Goal: Task Accomplishment & Management: Complete application form

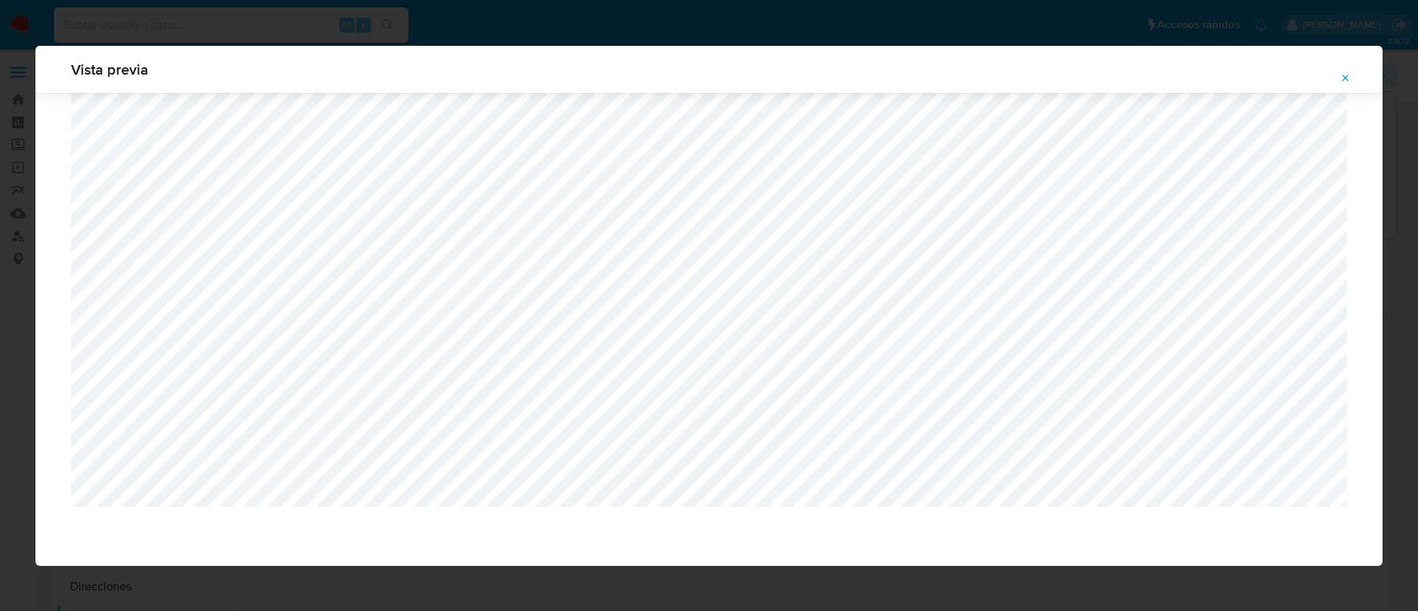
select select "10"
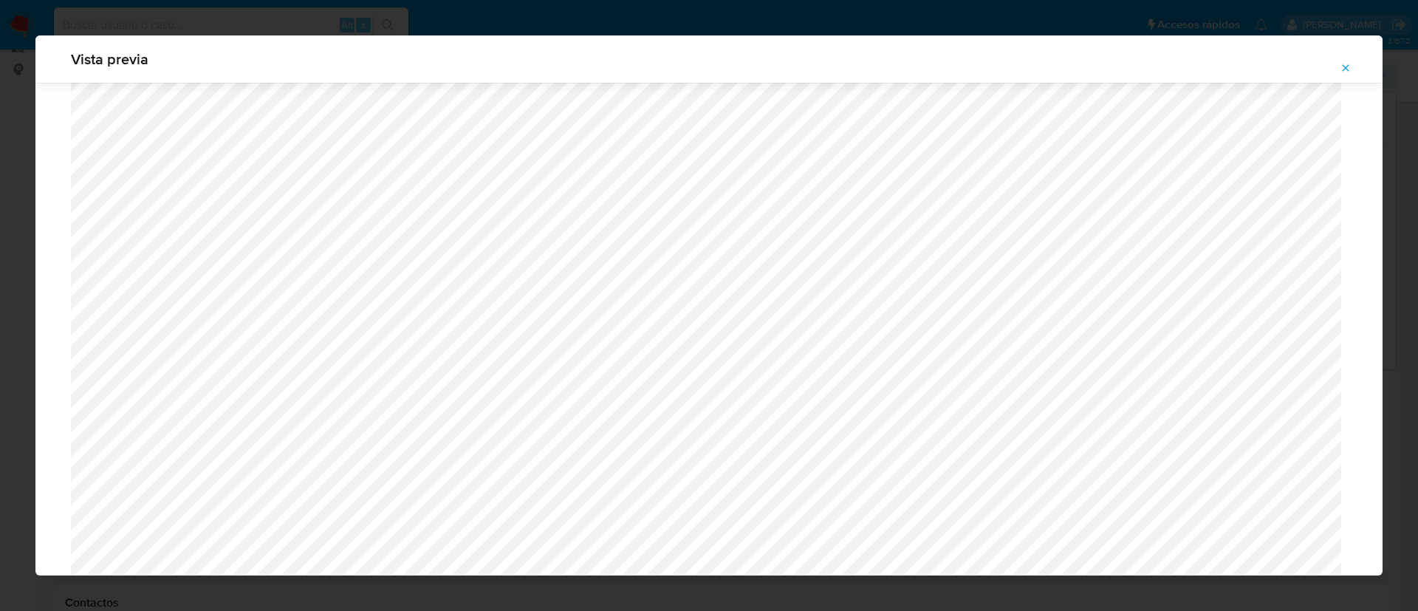
scroll to position [905, 0]
click at [1349, 69] on icon "Attachment preview" at bounding box center [1346, 68] width 12 height 12
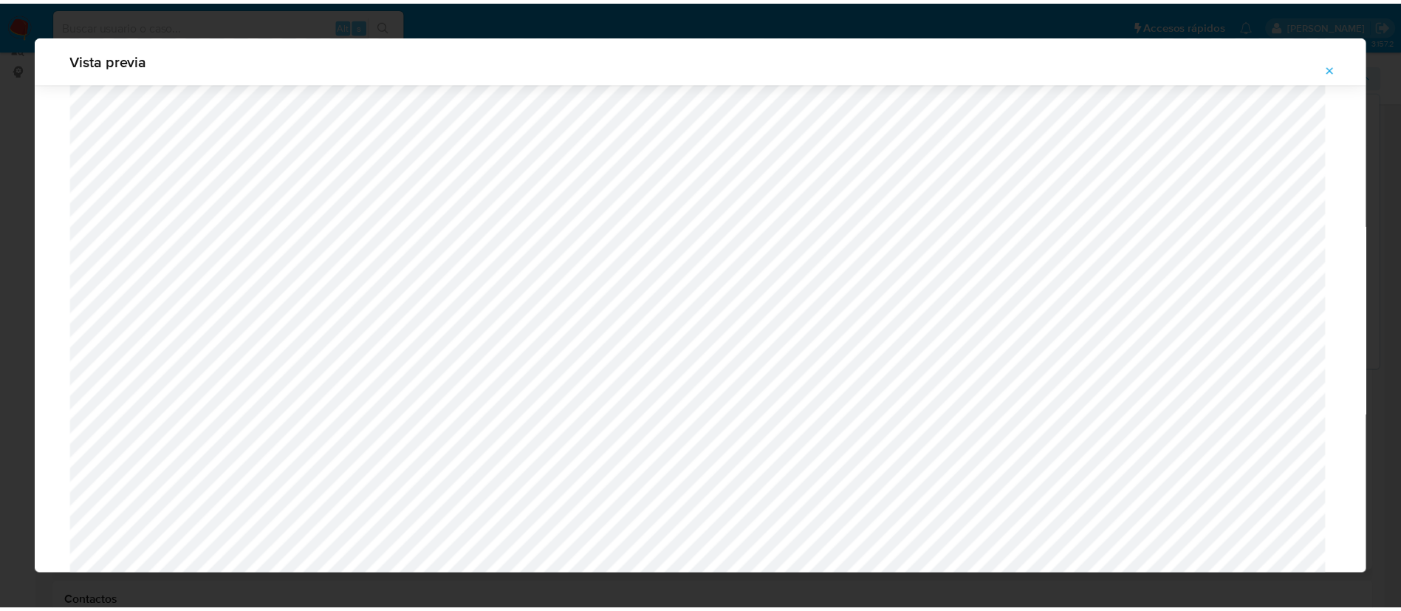
scroll to position [0, 0]
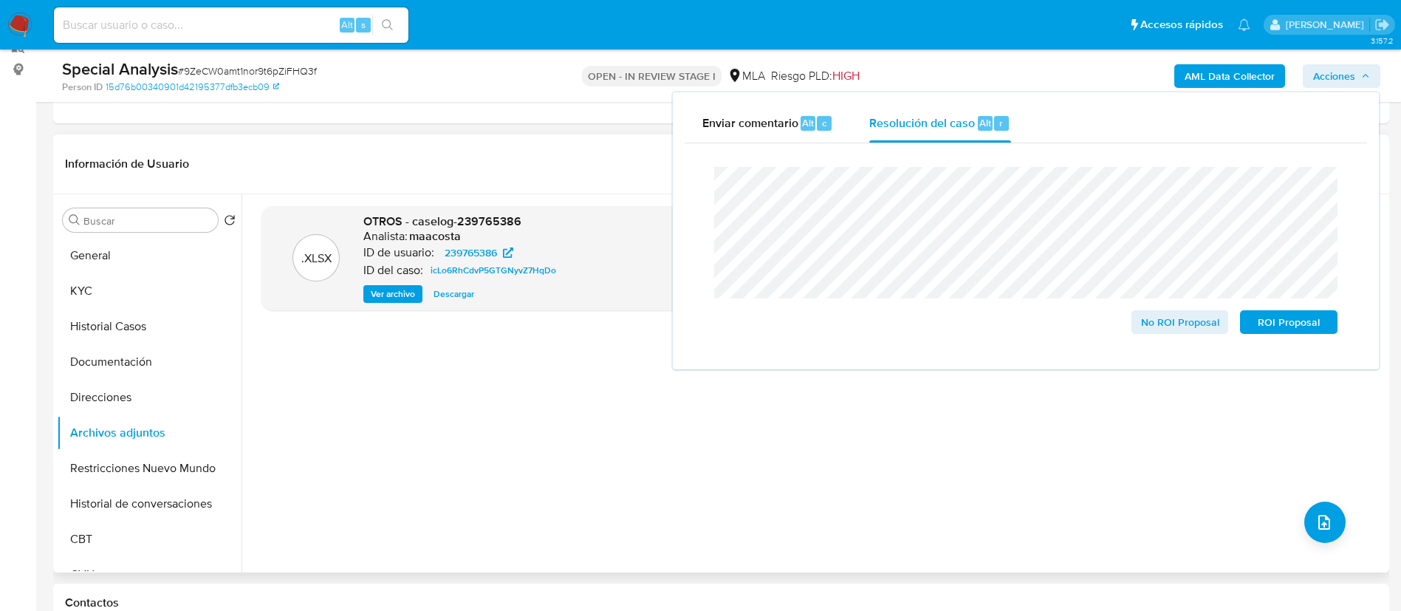
click at [0, 0] on lt-em "Monotributista" at bounding box center [0, 0] width 0 height 0
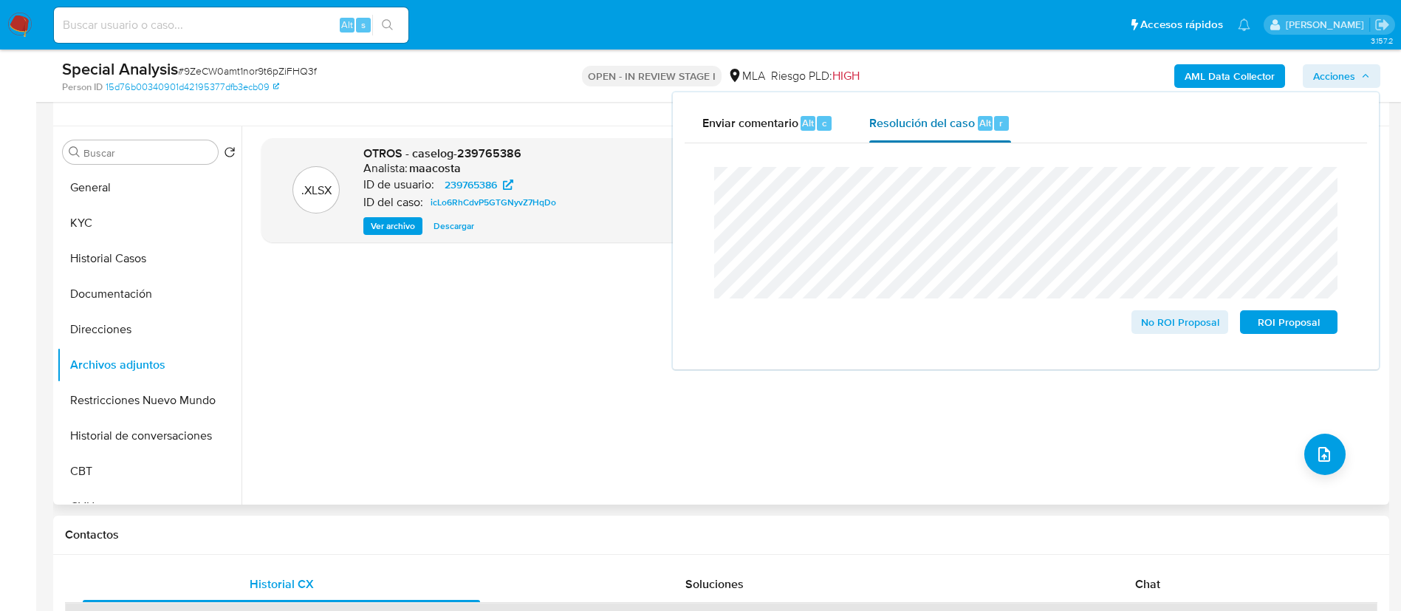
scroll to position [264, 0]
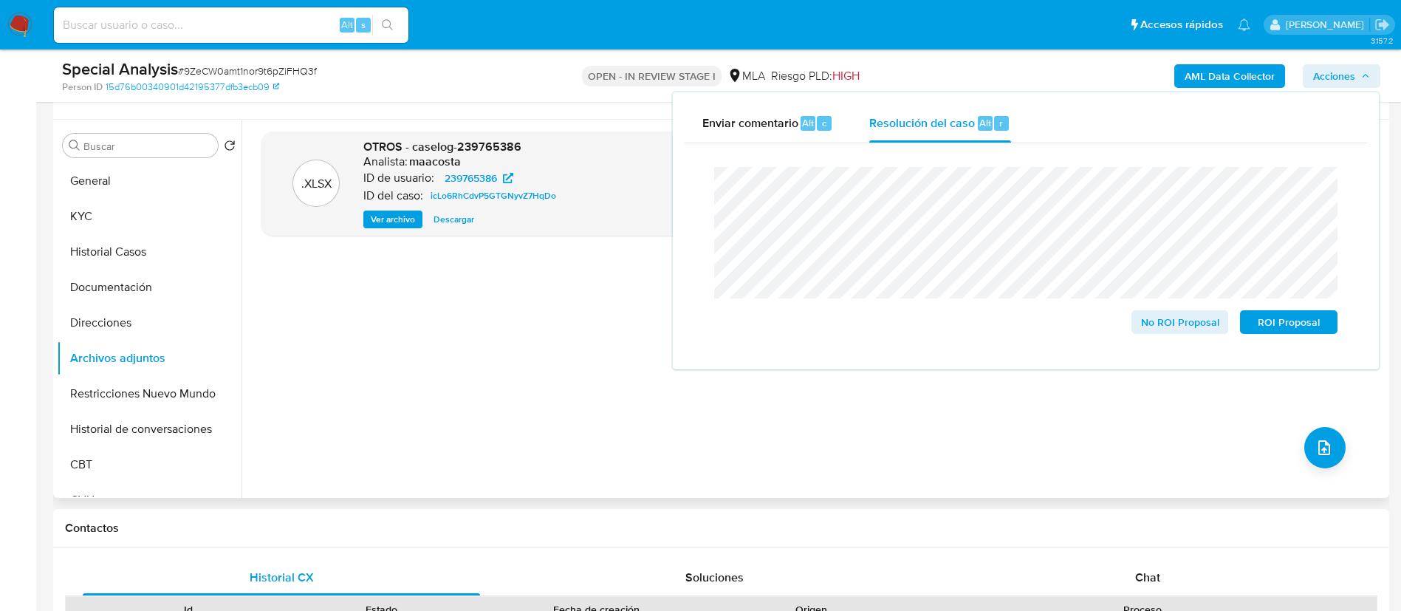
click at [0, 0] on lt-span "e nero" at bounding box center [0, 0] width 0 height 0
click at [0, 0] on lt-span "a gosto" at bounding box center [0, 0] width 0 height 0
click at [0, 0] on lt-em "los" at bounding box center [0, 0] width 0 height 0
click at [1195, 331] on span "No ROI Proposal" at bounding box center [1180, 322] width 77 height 21
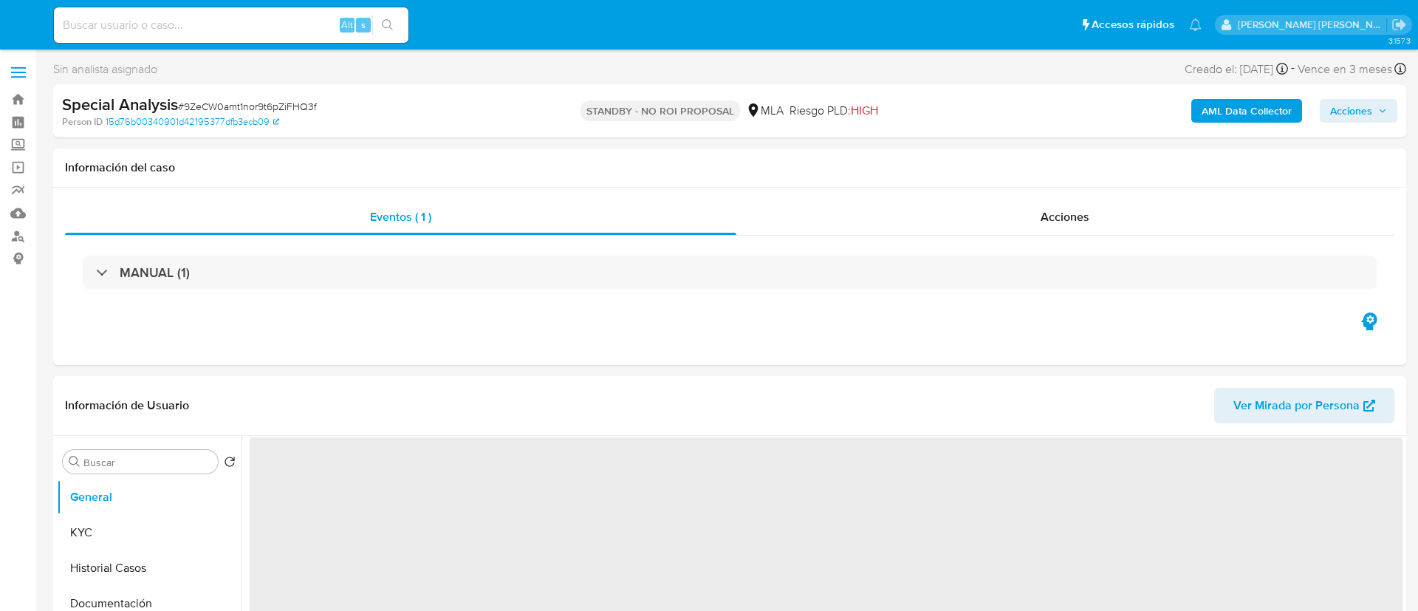
select select "10"
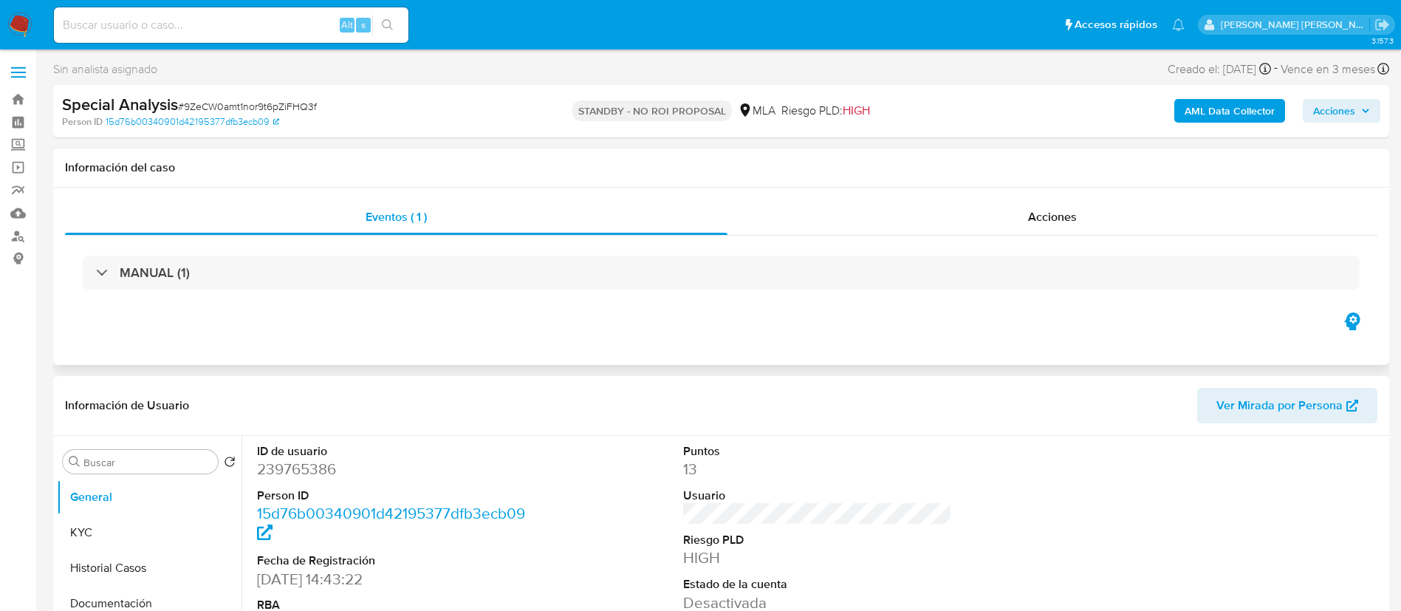
click at [782, 312] on div "Eventos ( 1 ) Acciones MANUAL (1)" at bounding box center [721, 276] width 1336 height 177
paste input "784892544"
click at [263, 24] on input "784892544" at bounding box center [231, 25] width 355 height 19
type input "784892544"
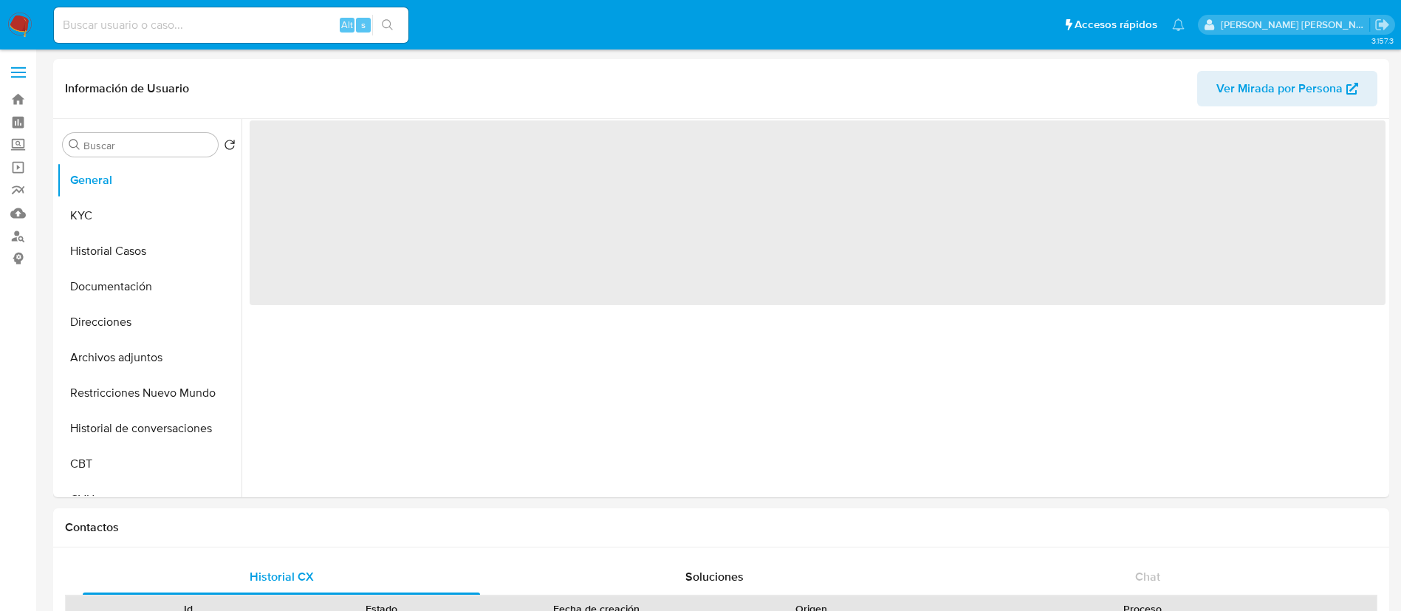
select select "10"
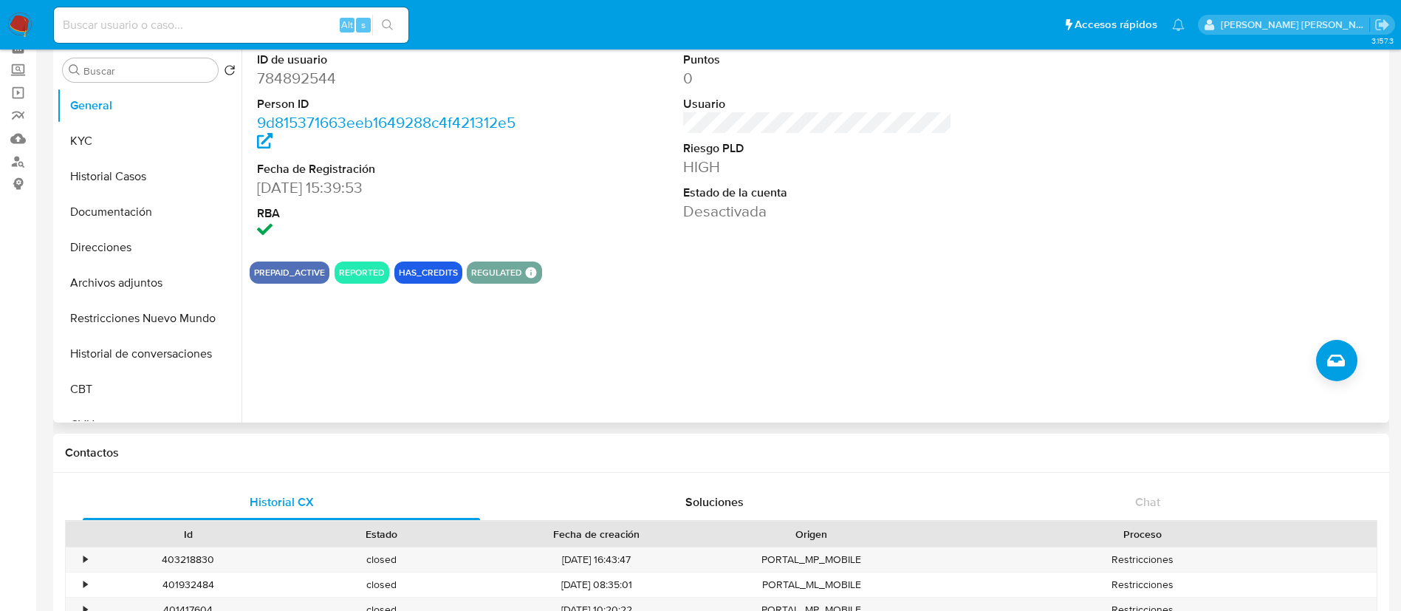
scroll to position [73, 0]
click at [150, 275] on button "Archivos adjuntos" at bounding box center [143, 284] width 173 height 35
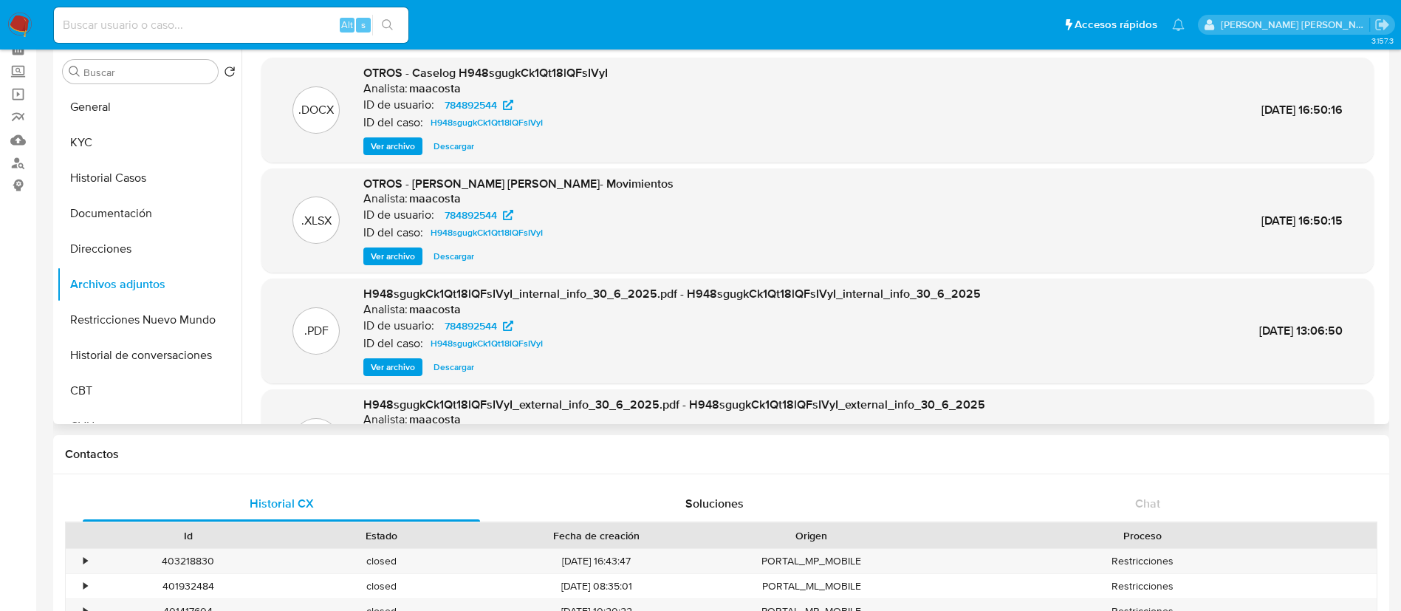
click at [392, 143] on span "Ver archivo" at bounding box center [393, 146] width 44 height 15
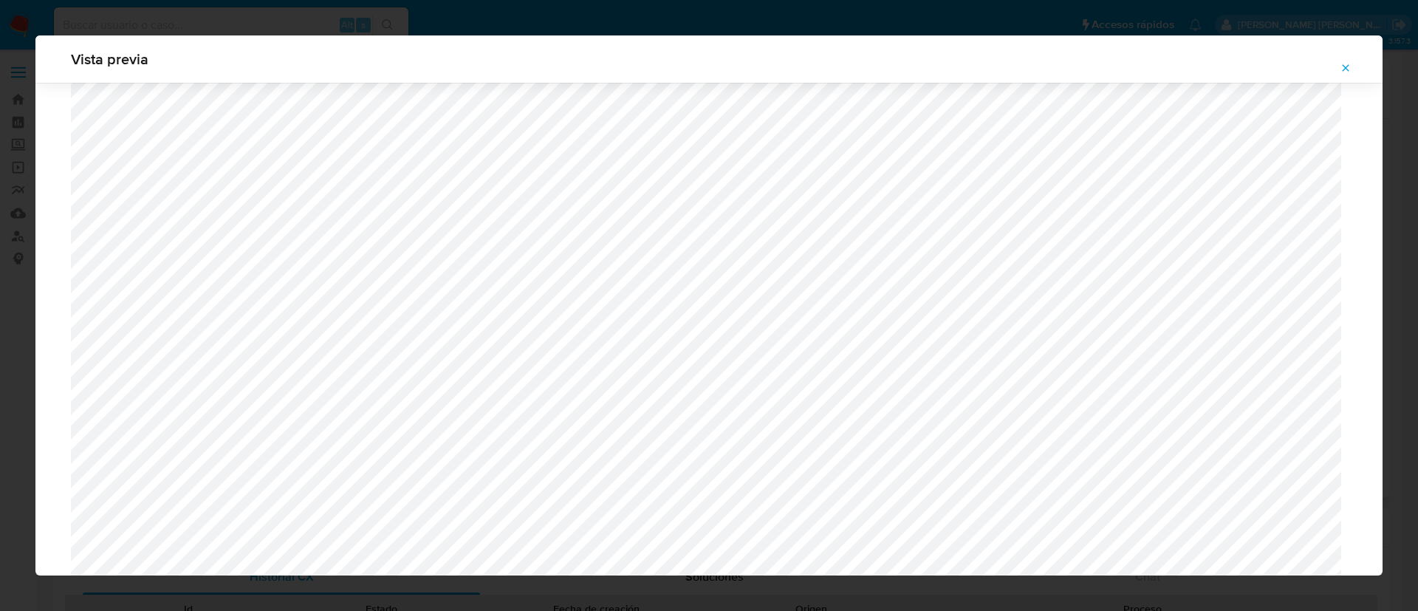
scroll to position [459, 0]
click at [566, 14] on div "Vista previa" at bounding box center [709, 305] width 1418 height 611
click at [1347, 63] on icon "Attachment preview" at bounding box center [1346, 68] width 12 height 12
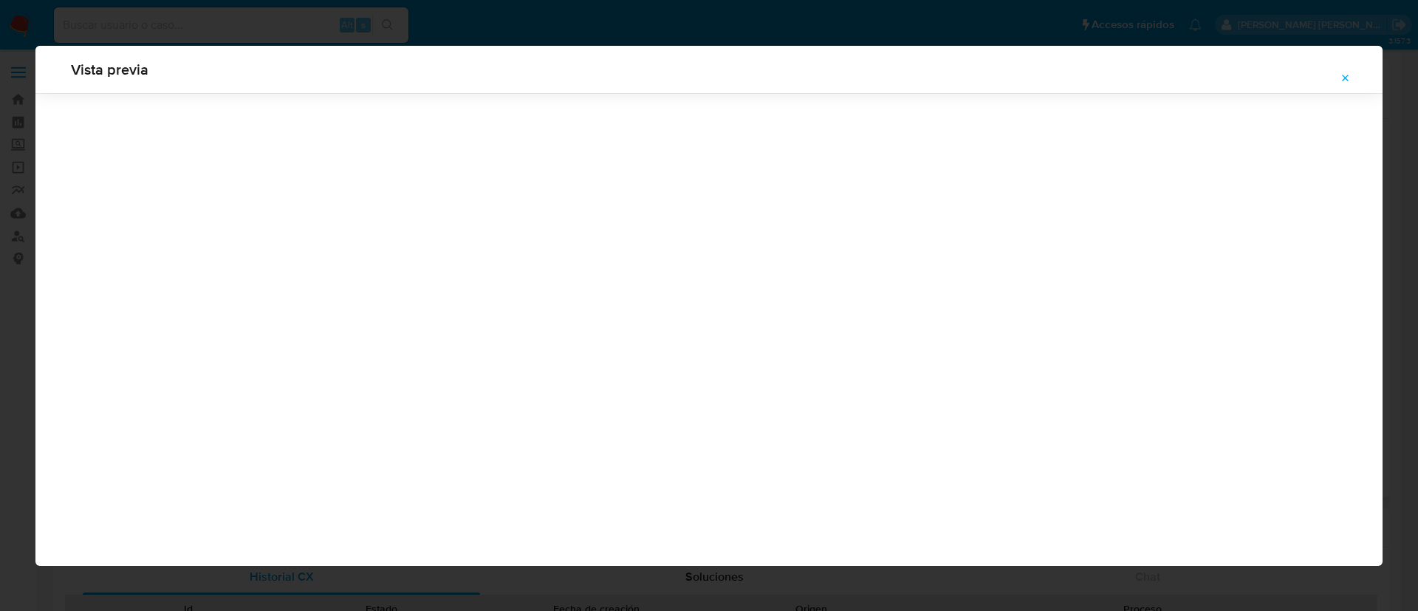
scroll to position [0, 0]
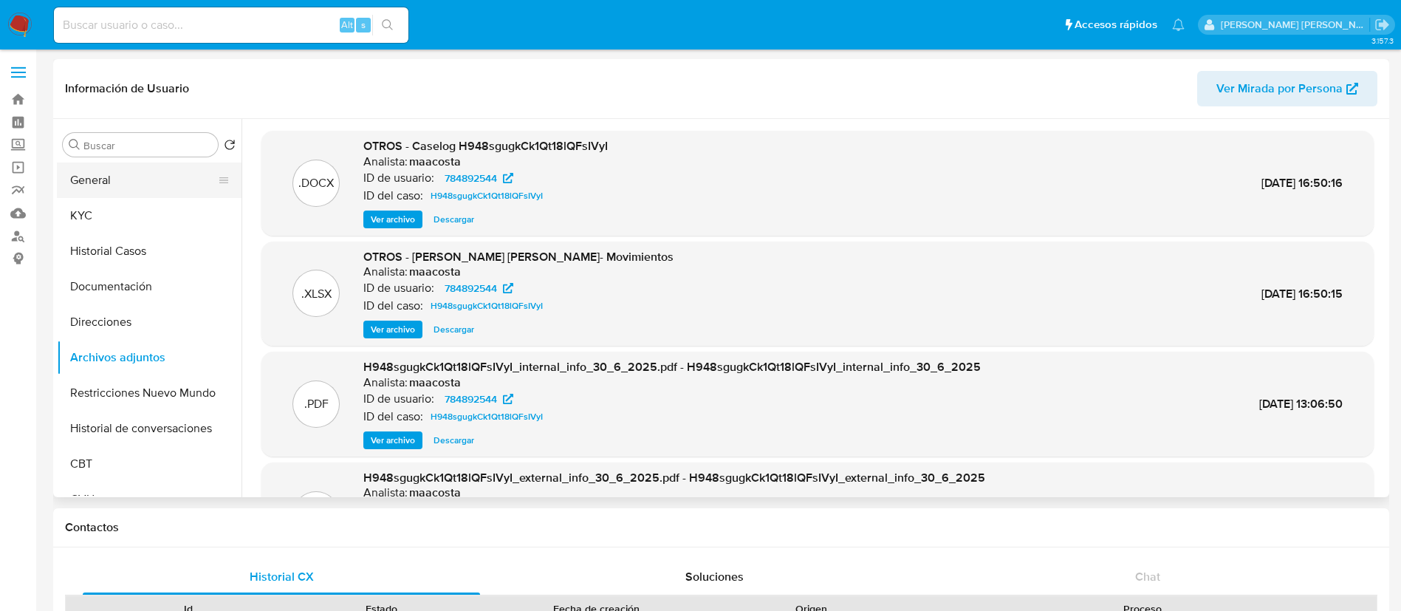
click at [115, 183] on button "General" at bounding box center [143, 180] width 173 height 35
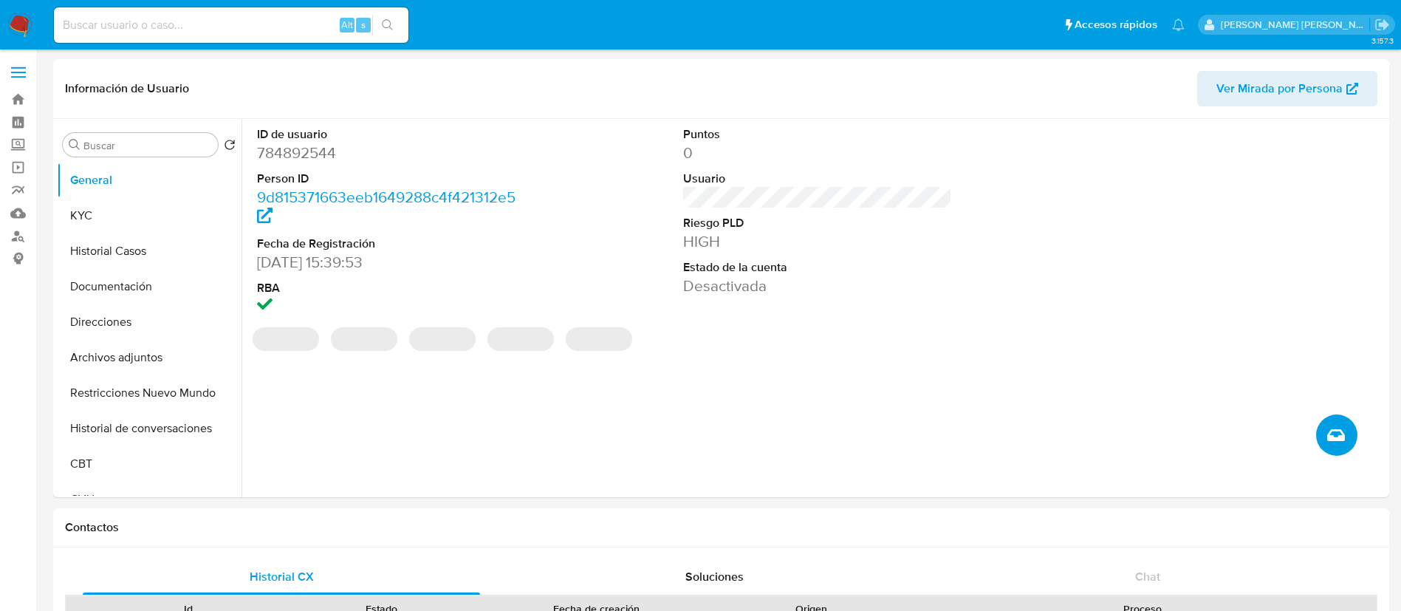
click at [1351, 435] on button "Crear caso manual" at bounding box center [1336, 434] width 41 height 41
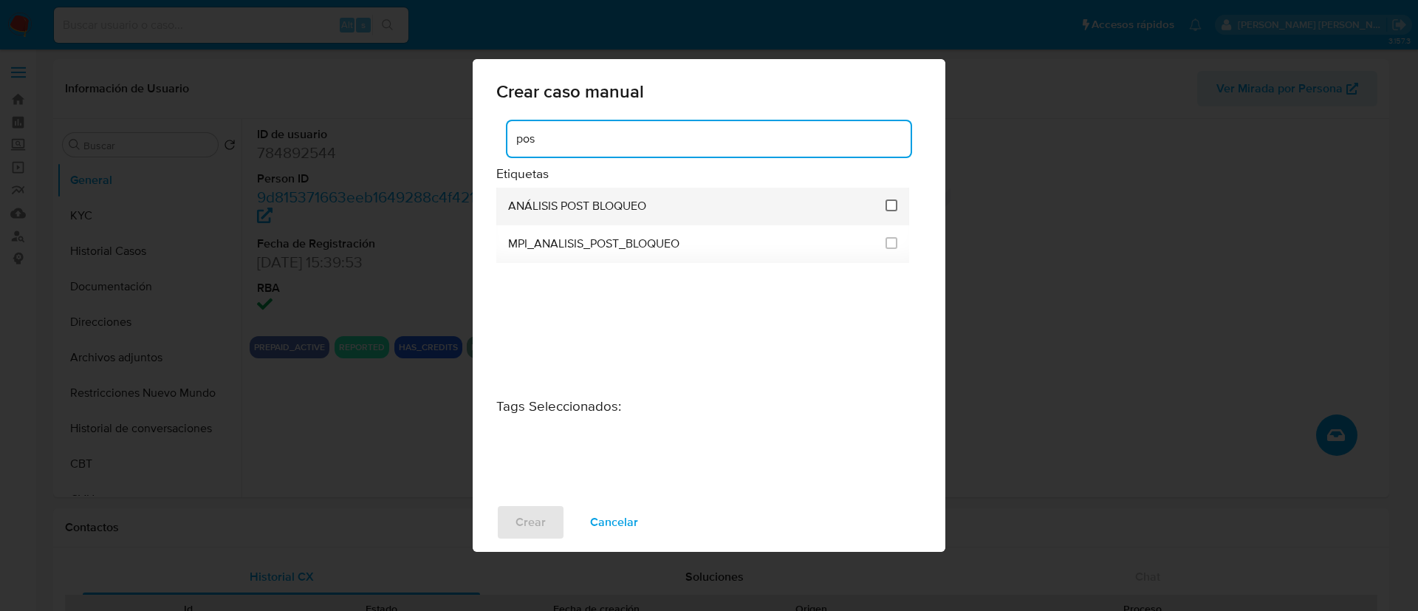
type input "pos"
click at [895, 205] on input "3249" at bounding box center [892, 205] width 12 height 12
checkbox input "true"
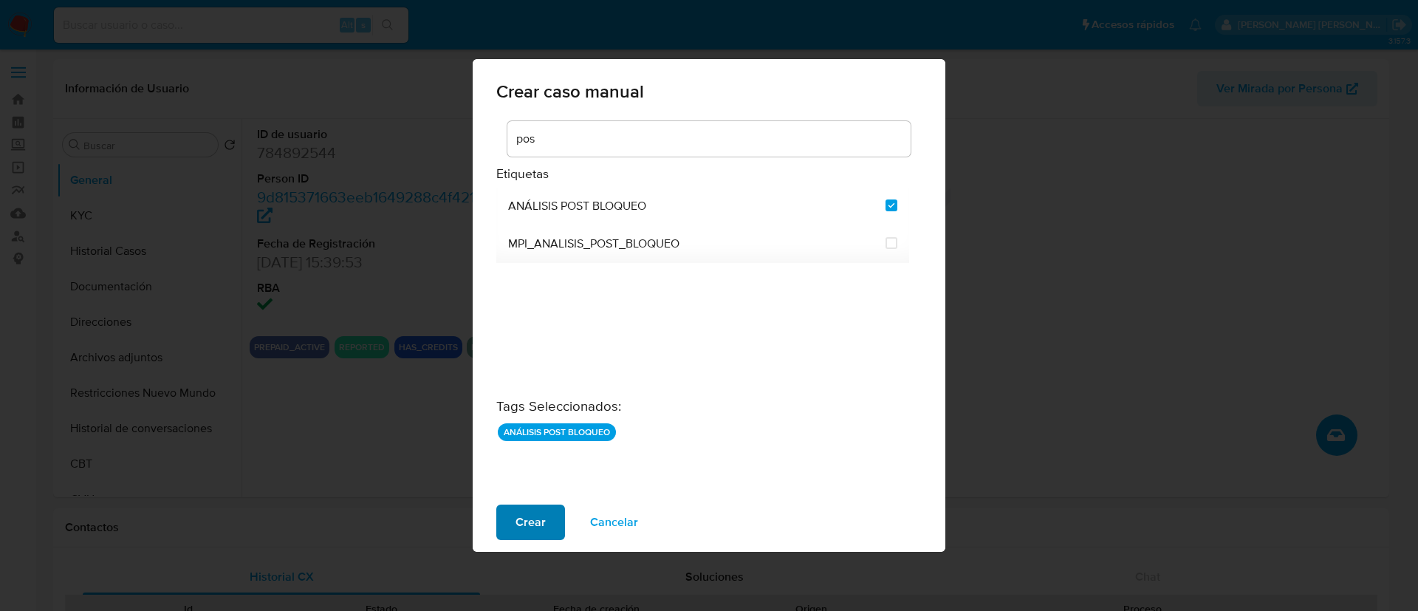
click at [522, 521] on span "Crear" at bounding box center [531, 522] width 30 height 33
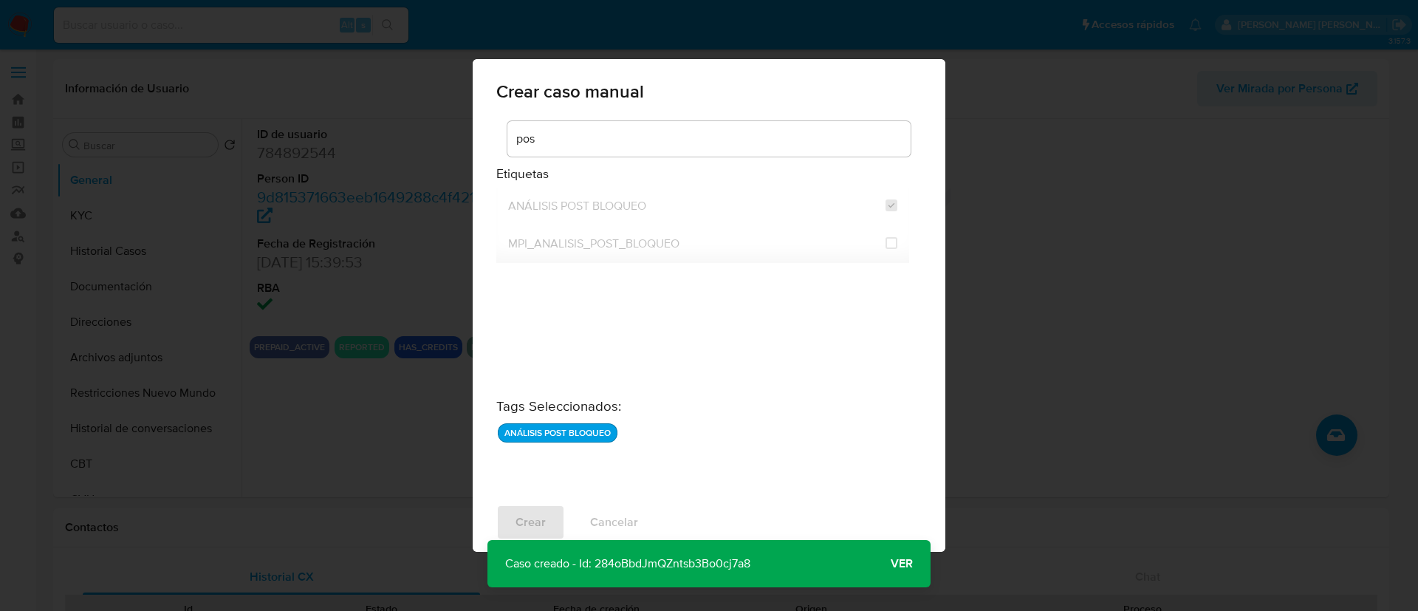
click at [906, 564] on span "Ver" at bounding box center [902, 564] width 22 height 0
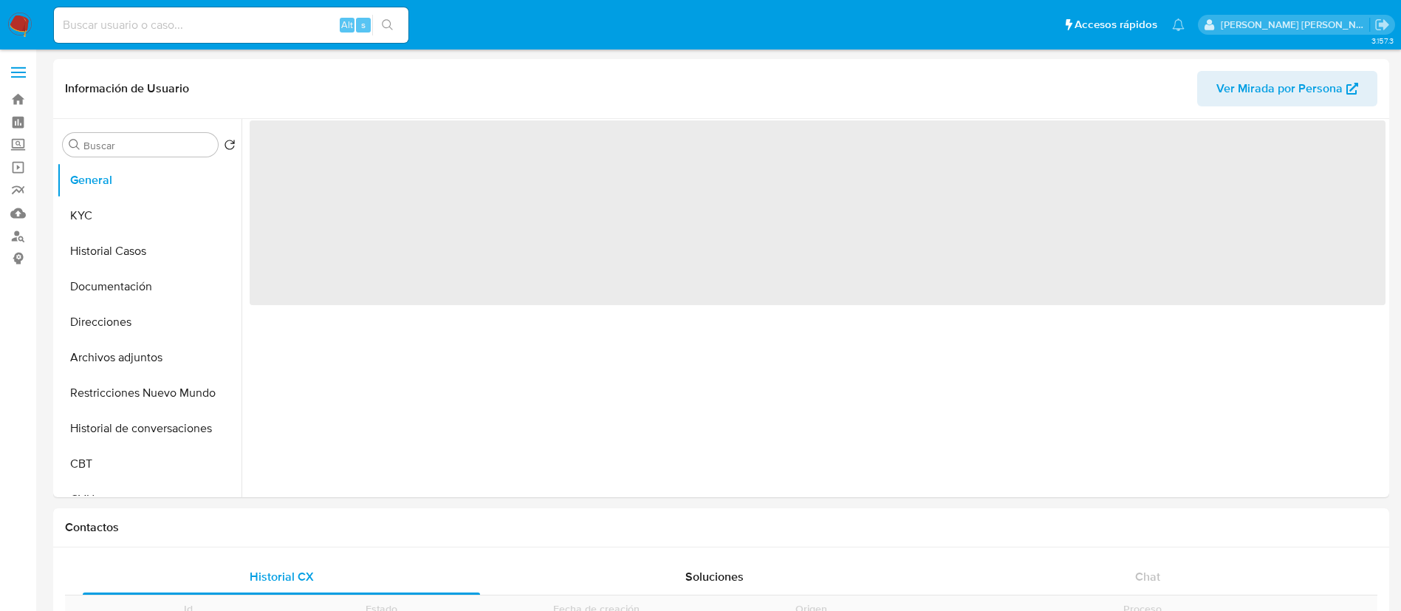
select select "10"
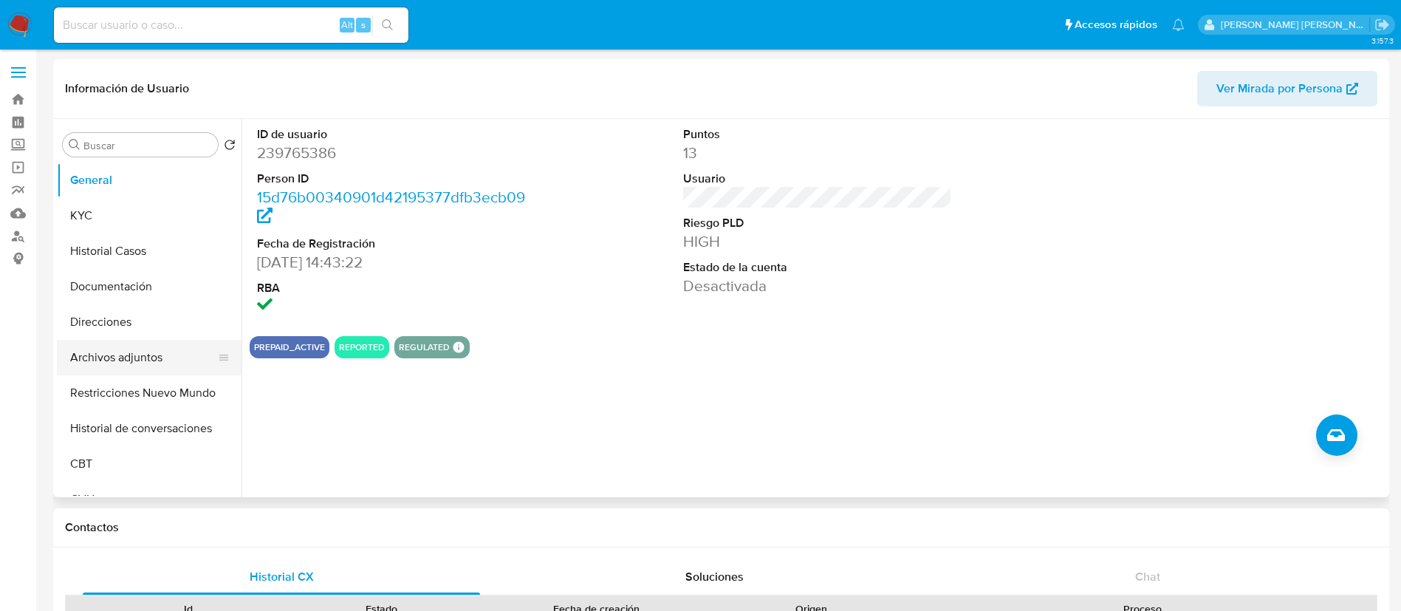
click at [95, 360] on button "Archivos adjuntos" at bounding box center [143, 357] width 173 height 35
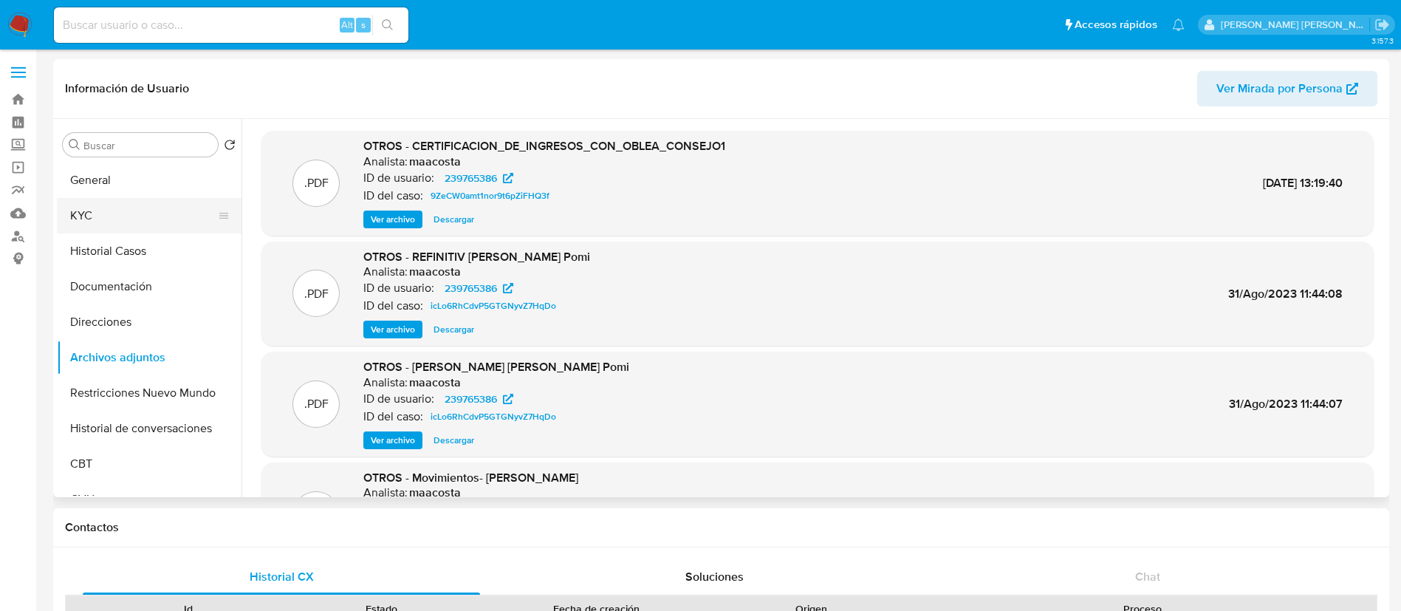
click at [94, 213] on button "KYC" at bounding box center [143, 215] width 173 height 35
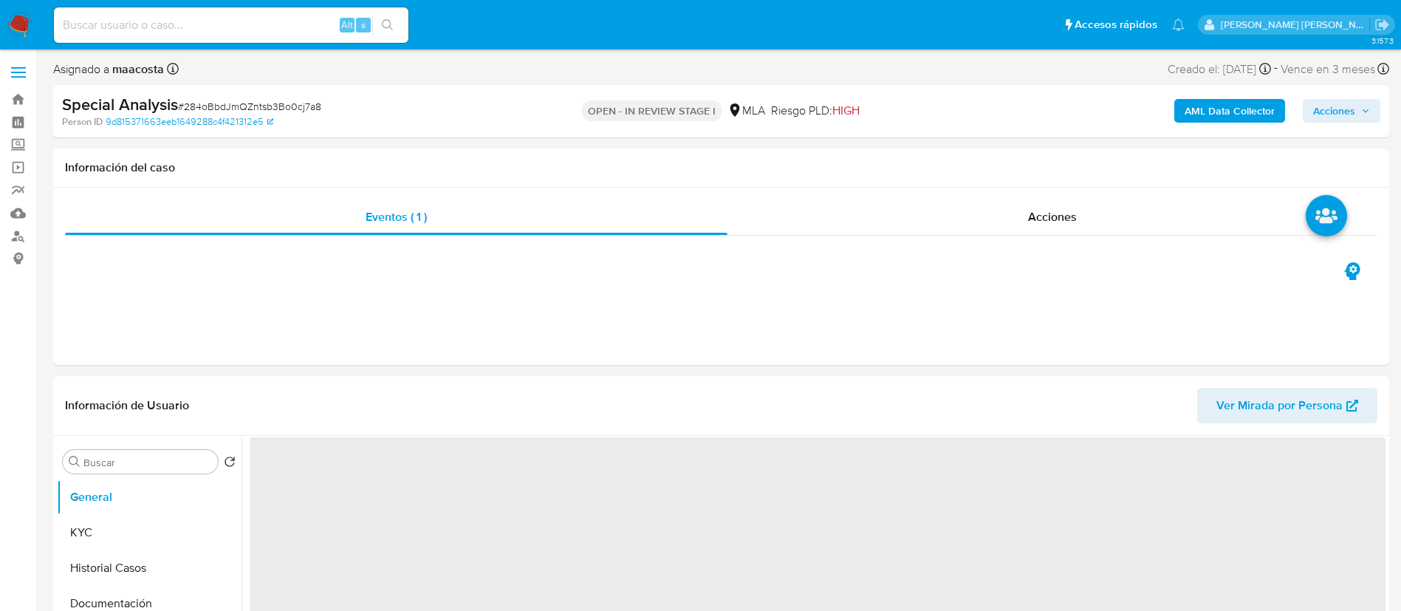
select select "10"
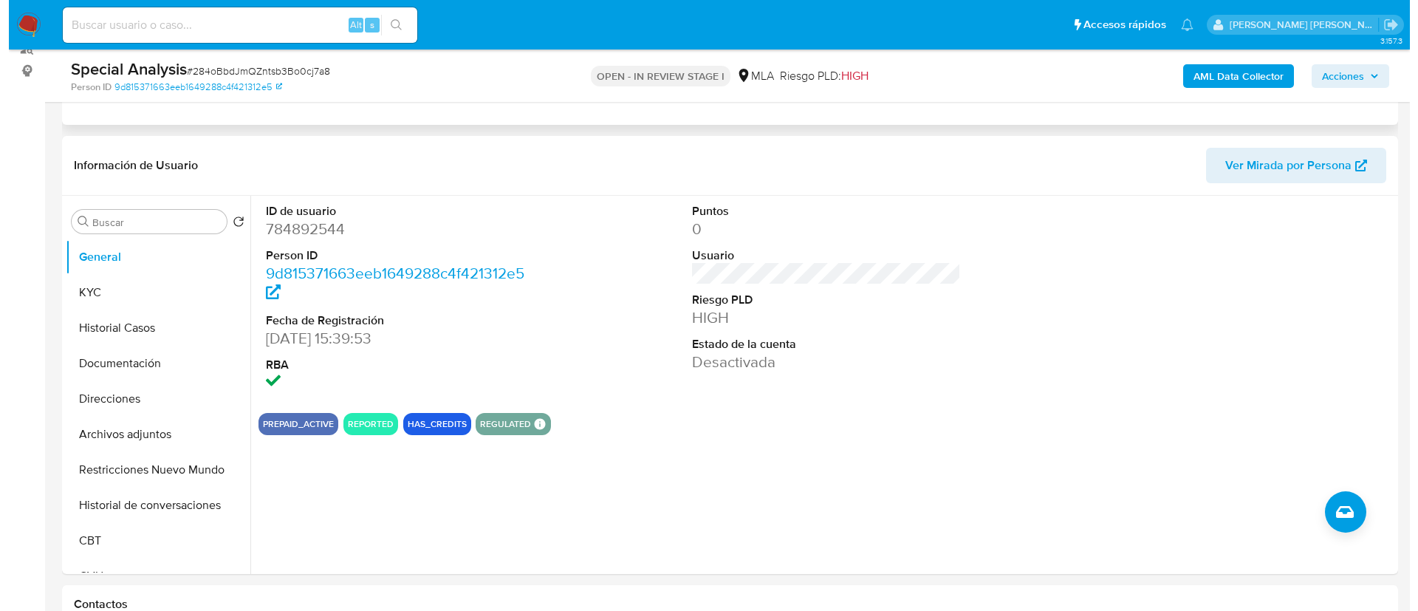
scroll to position [188, 0]
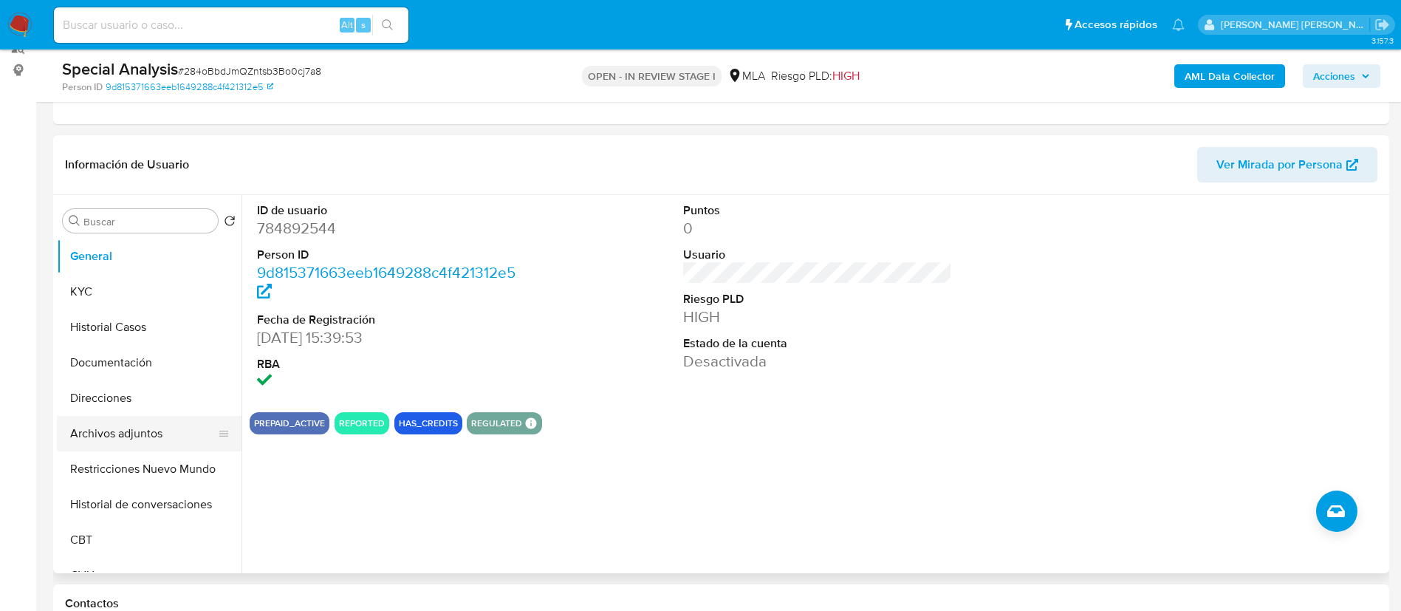
click at [145, 431] on button "Archivos adjuntos" at bounding box center [143, 433] width 173 height 35
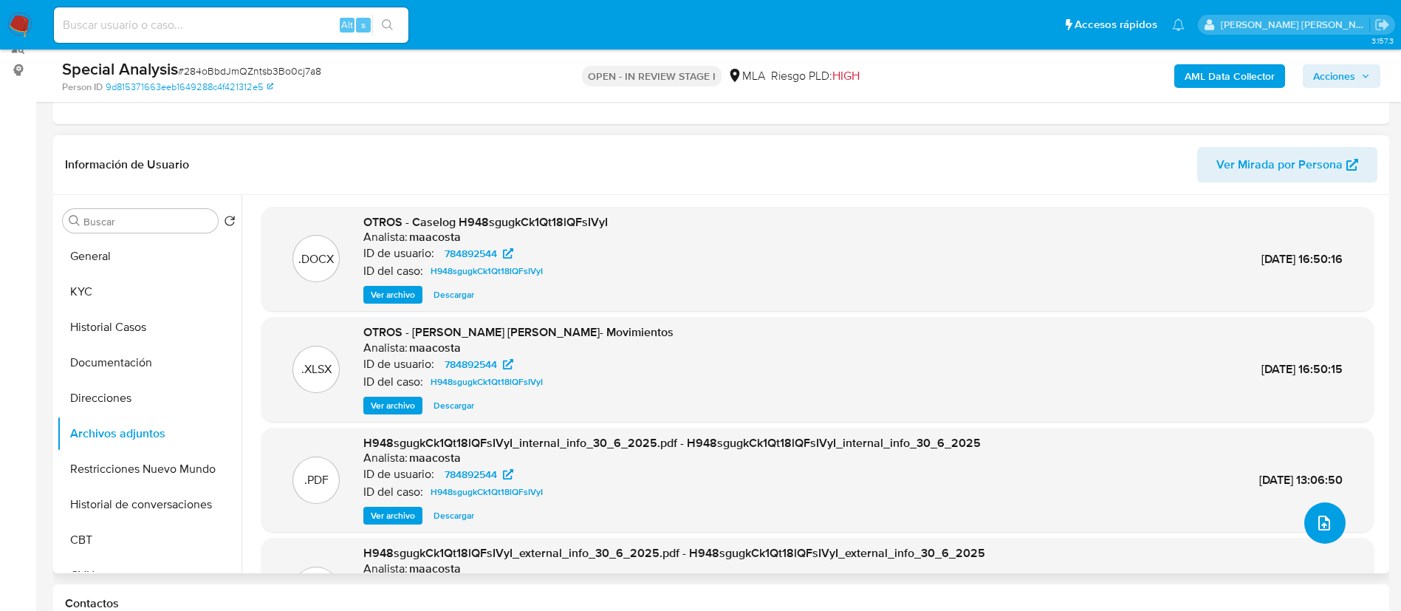
click at [1322, 525] on icon "upload-file" at bounding box center [1325, 523] width 18 height 18
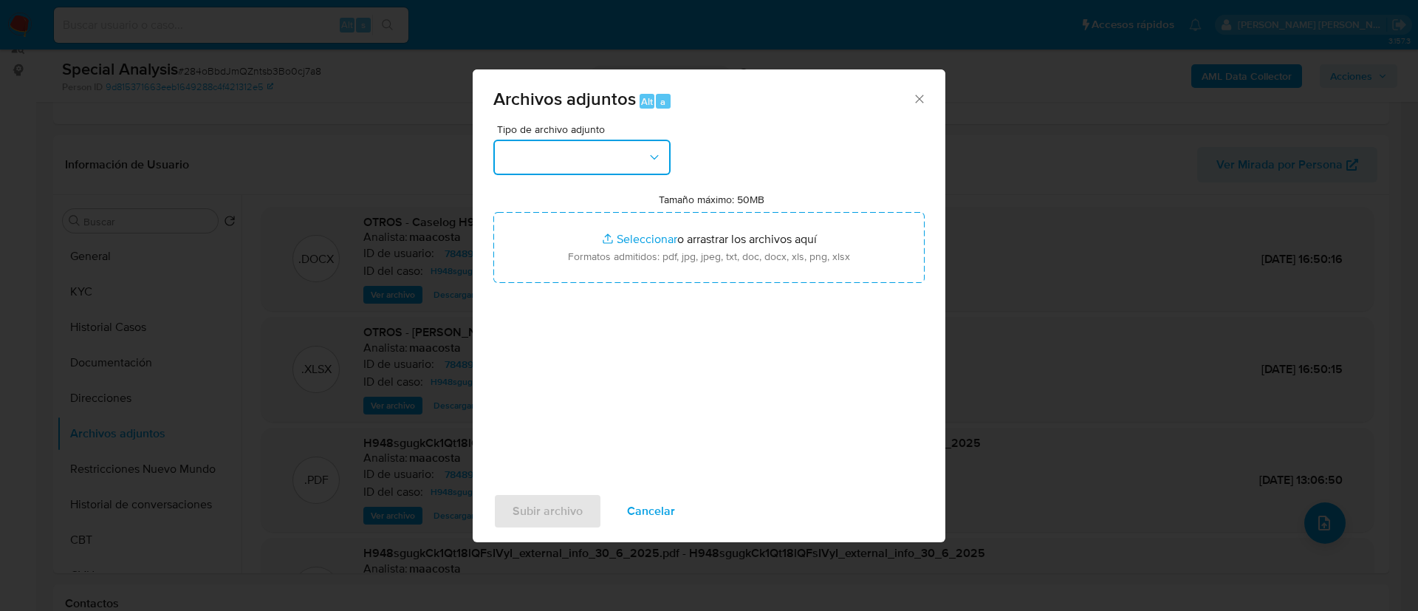
click at [598, 154] on button "button" at bounding box center [581, 157] width 177 height 35
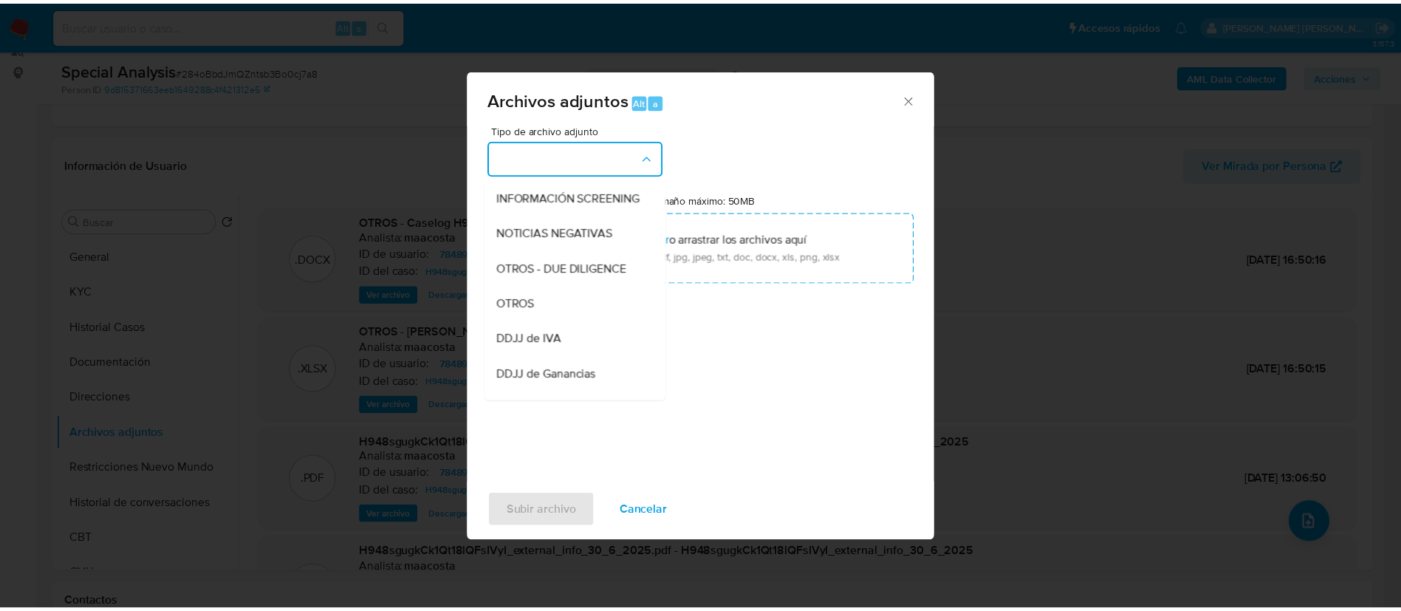
scroll to position [206, 0]
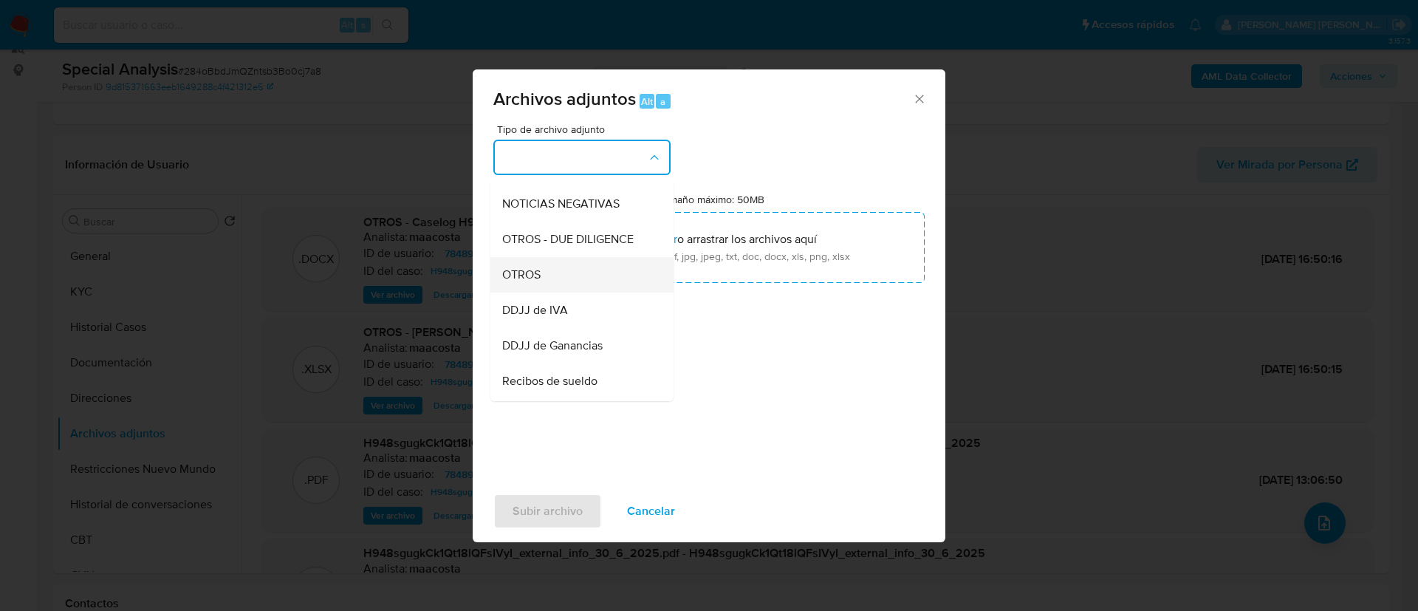
click at [532, 282] on span "OTROS" at bounding box center [521, 274] width 38 height 15
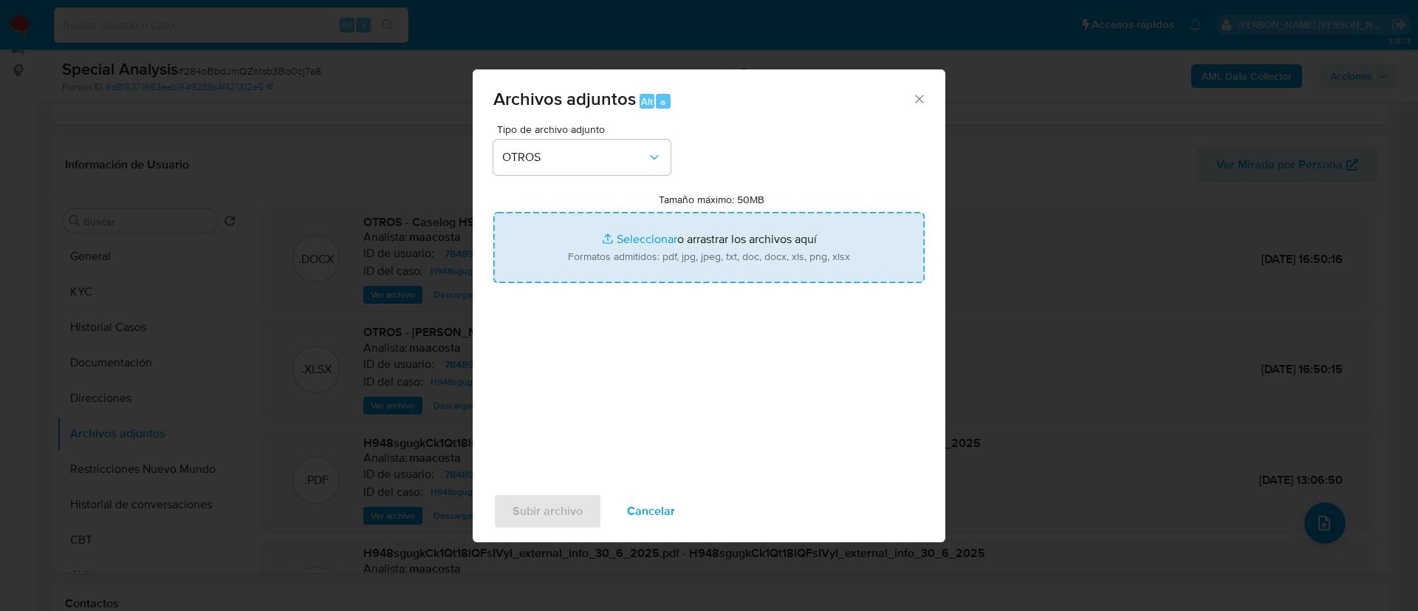
type input "C:\fakepath\Certificación de ingresos.pdf"
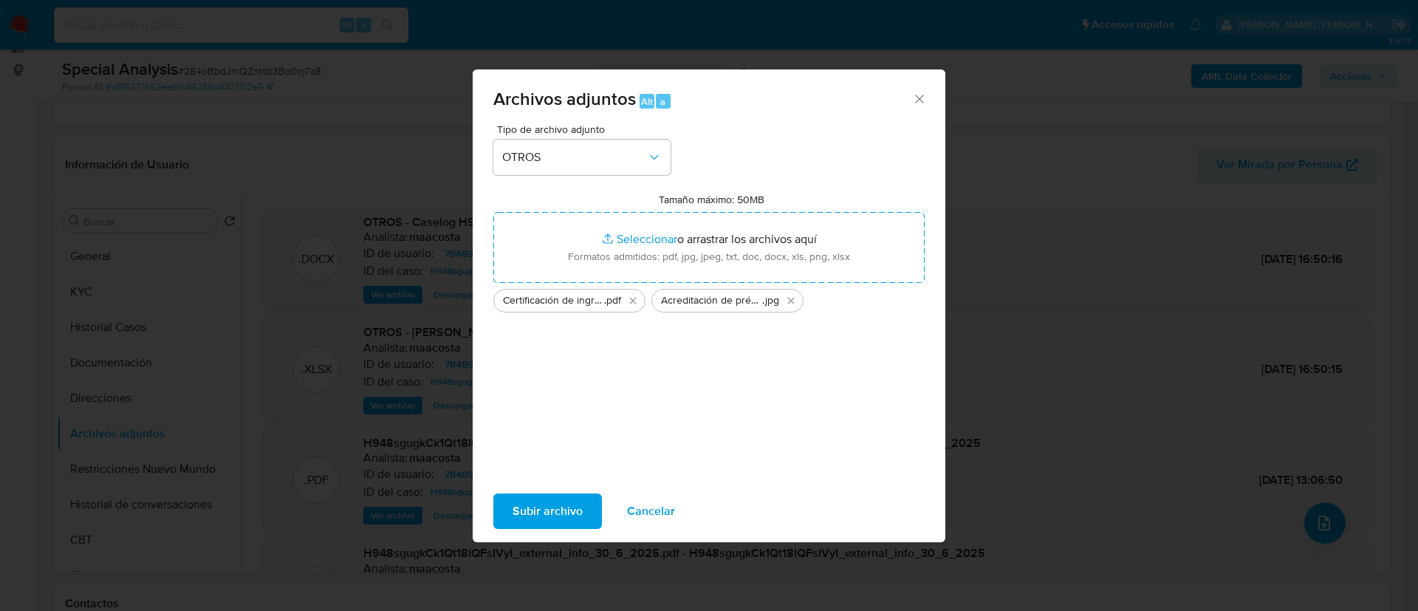
click at [544, 508] on span "Subir archivo" at bounding box center [548, 511] width 70 height 33
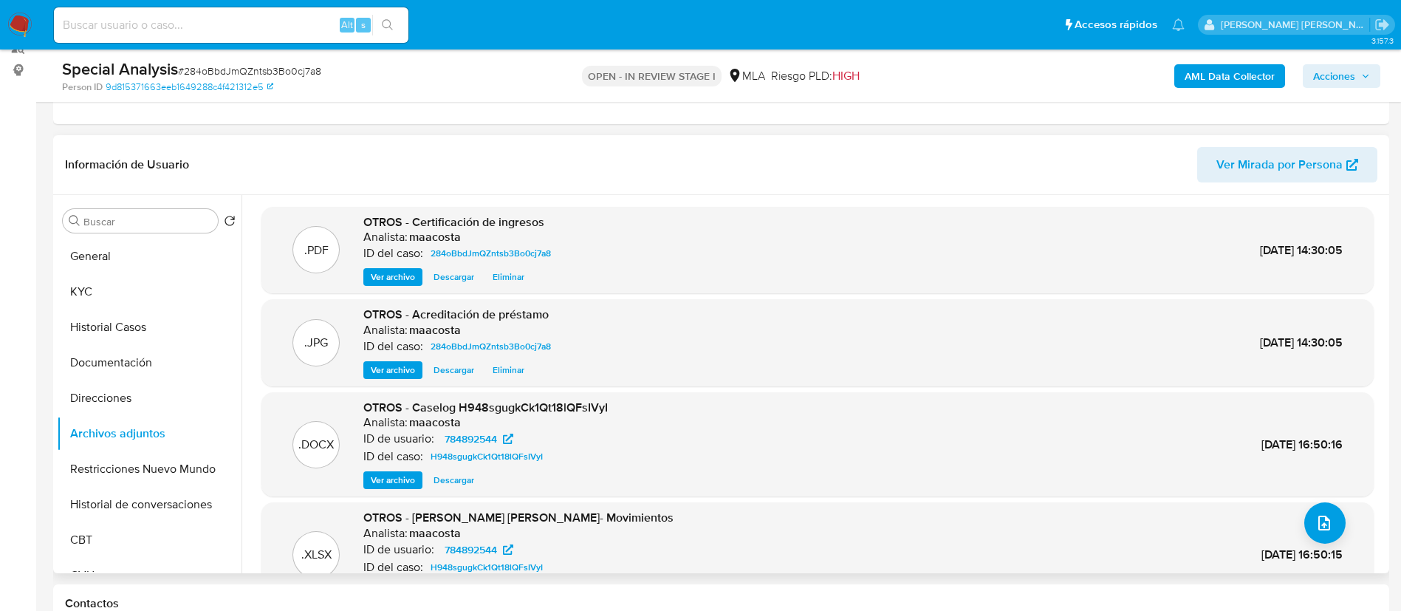
click at [281, 137] on div "Información de Usuario Ver Mirada por Persona" at bounding box center [721, 165] width 1336 height 60
click at [1355, 74] on span "Acciones" at bounding box center [1334, 76] width 42 height 24
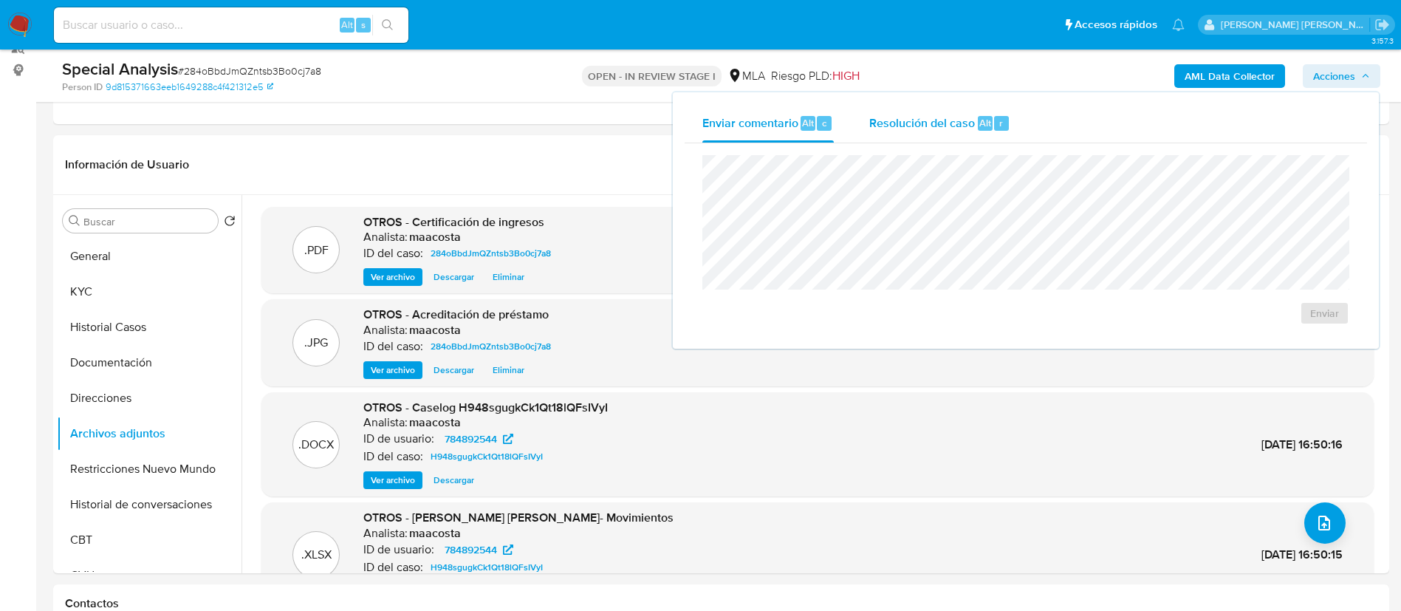
click at [989, 138] on div "Resolución del caso Alt r" at bounding box center [939, 123] width 141 height 38
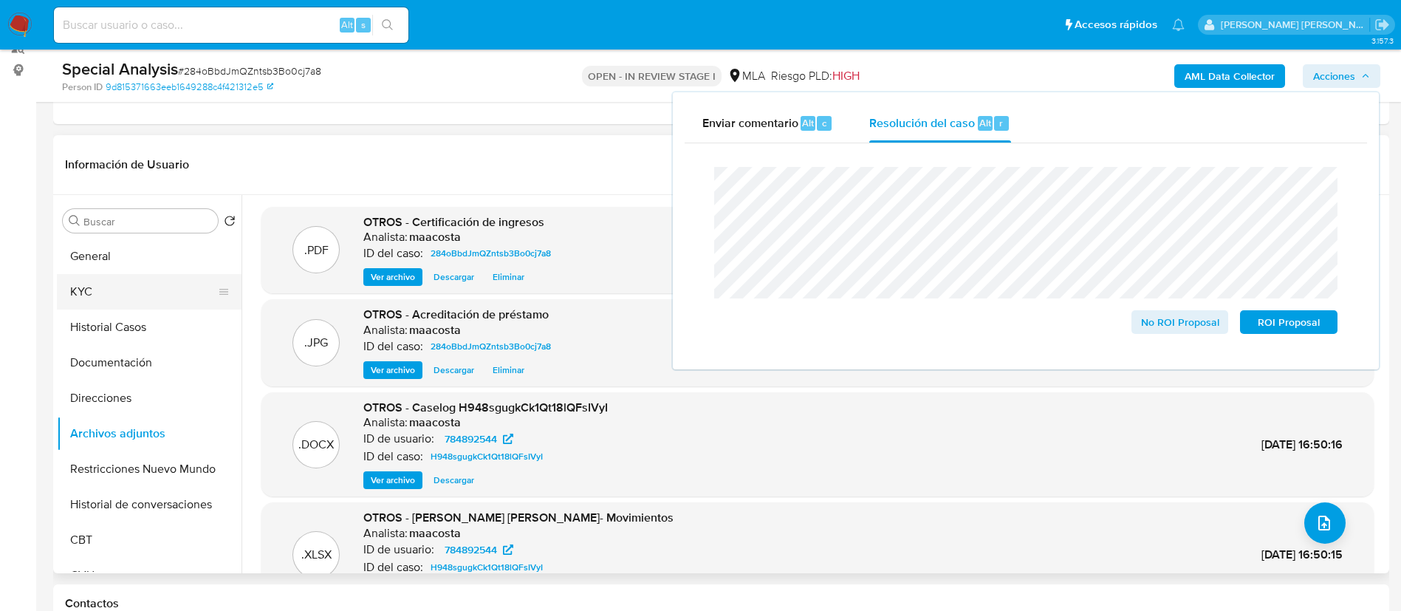
click at [100, 294] on button "KYC" at bounding box center [143, 291] width 173 height 35
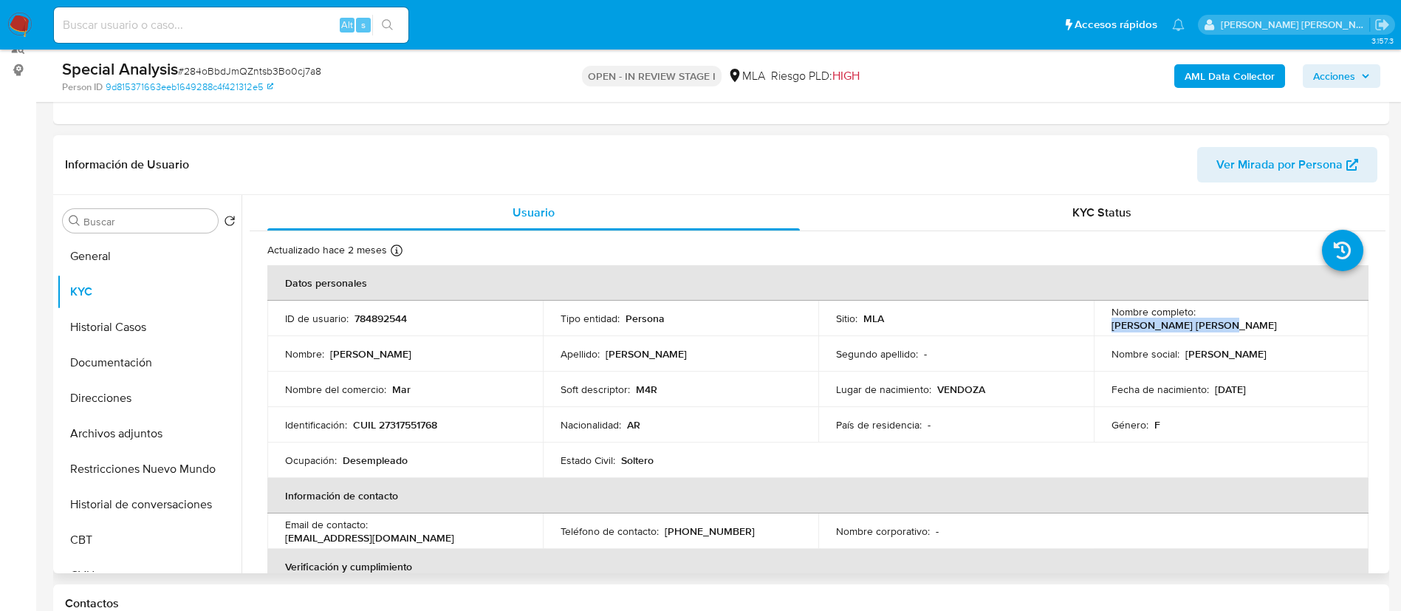
drag, startPoint x: 1197, startPoint y: 321, endPoint x: 1302, endPoint y: 318, distance: 104.2
click at [1302, 318] on div "Nombre completo : Graciela Natali Pardo" at bounding box center [1232, 318] width 240 height 27
copy p "Graciela Natali Pardo"
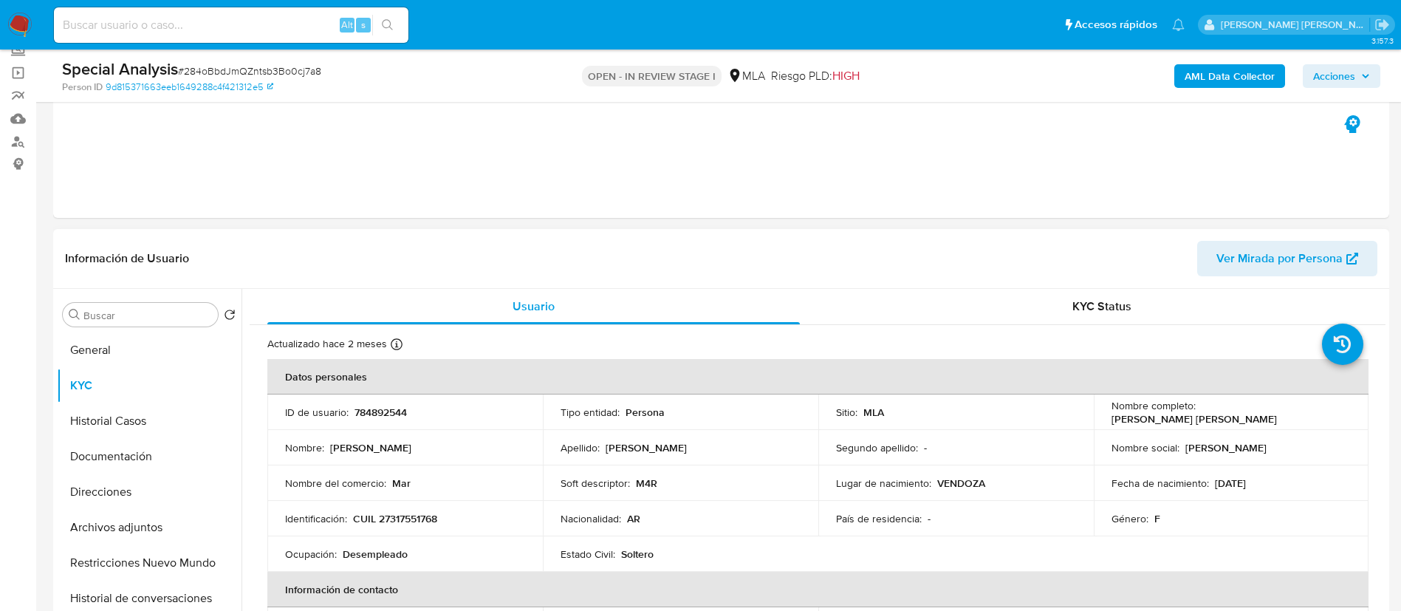
scroll to position [97, 0]
drag, startPoint x: 350, startPoint y: 516, endPoint x: 448, endPoint y: 513, distance: 98.3
click at [448, 513] on div "Identificación : CUIL 27317551768" at bounding box center [405, 516] width 240 height 13
copy div "CUIL 27317551768"
click at [1359, 76] on span "Acciones" at bounding box center [1341, 76] width 57 height 21
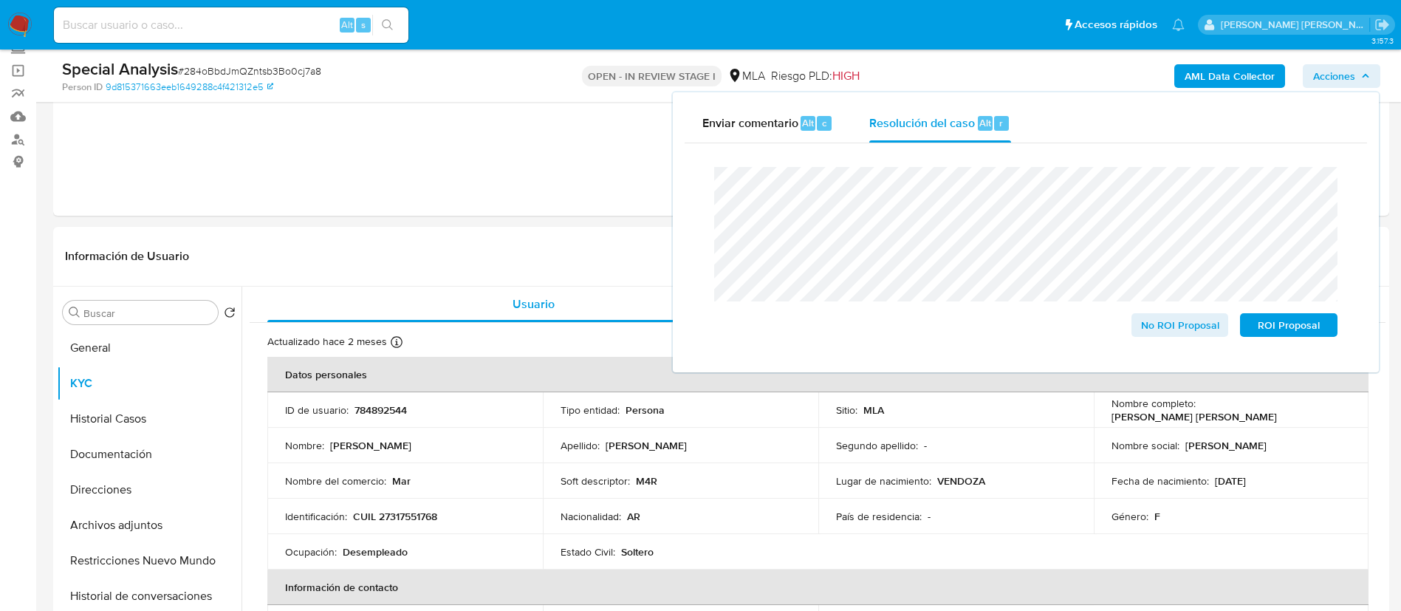
click at [672, 185] on div "Enviar comentario Alt c Resolución del caso Alt r Cierre de caso No ROI Proposa…" at bounding box center [1025, 232] width 709 height 283
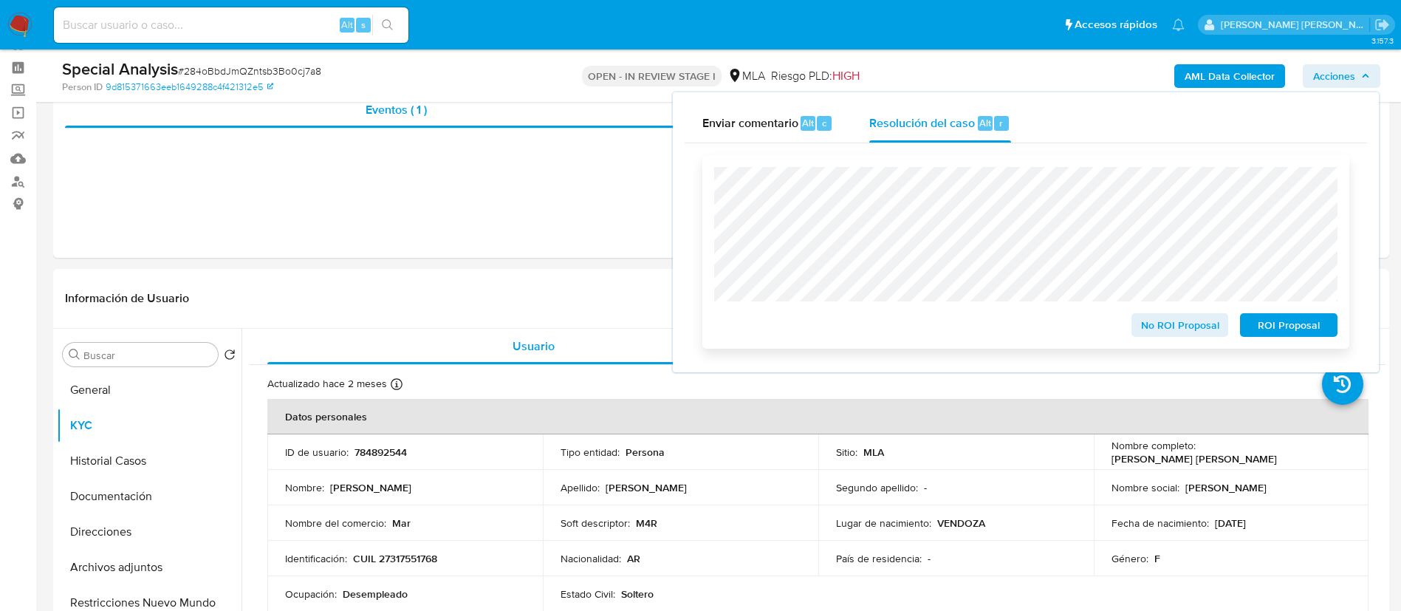
scroll to position [48, 0]
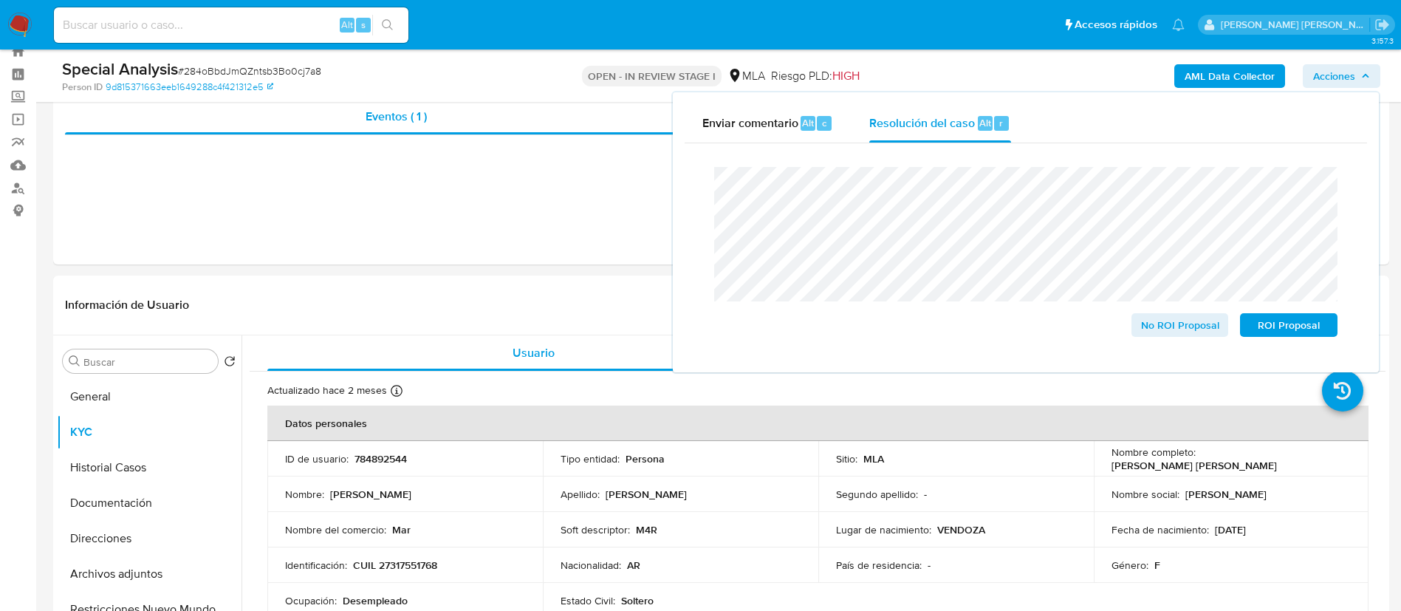
click at [0, 0] on lt-em "los" at bounding box center [0, 0] width 0 height 0
click at [1172, 335] on span "No ROI Proposal" at bounding box center [1180, 325] width 77 height 21
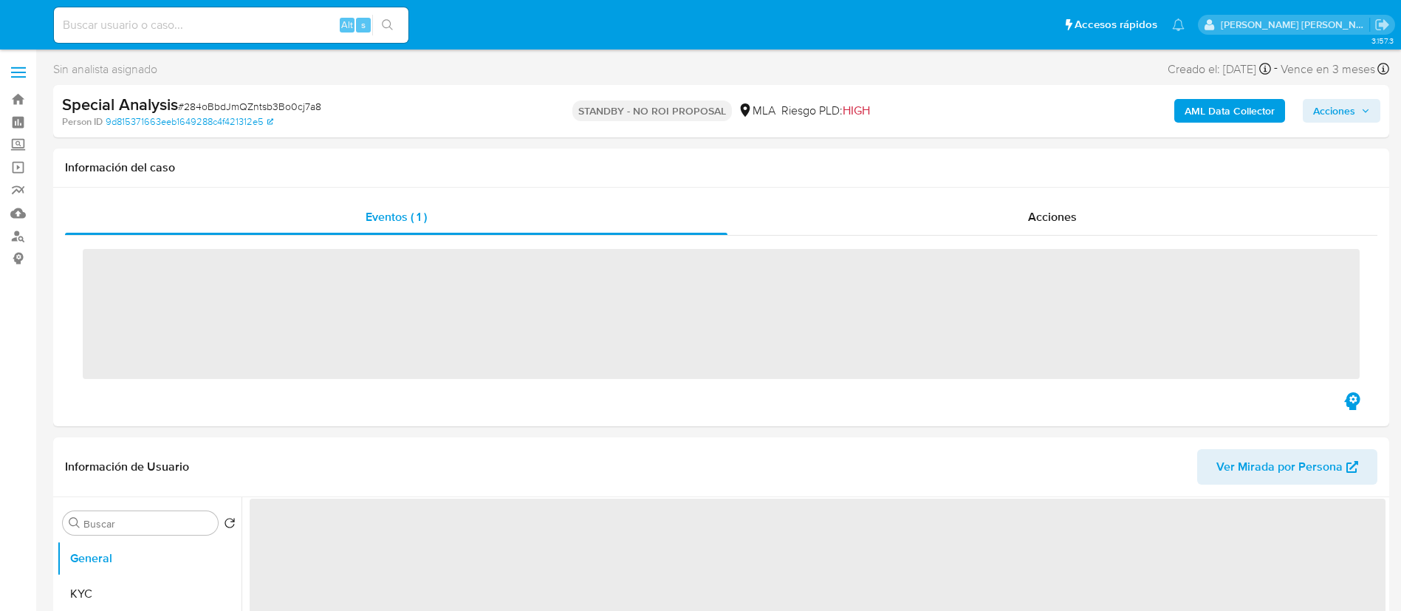
select select "10"
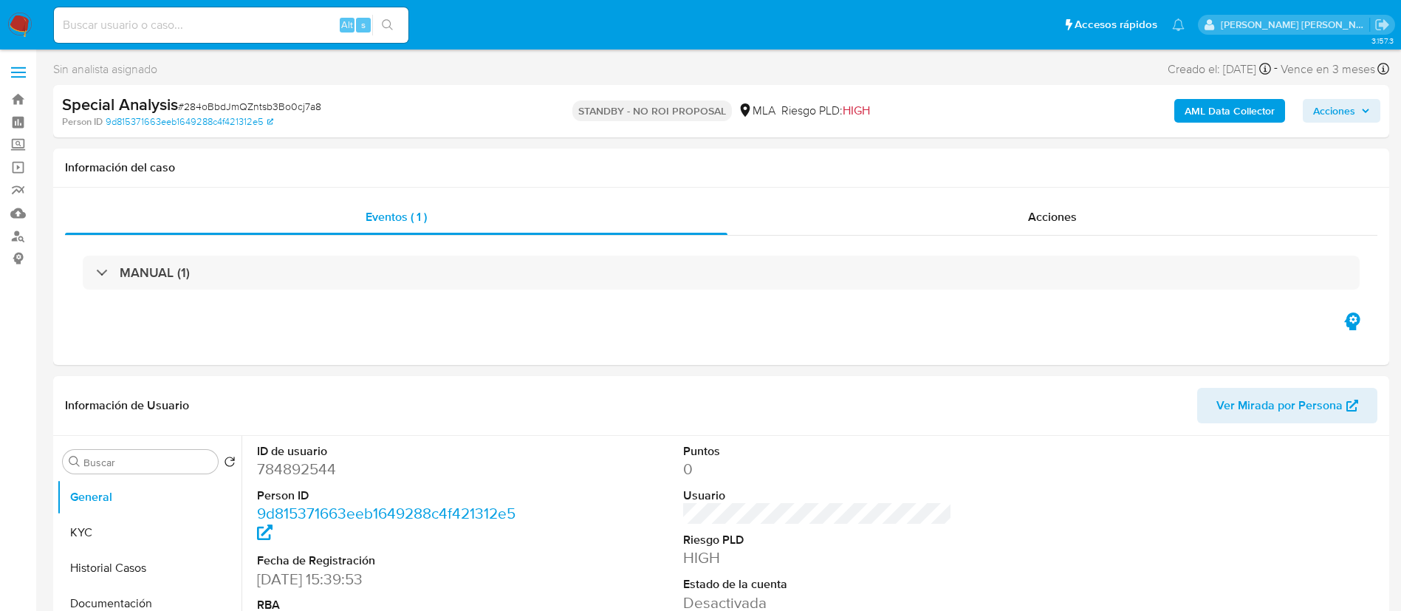
paste input "1013757138"
click at [293, 18] on input "1013757138" at bounding box center [231, 25] width 355 height 19
type input "1013757138"
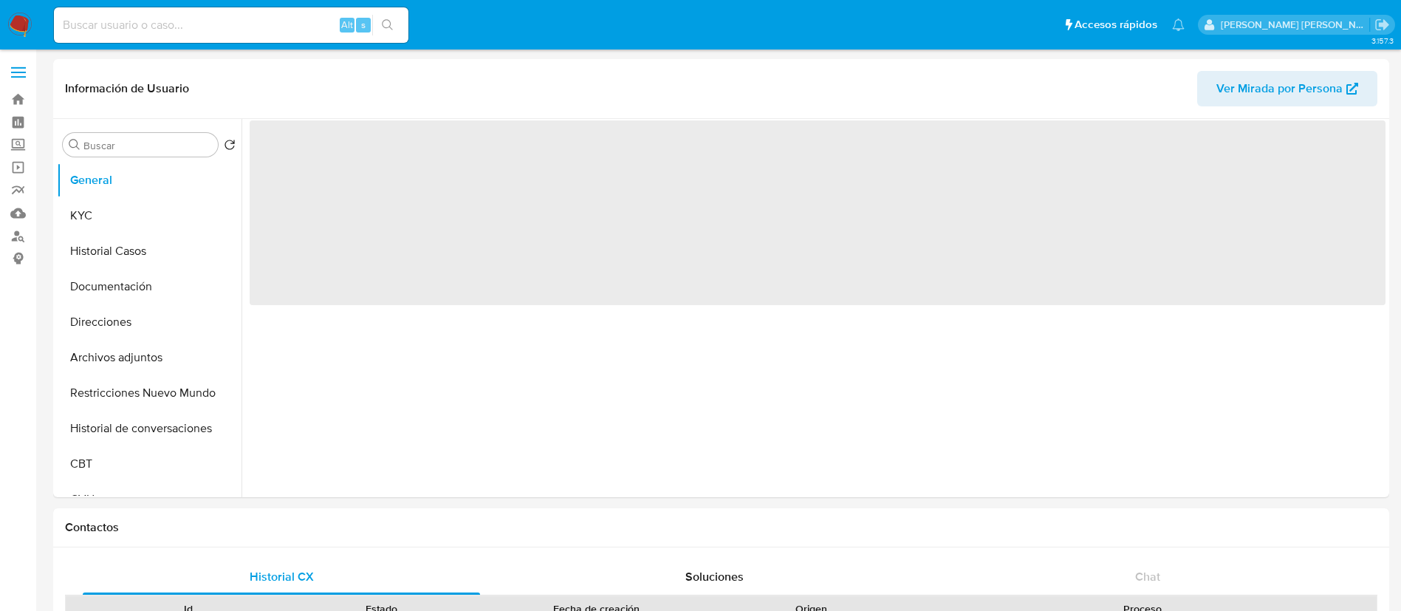
select select "10"
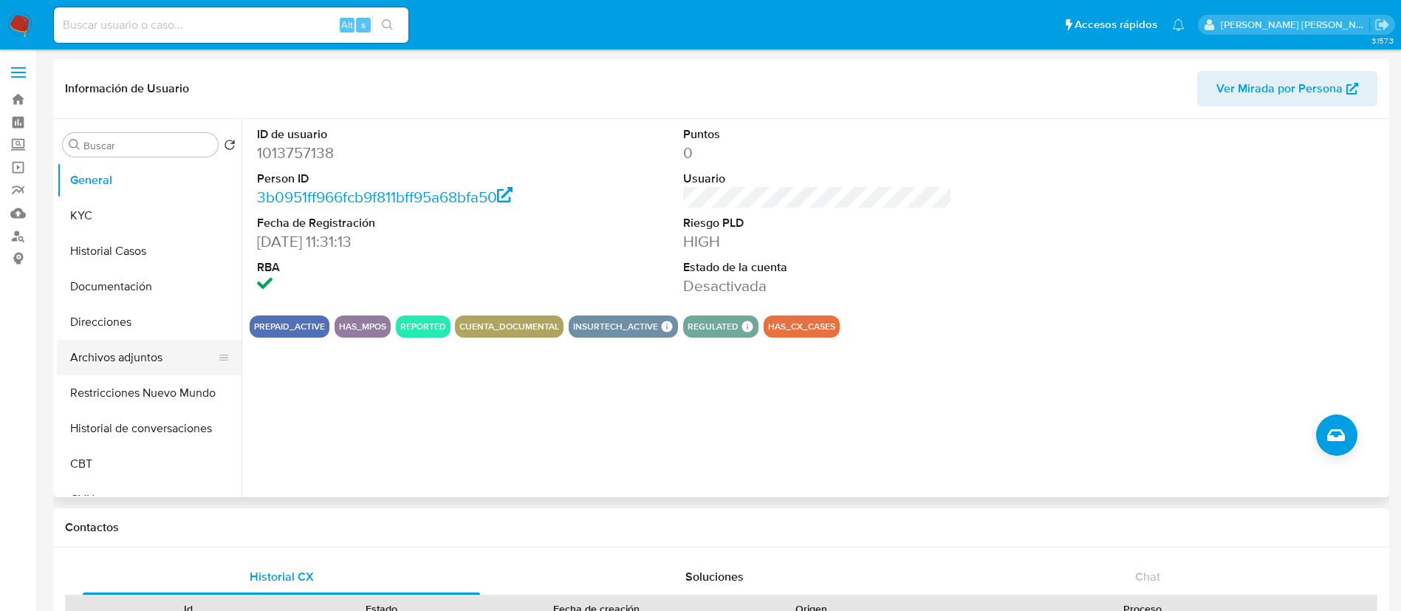
click at [140, 363] on button "Archivos adjuntos" at bounding box center [143, 357] width 173 height 35
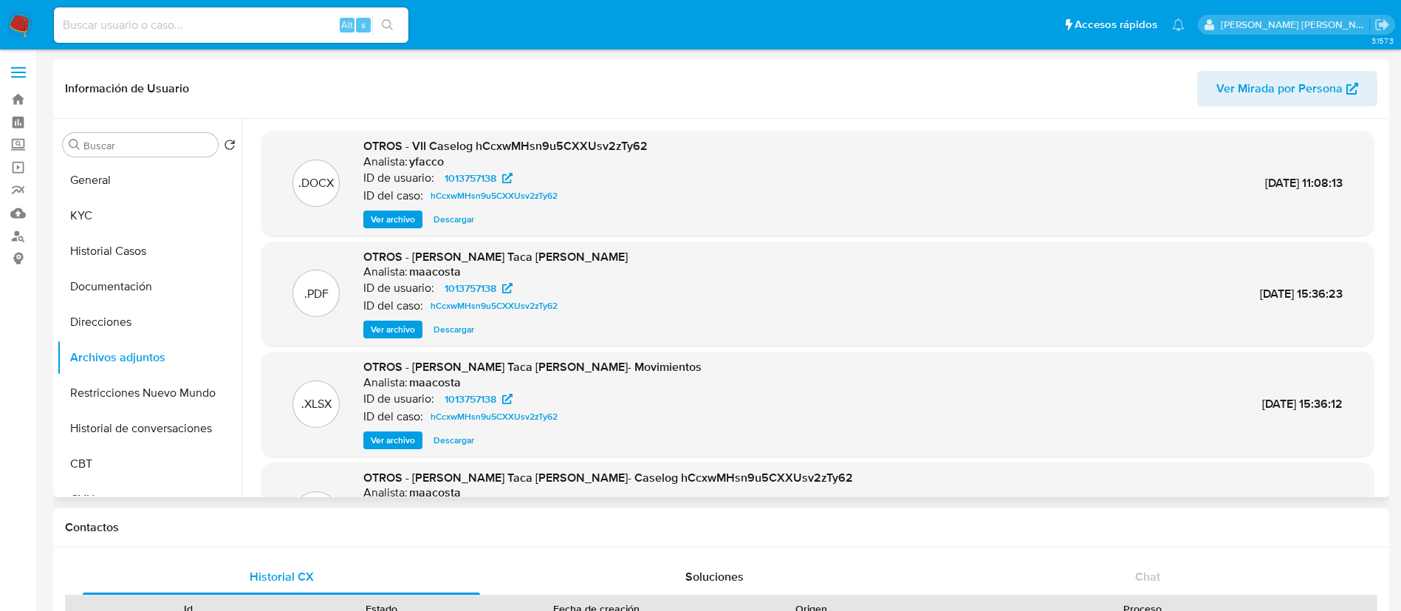
click at [403, 220] on span "Ver archivo" at bounding box center [393, 219] width 44 height 15
click at [148, 319] on button "Direcciones" at bounding box center [143, 321] width 173 height 35
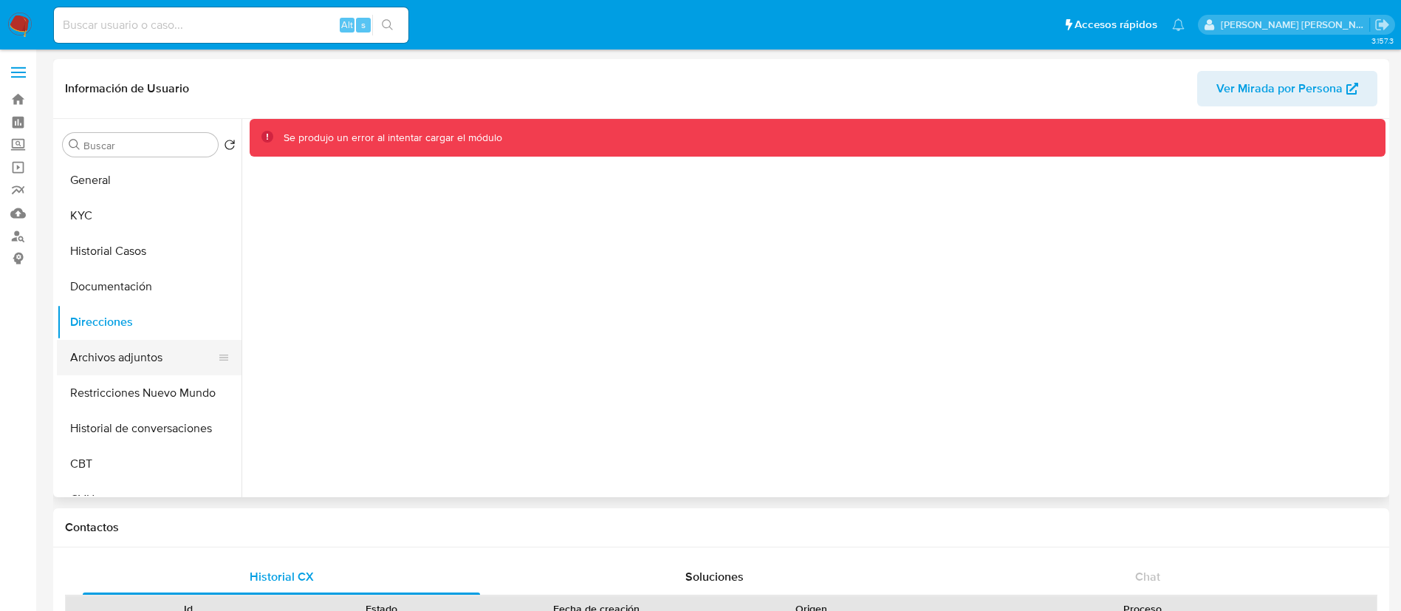
click at [152, 363] on button "Archivos adjuntos" at bounding box center [143, 357] width 173 height 35
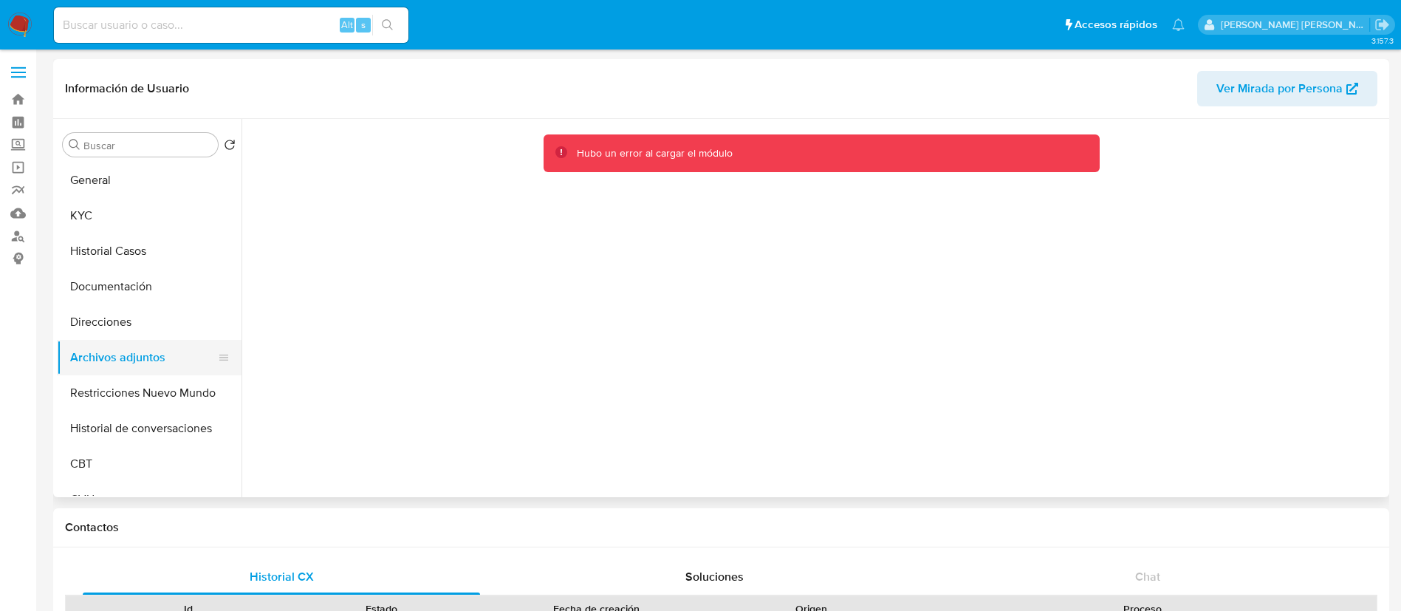
click at [151, 363] on button "Archivos adjuntos" at bounding box center [143, 357] width 173 height 35
click at [157, 320] on button "Direcciones" at bounding box center [143, 321] width 173 height 35
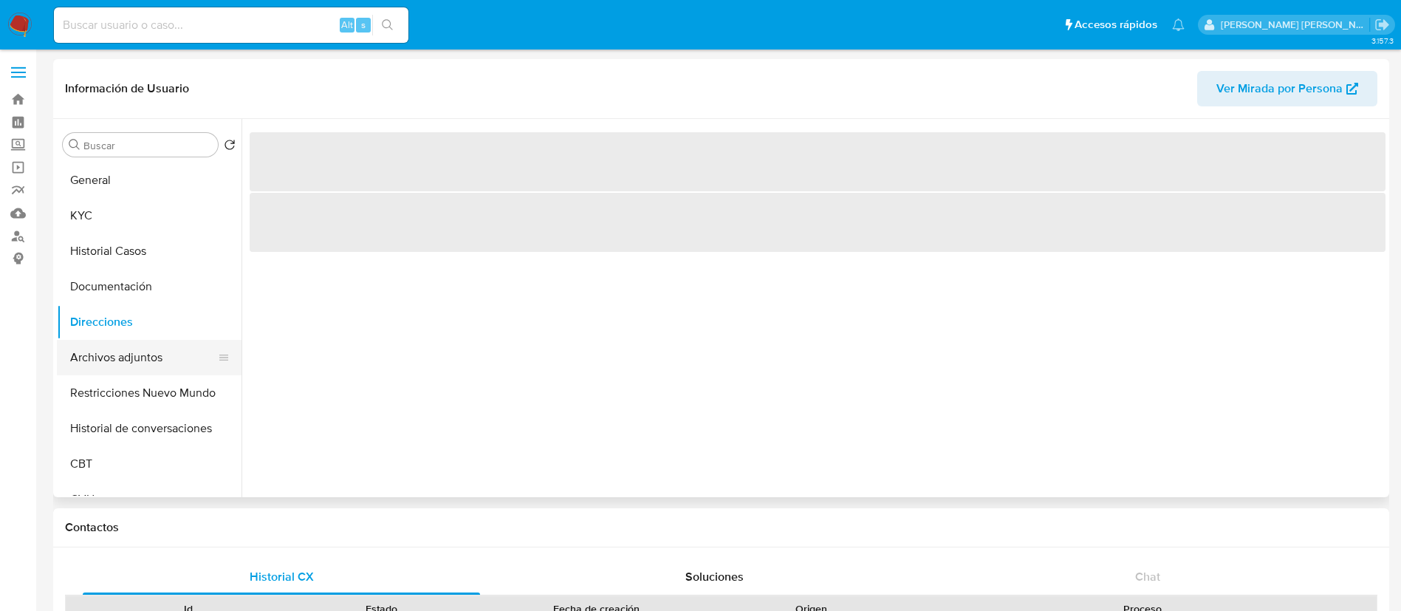
click at [135, 354] on button "Archivos adjuntos" at bounding box center [143, 357] width 173 height 35
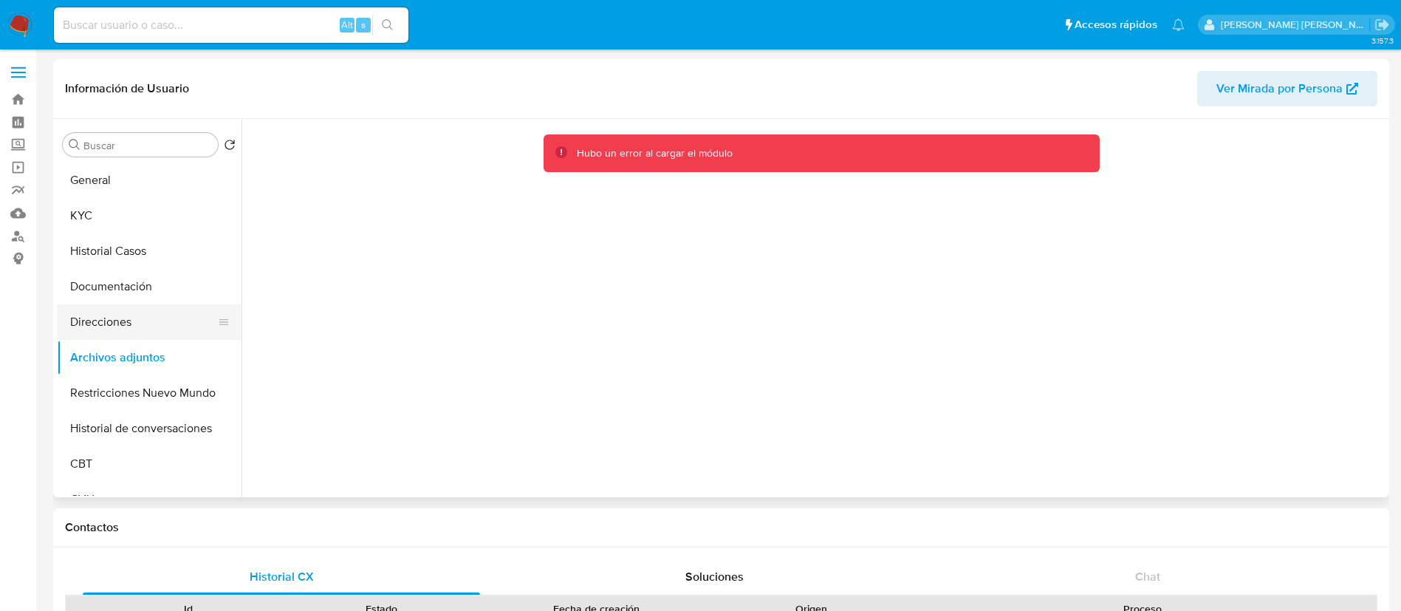
click at [117, 308] on button "Direcciones" at bounding box center [143, 321] width 173 height 35
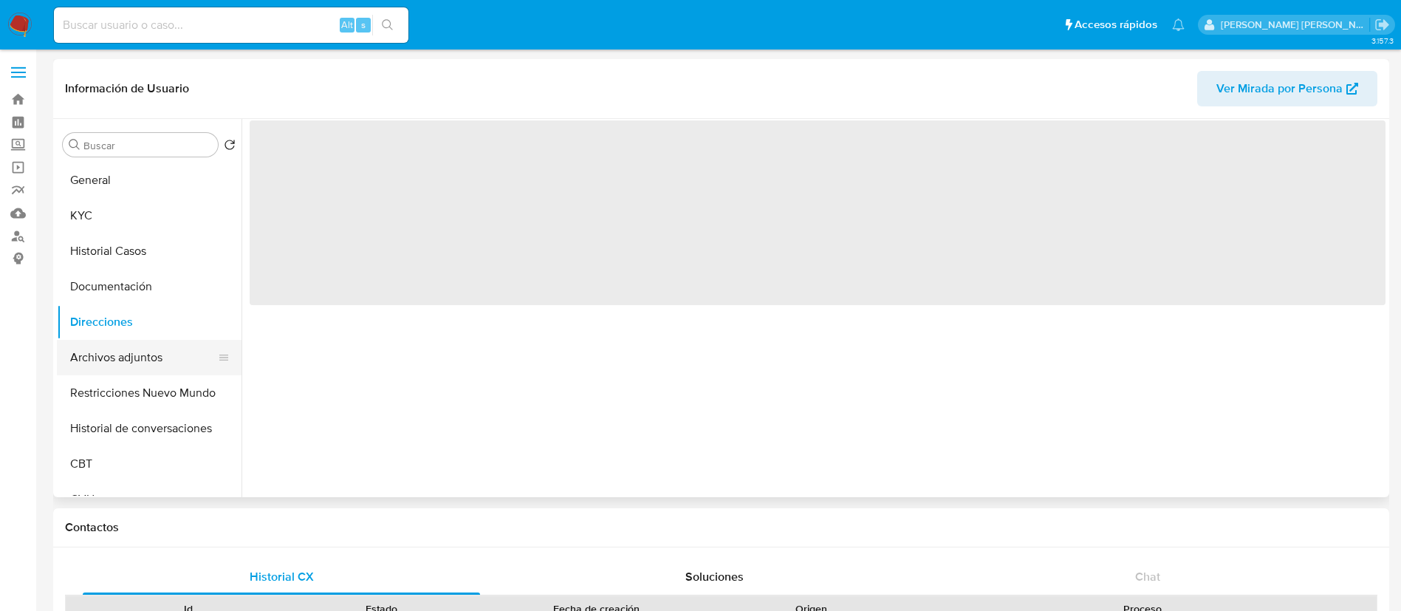
click at [124, 352] on button "Archivos adjuntos" at bounding box center [143, 357] width 173 height 35
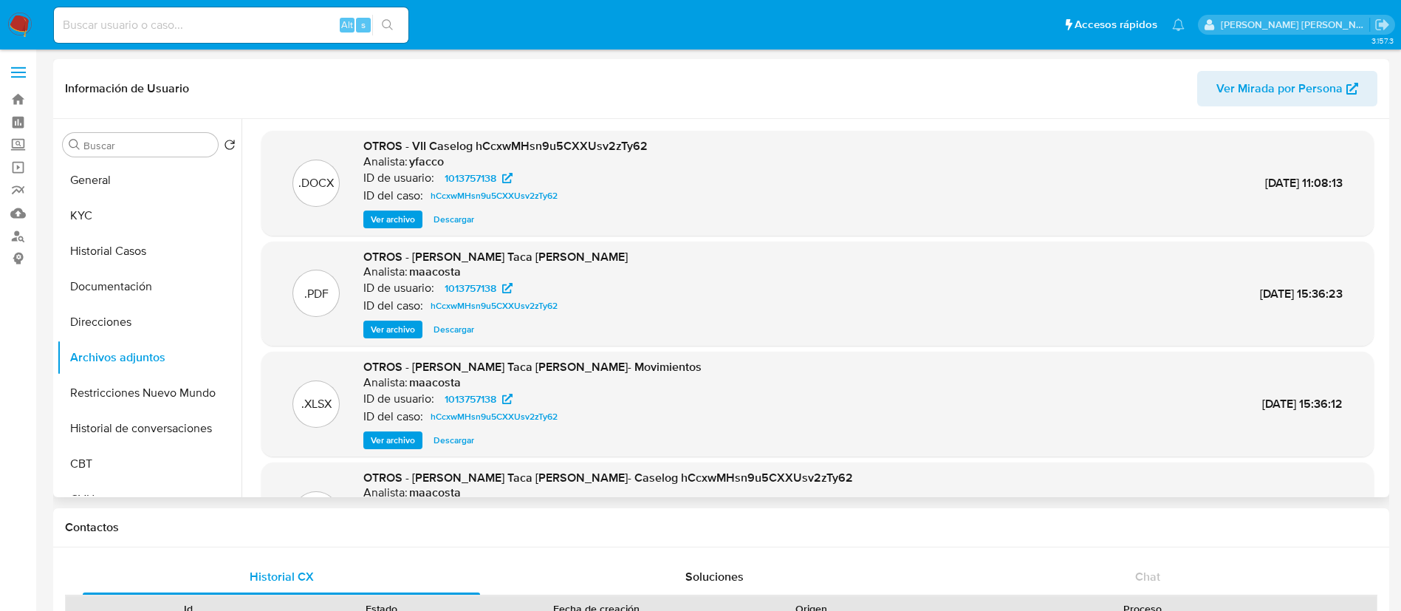
click at [375, 216] on span "Ver archivo" at bounding box center [393, 219] width 44 height 15
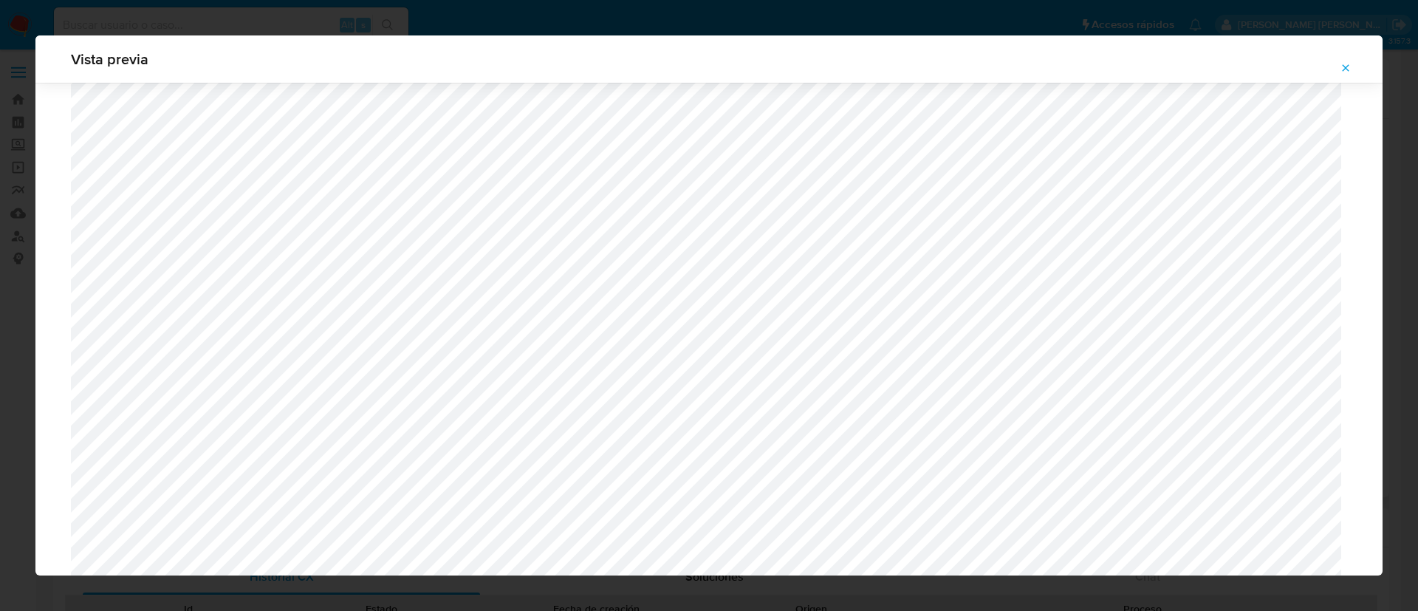
scroll to position [912, 0]
click at [818, 609] on div "Vista previa" at bounding box center [709, 305] width 1418 height 611
click at [1347, 66] on icon "Attachment preview" at bounding box center [1346, 67] width 7 height 7
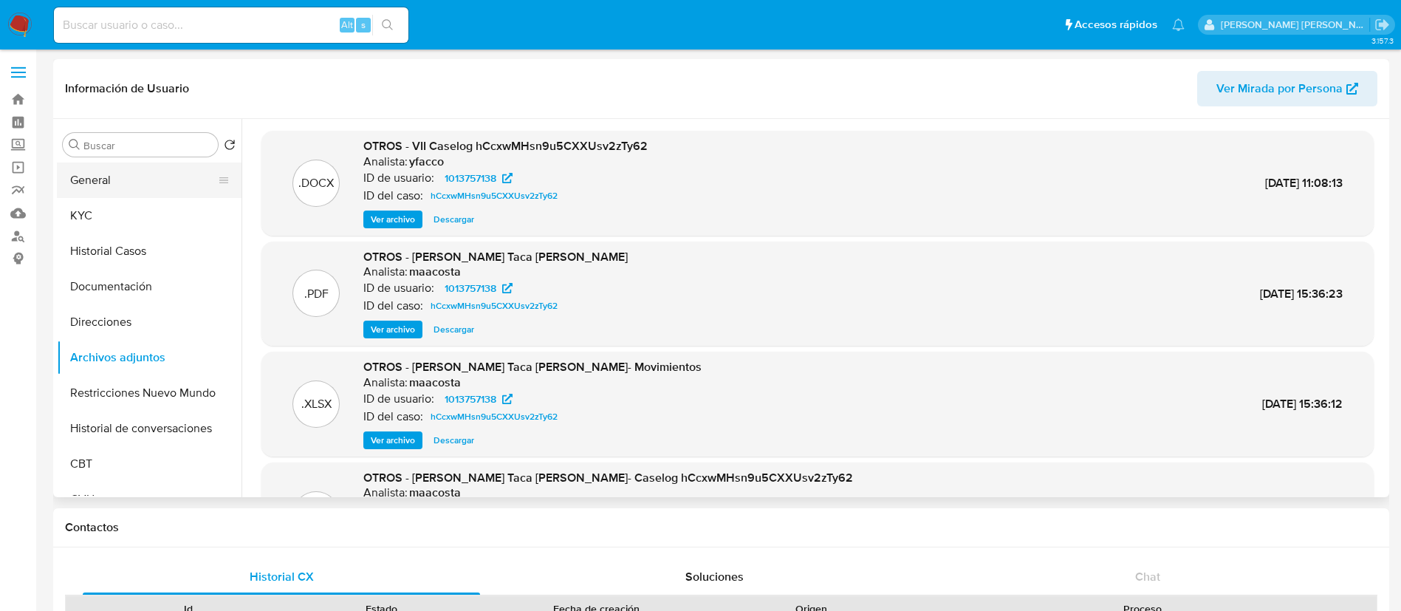
click at [146, 188] on button "General" at bounding box center [143, 180] width 173 height 35
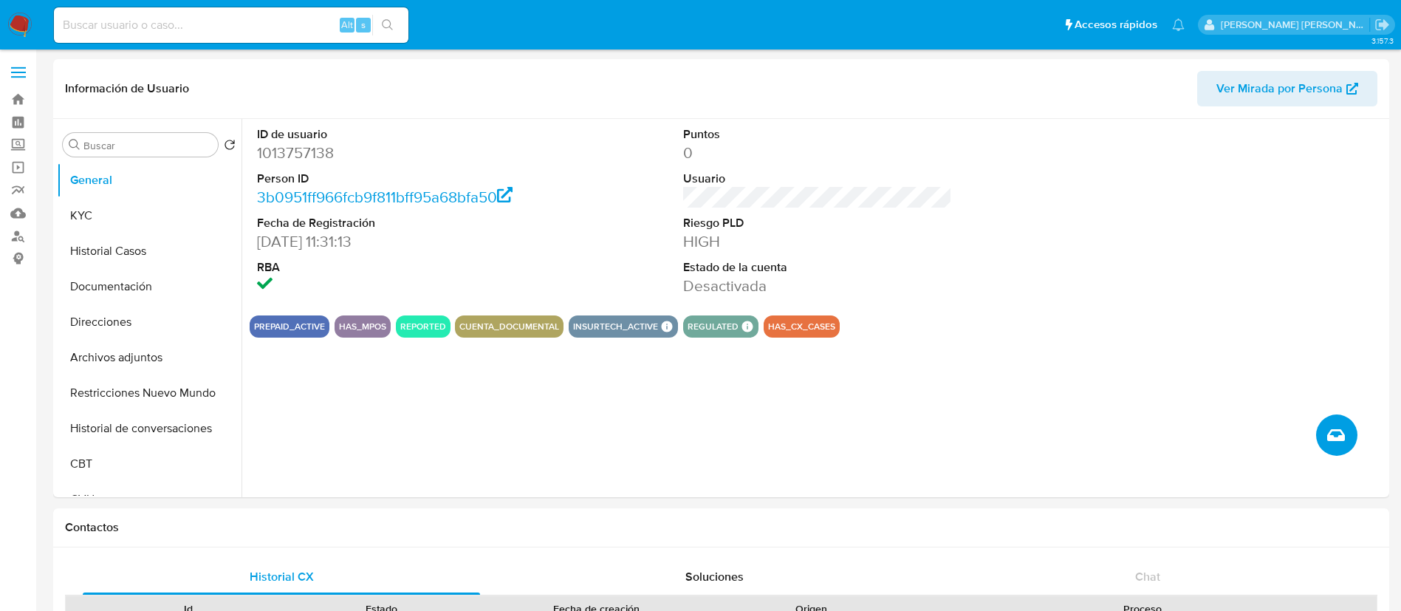
click at [1342, 442] on icon "Crear caso manual" at bounding box center [1336, 435] width 18 height 18
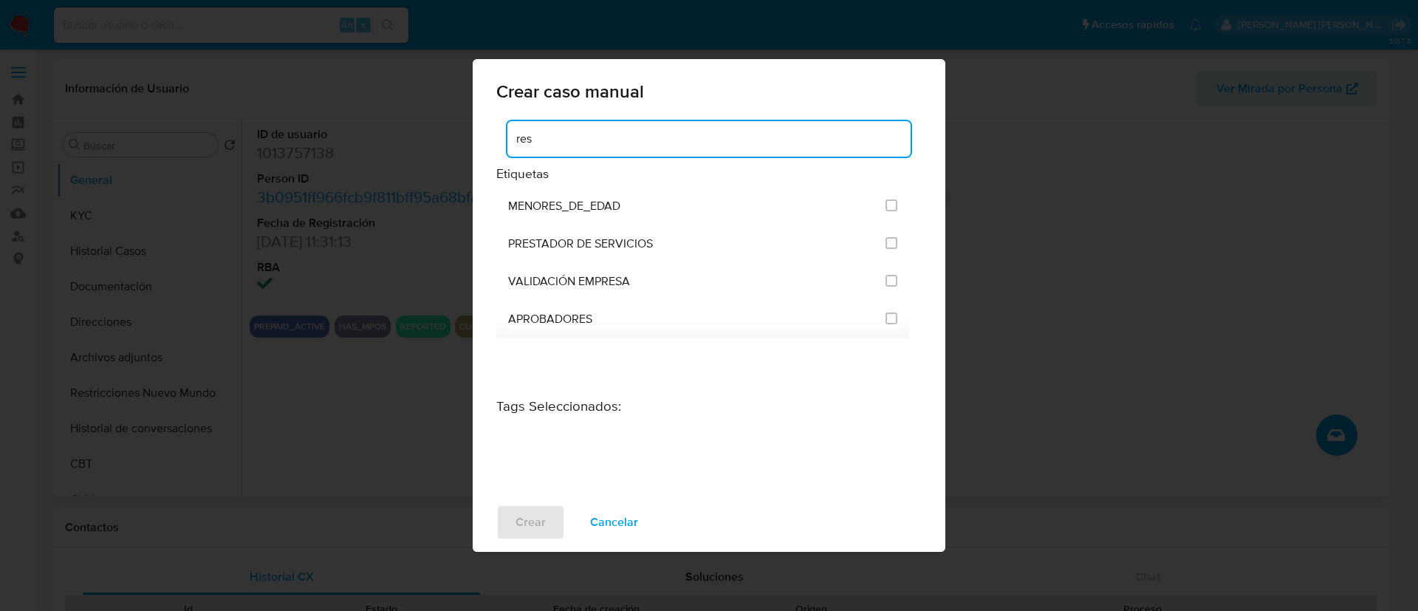
type input "res"
click at [548, 137] on input "res" at bounding box center [709, 138] width 403 height 19
click at [337, 300] on div "Crear caso manual res Etiquetas MENORES_DE_EDAD PRESTADOR DE SERVICIOS VALIDACI…" at bounding box center [709, 305] width 1418 height 611
click at [626, 525] on span "Cancelar" at bounding box center [614, 522] width 48 height 33
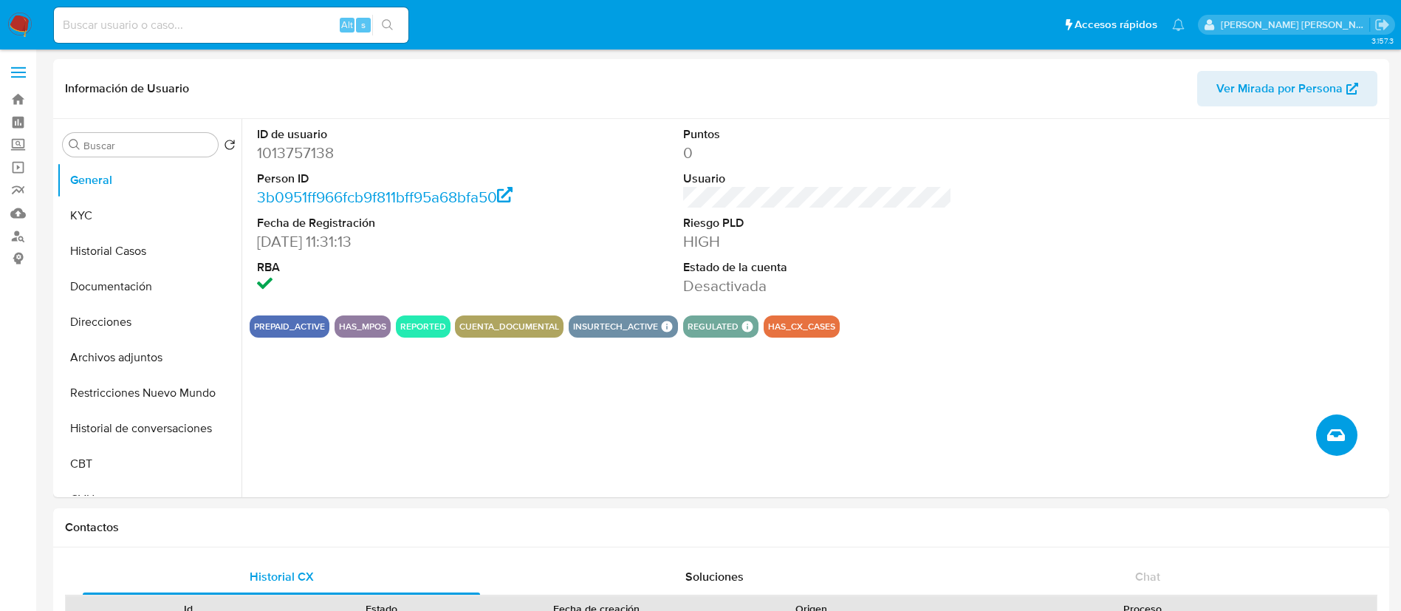
click at [1339, 435] on icon "Crear caso manual" at bounding box center [1336, 435] width 18 height 18
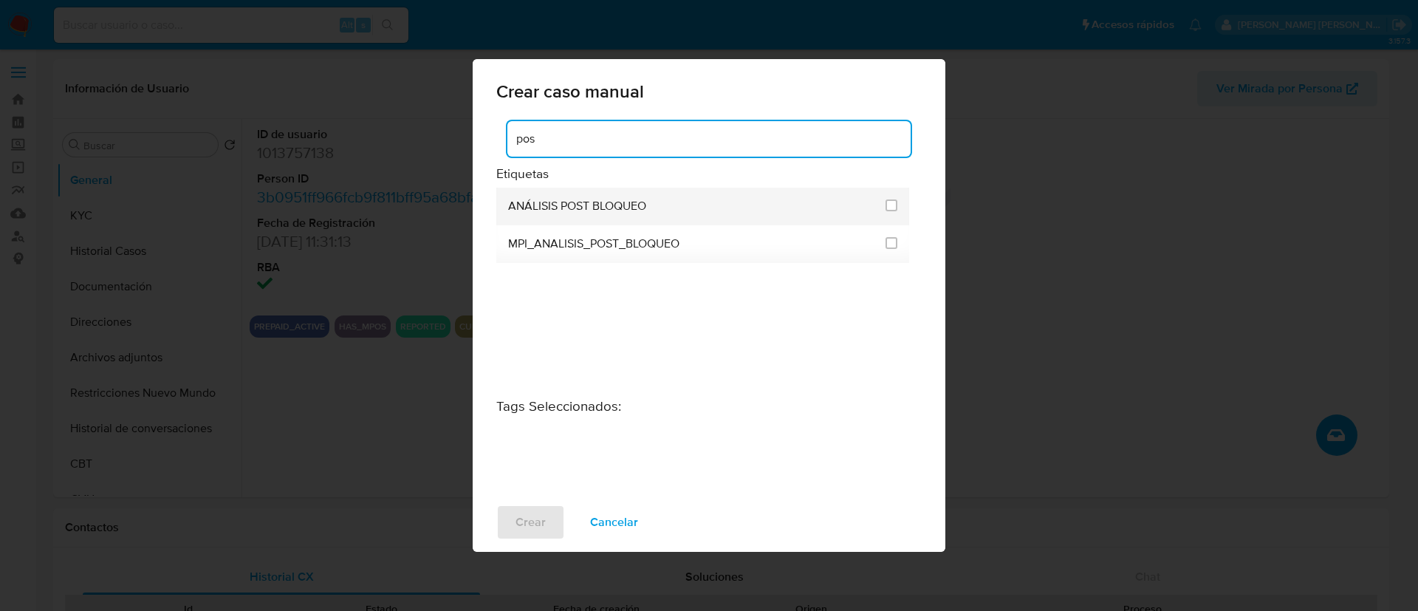
type input "pos"
click at [658, 198] on div "ANÁLISIS POST BLOQUEO" at bounding box center [692, 207] width 369 height 38
click at [886, 202] on input "3249" at bounding box center [892, 205] width 12 height 12
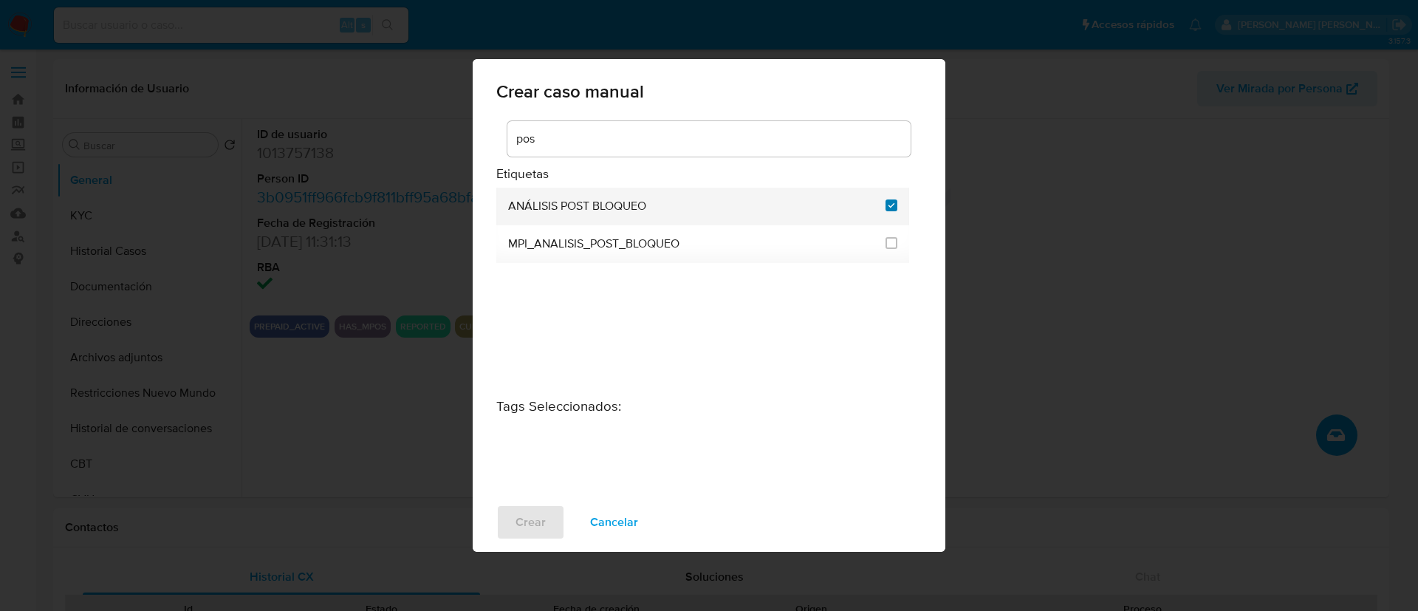
checkbox input "true"
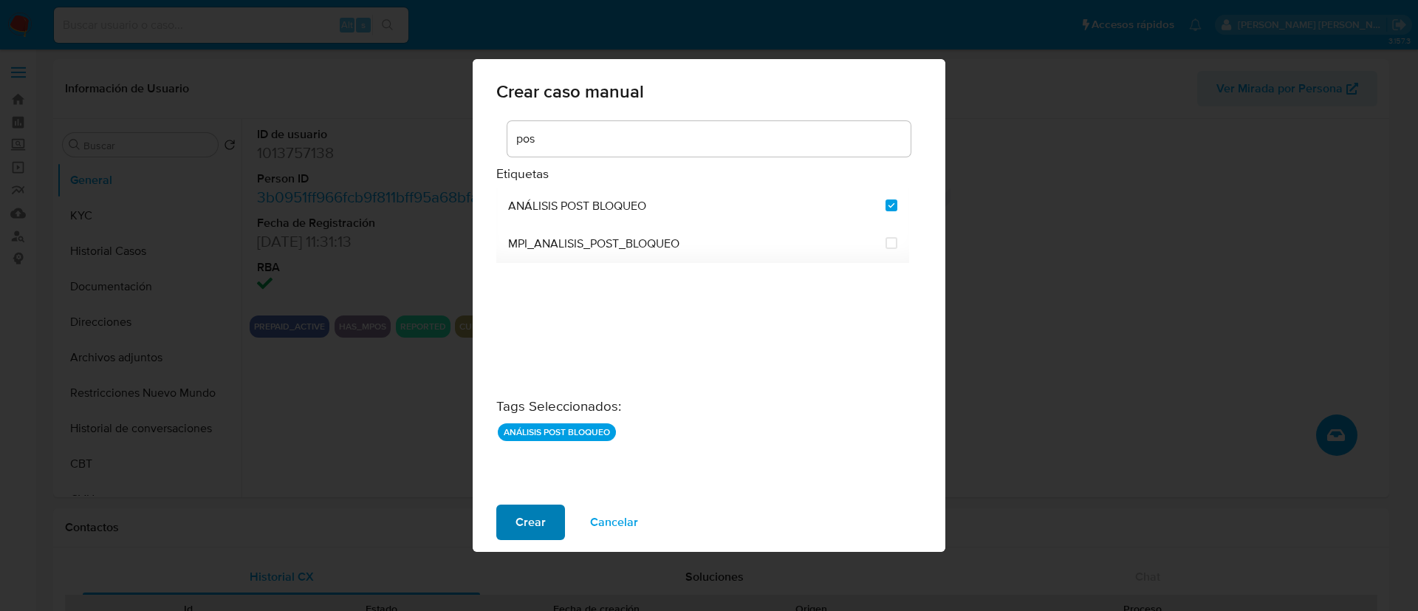
click at [531, 513] on span "Crear" at bounding box center [531, 522] width 30 height 33
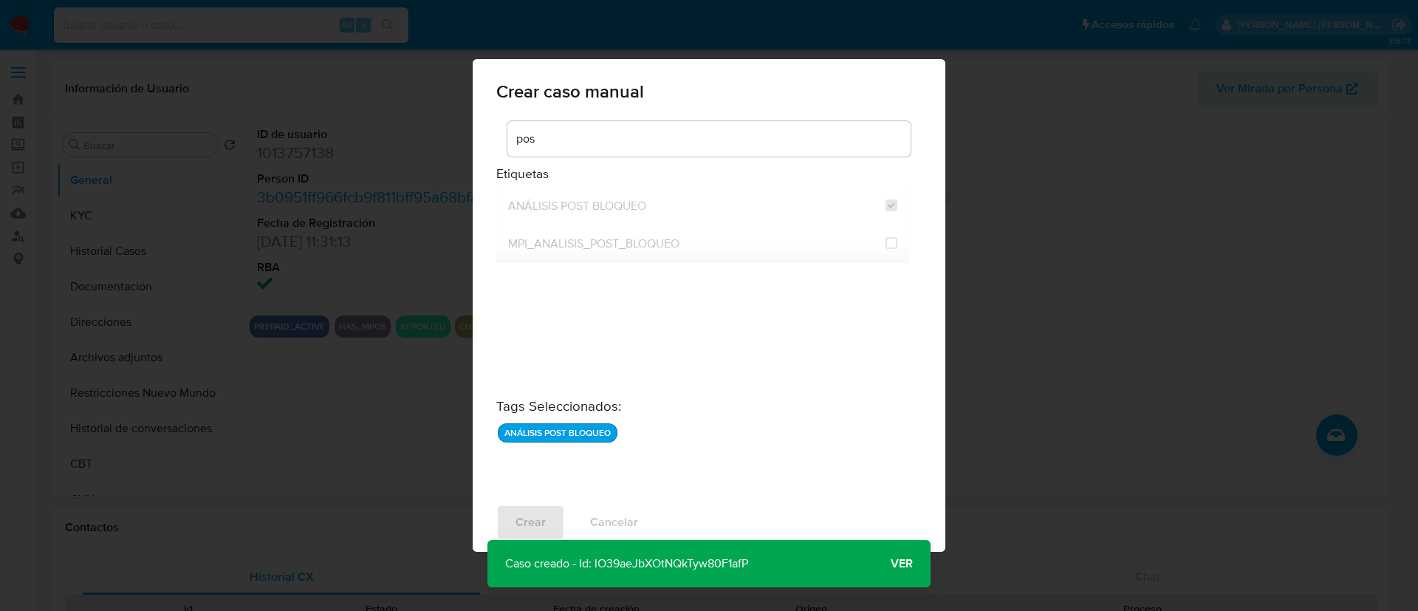
click at [903, 564] on span "Ver" at bounding box center [902, 564] width 22 height 0
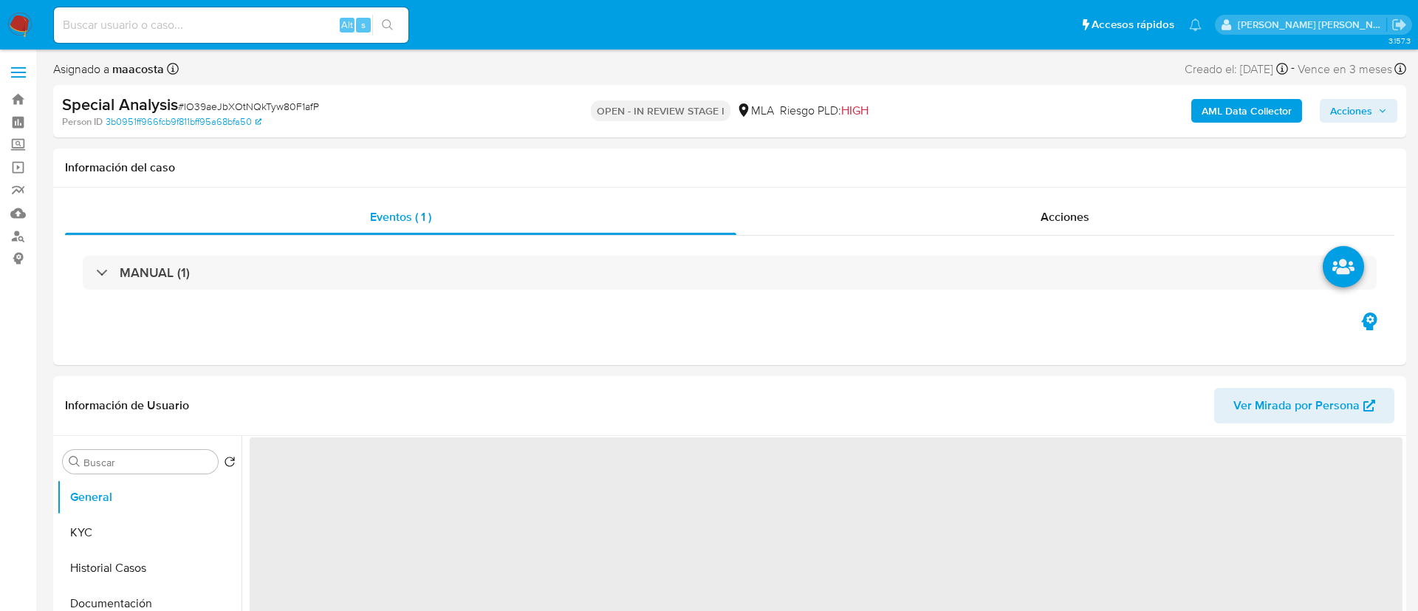
select select "10"
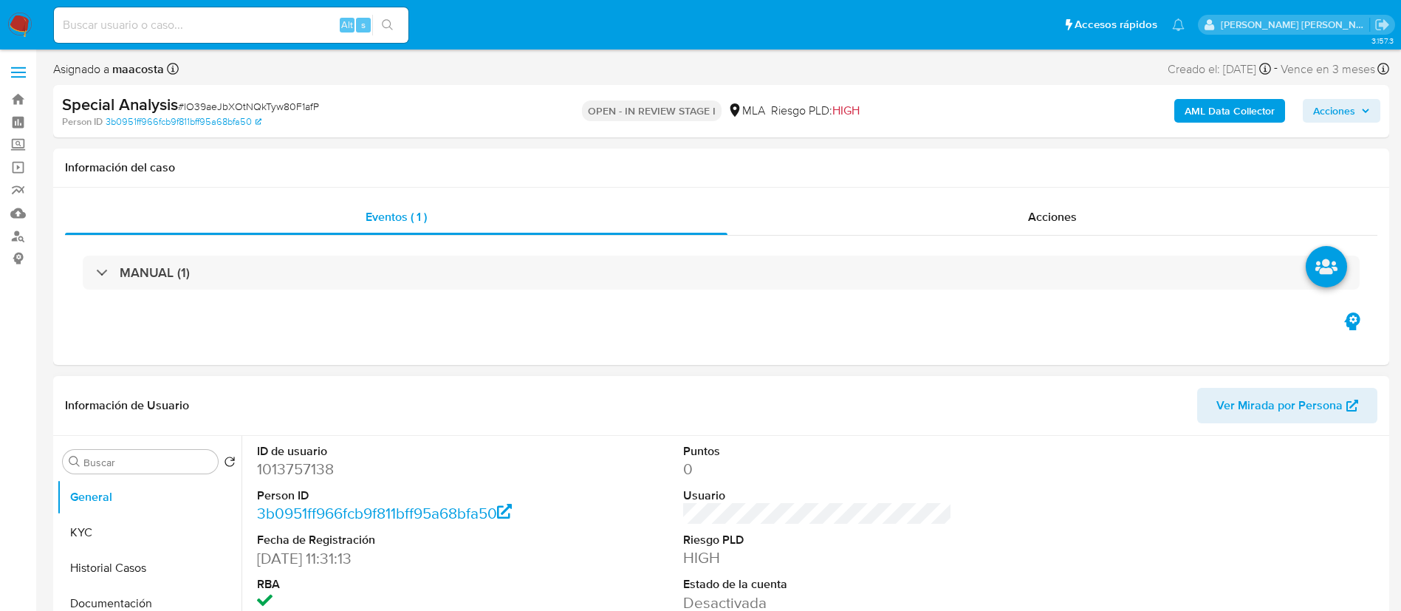
click at [1088, 398] on header "Información de Usuario Ver Mirada por Persona" at bounding box center [721, 405] width 1313 height 35
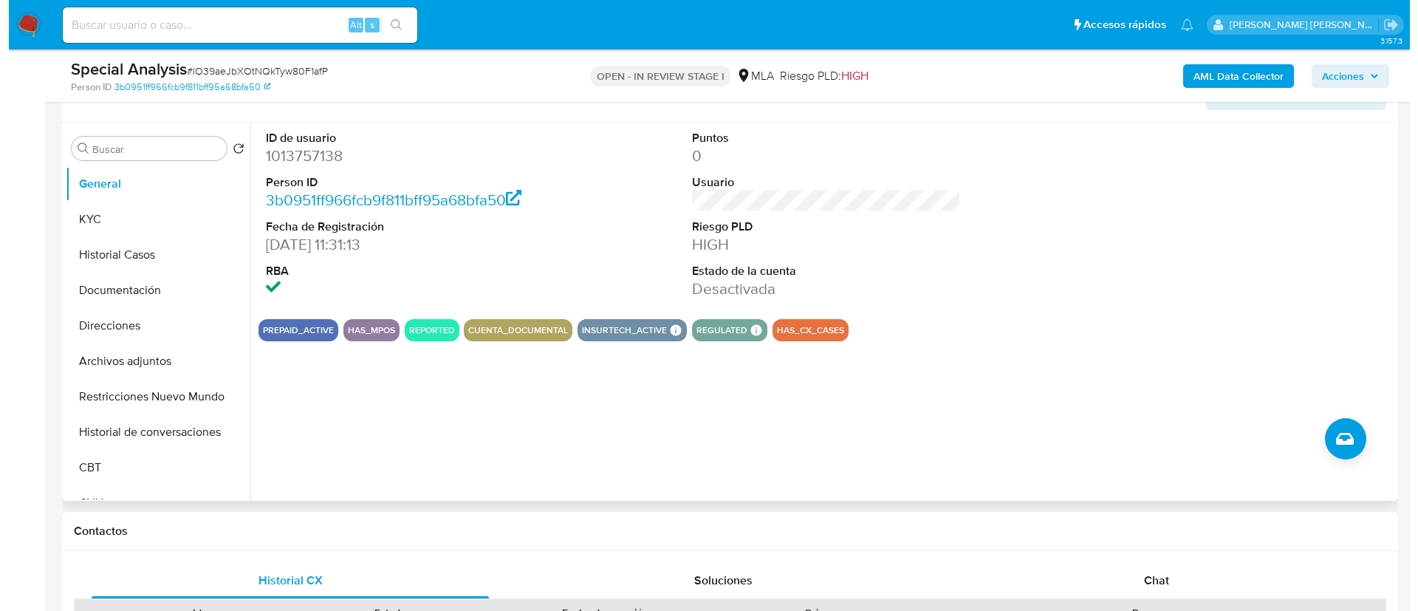
scroll to position [262, 0]
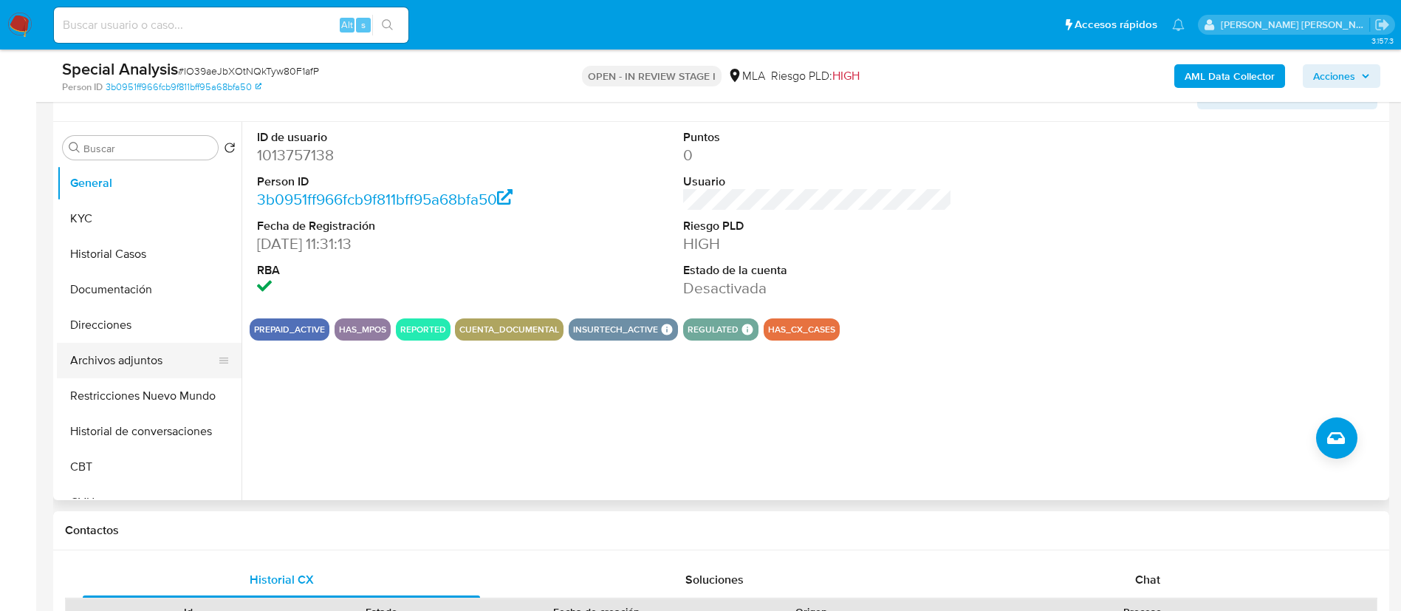
click at [133, 360] on button "Archivos adjuntos" at bounding box center [143, 360] width 173 height 35
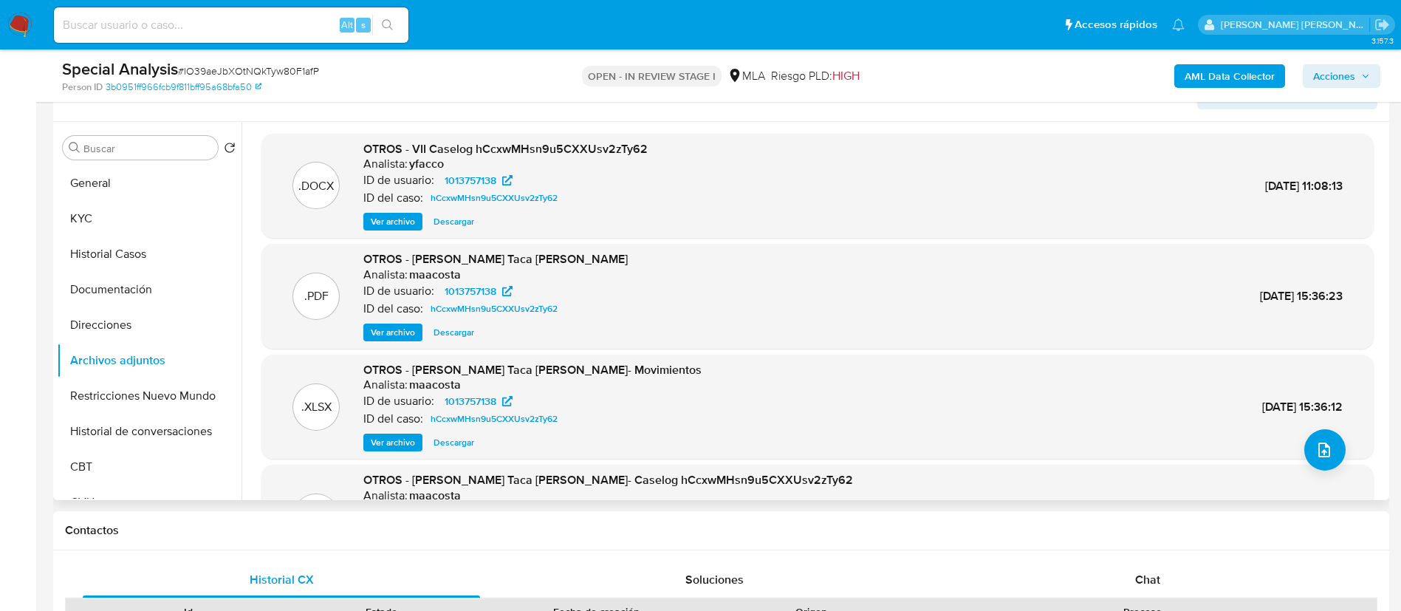
click at [392, 217] on span "Ver archivo" at bounding box center [393, 221] width 44 height 15
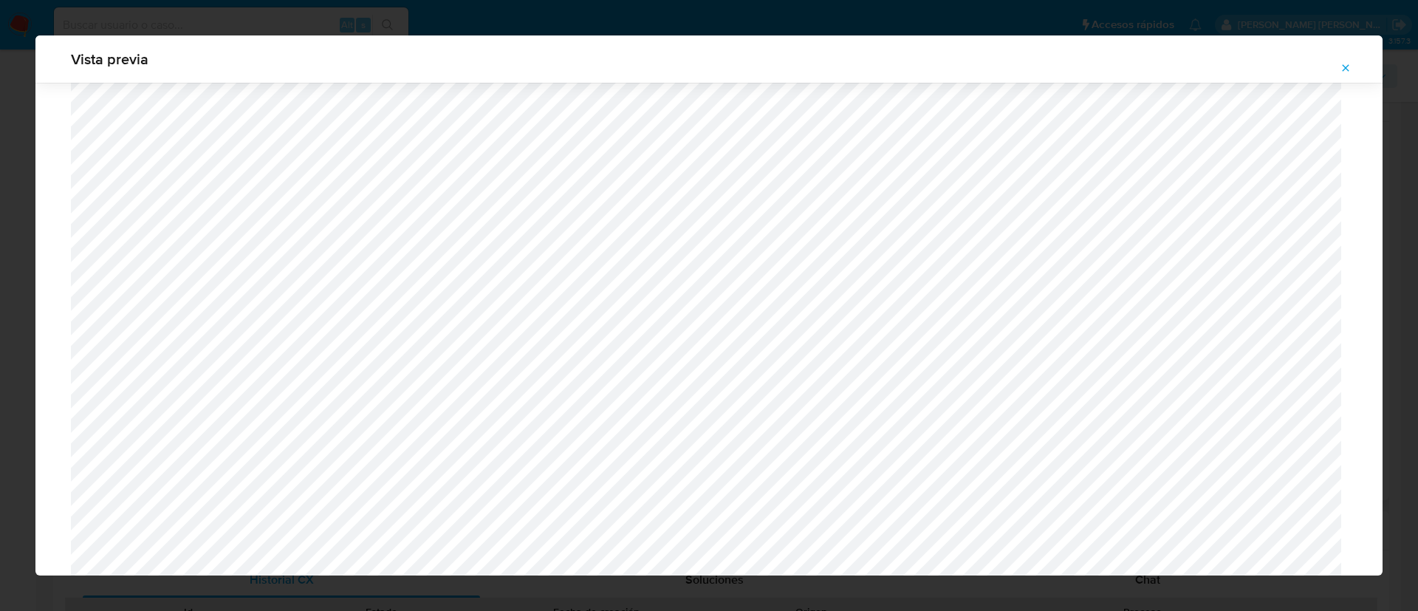
scroll to position [670, 0]
click at [1353, 65] on button "Attachment preview" at bounding box center [1346, 68] width 33 height 24
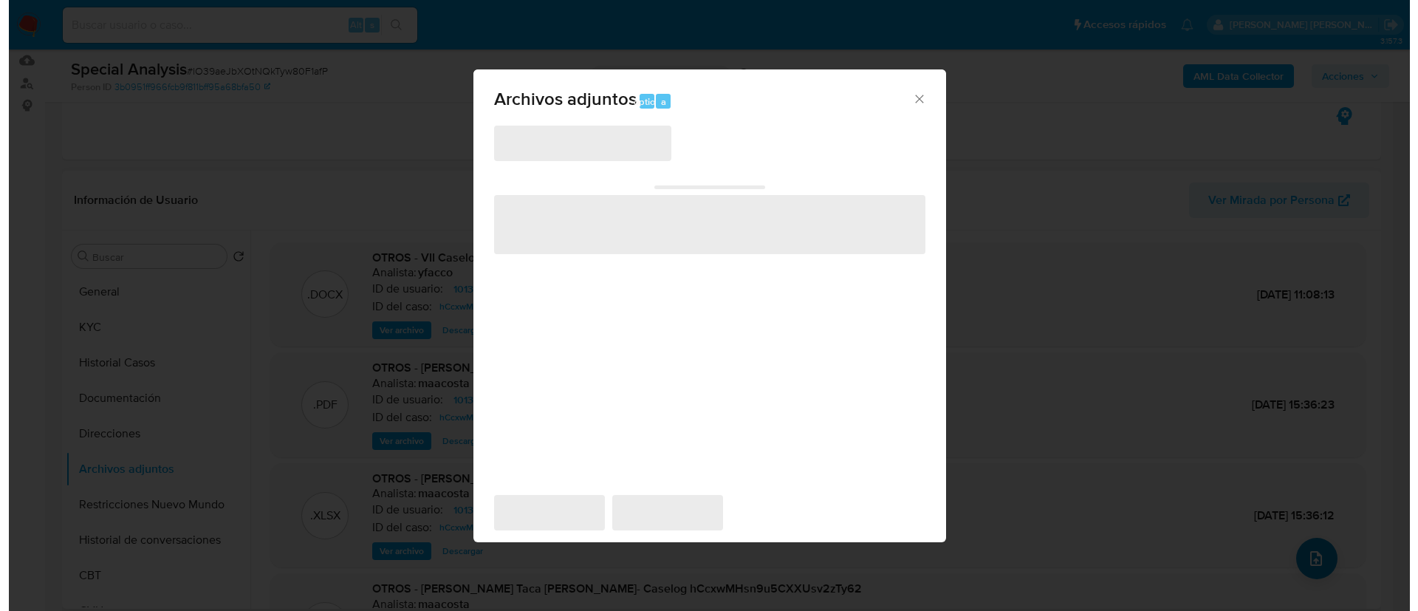
scroll to position [237, 0]
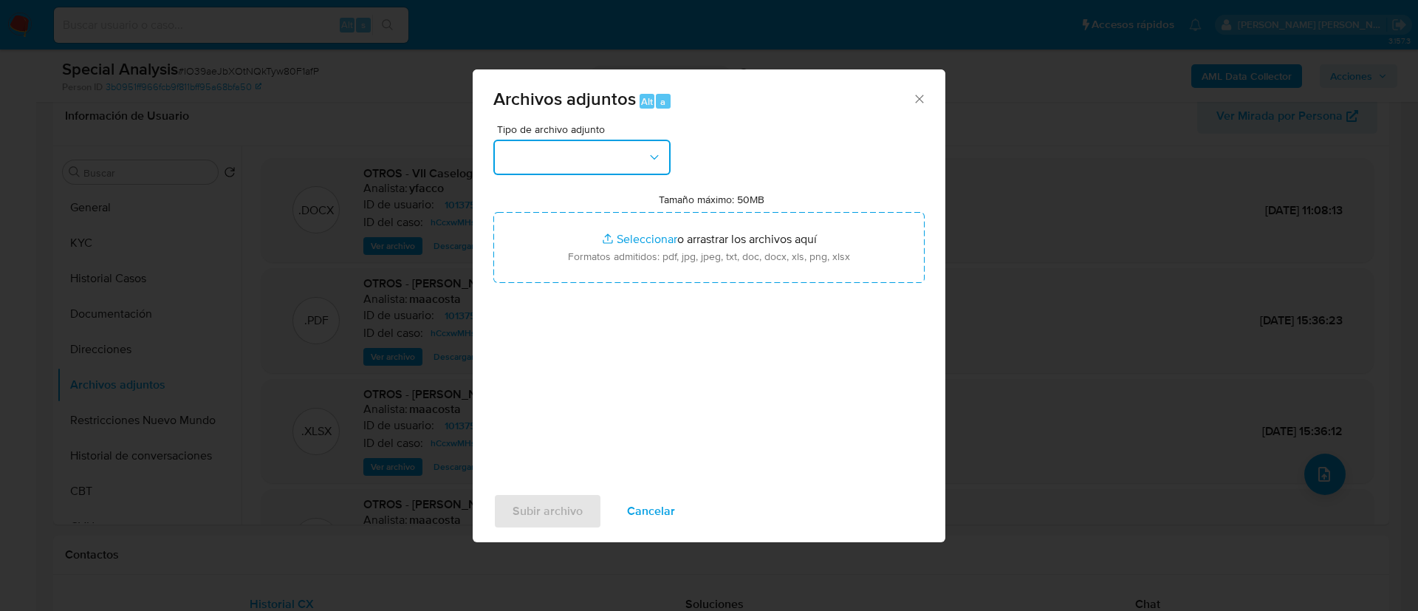
click at [596, 148] on button "button" at bounding box center [581, 157] width 177 height 35
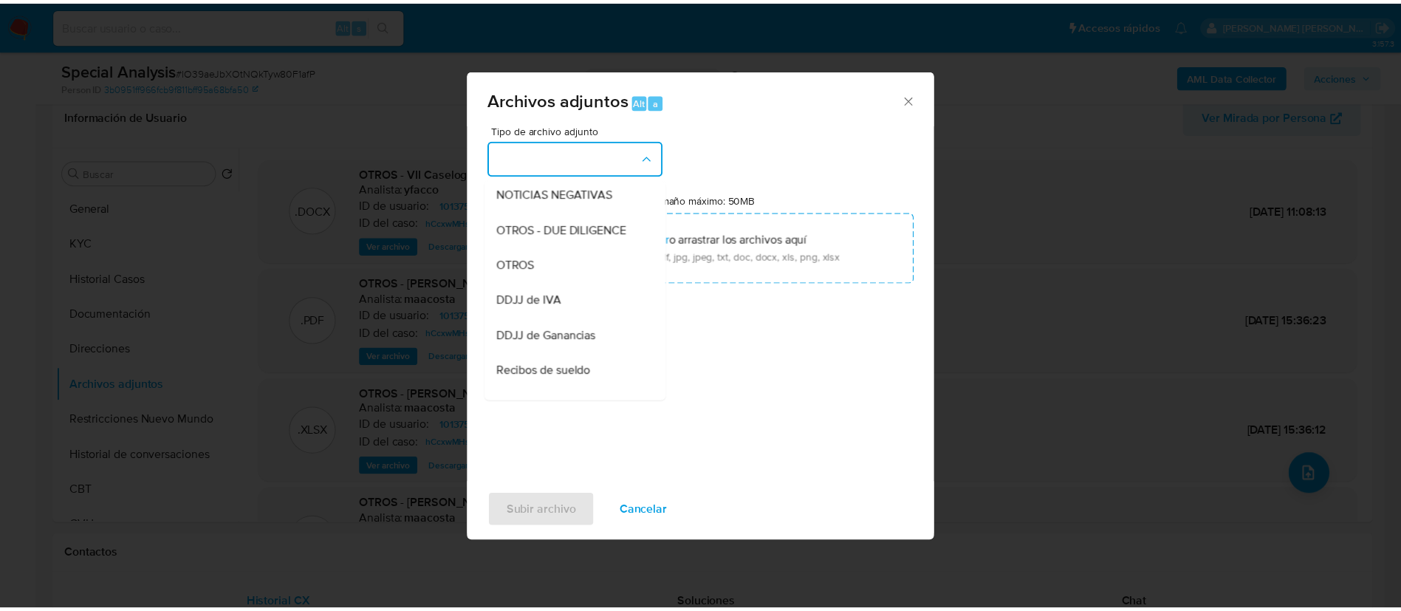
scroll to position [239, 0]
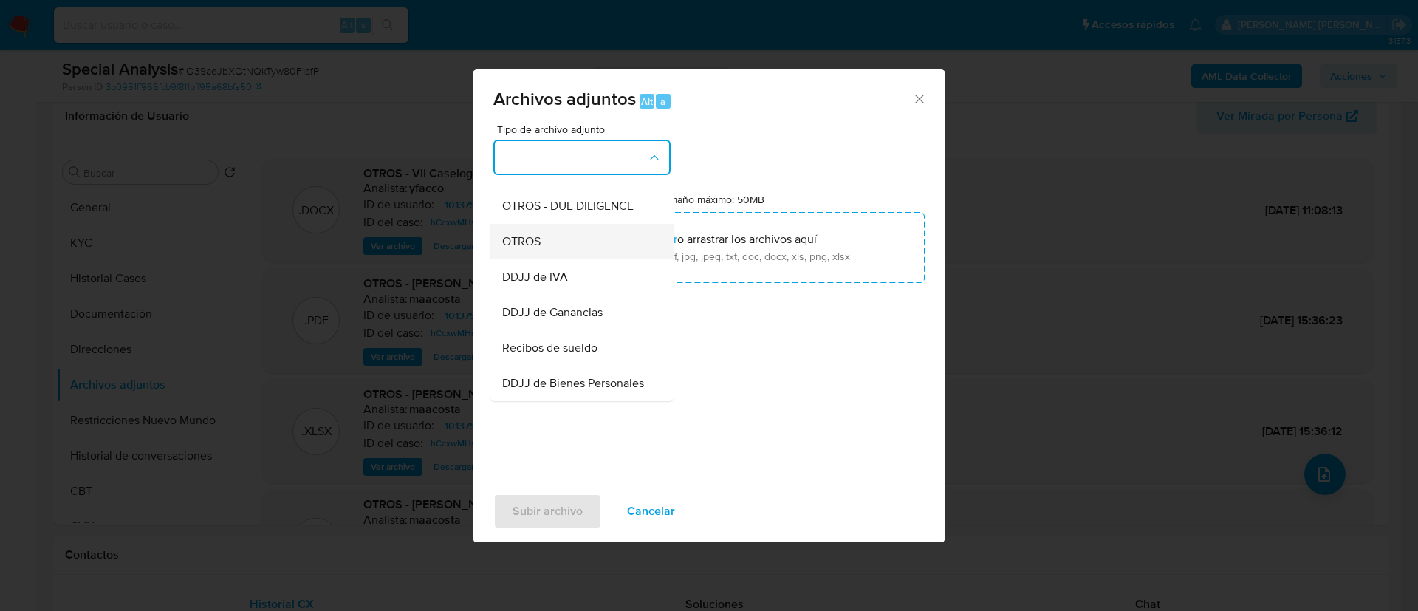
click at [533, 247] on span "OTROS" at bounding box center [521, 241] width 38 height 15
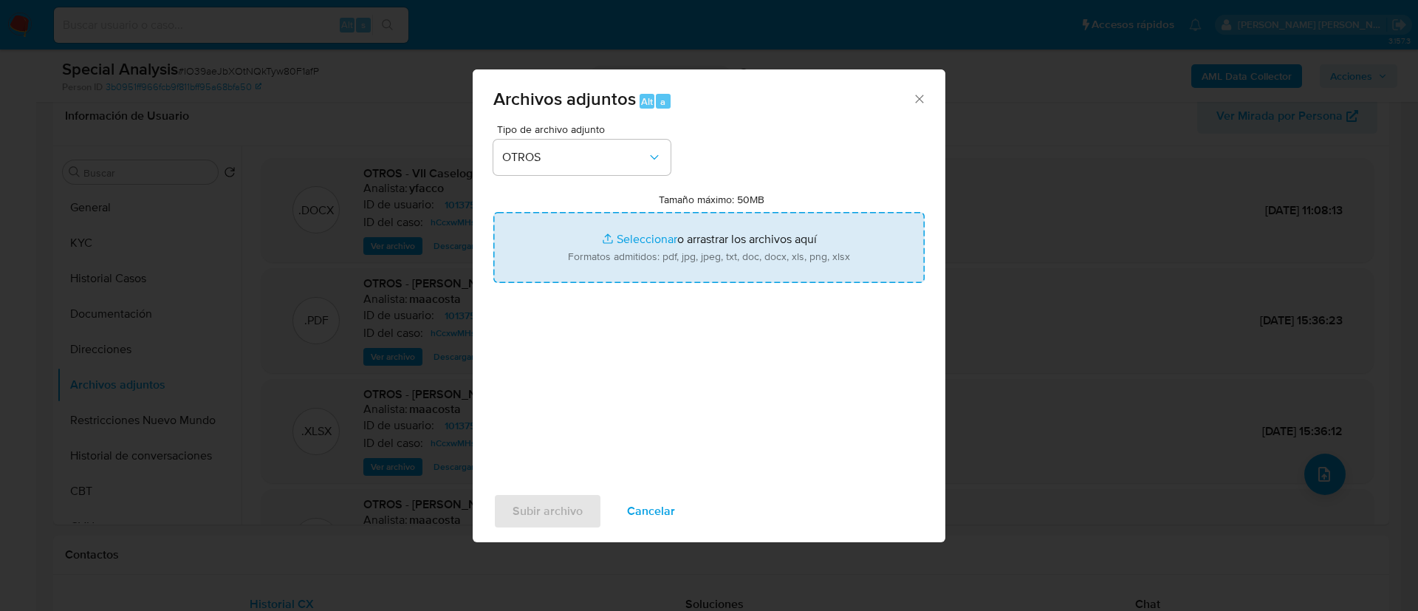
type input "C:\fakepath\[PERSON_NAME].pdf"
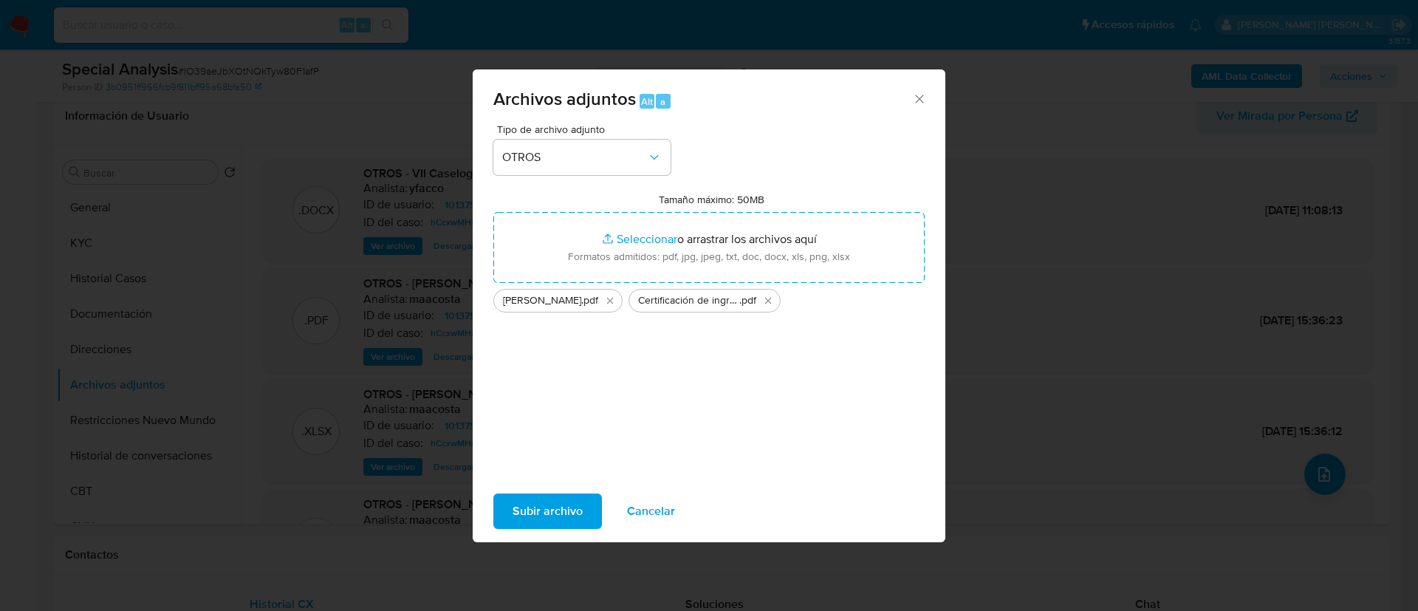
click at [525, 519] on span "Subir archivo" at bounding box center [548, 511] width 70 height 33
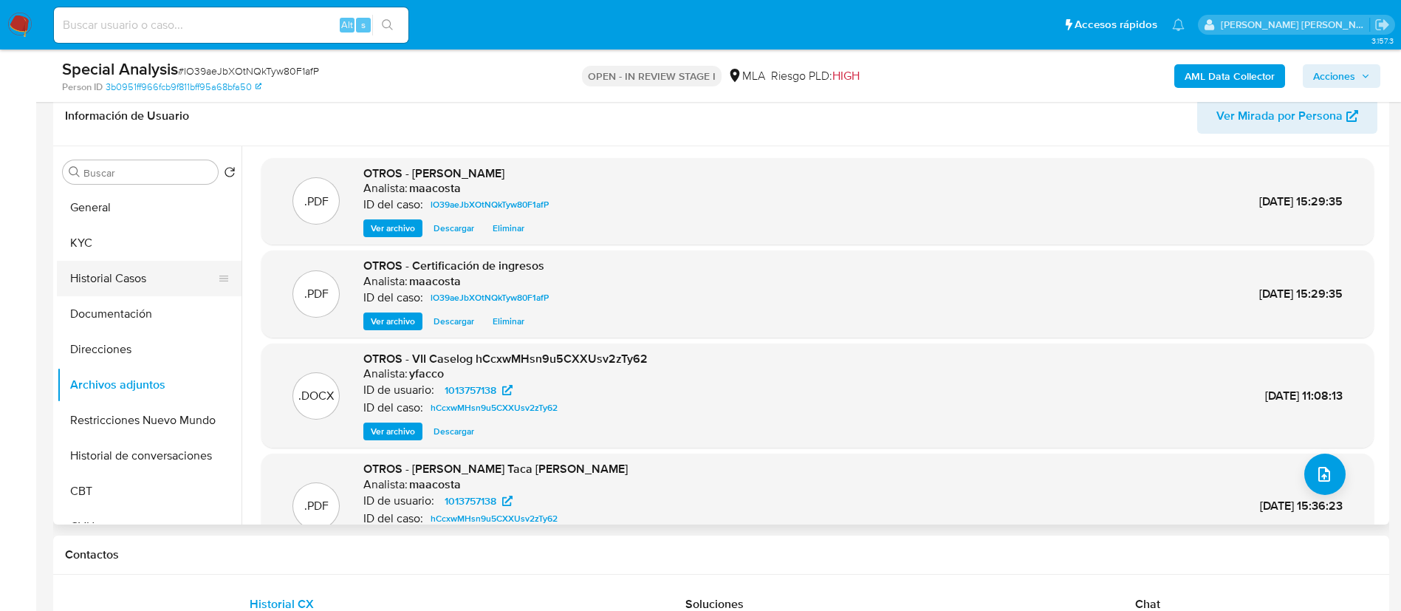
click at [120, 267] on button "Historial Casos" at bounding box center [143, 278] width 173 height 35
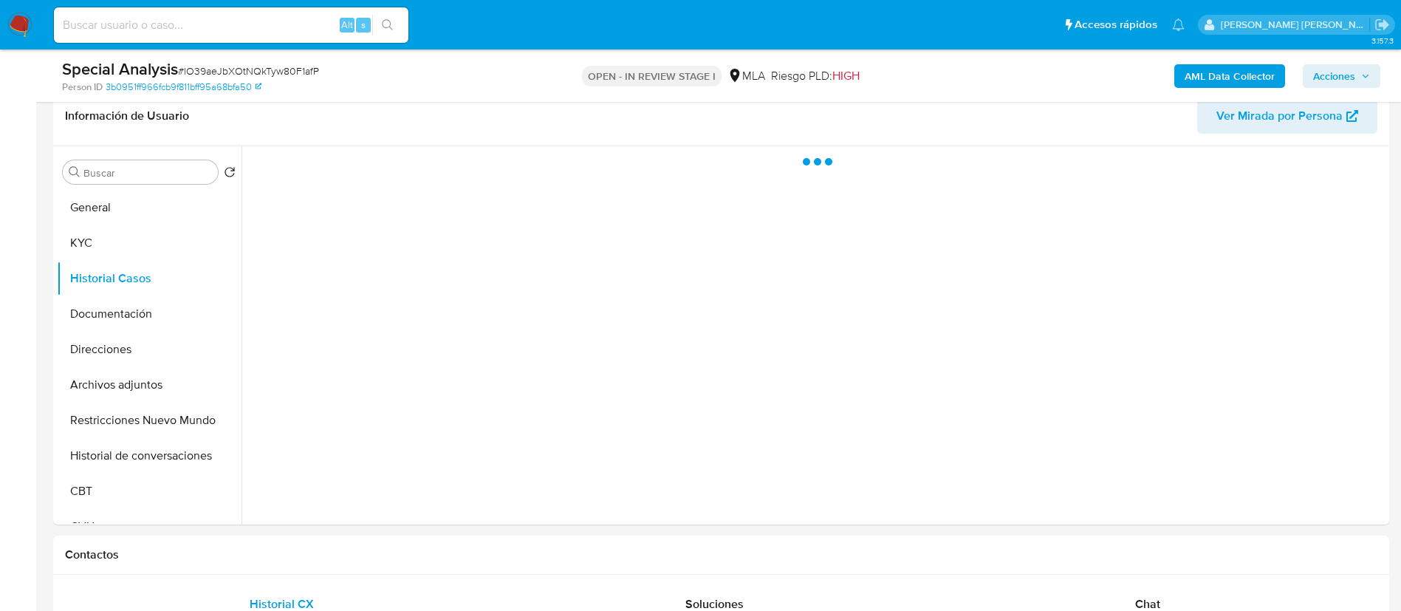
click at [1392, 72] on div "Special Analysis # lO39aeJbXOtNQkTyw80F1afP Person ID 3b0951ff966fcb9f811bff95a…" at bounding box center [700, 75] width 1401 height 52
click at [1330, 82] on span "Acciones" at bounding box center [1334, 76] width 42 height 24
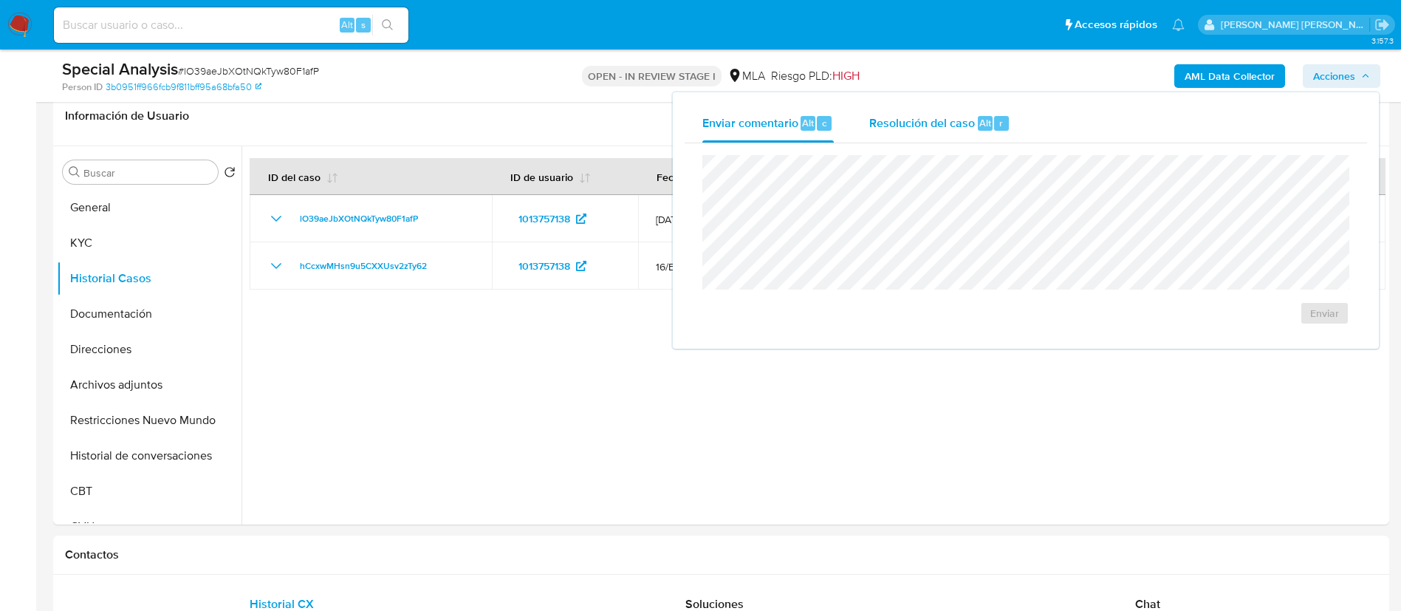
click at [966, 127] on span "Resolución del caso" at bounding box center [922, 122] width 106 height 17
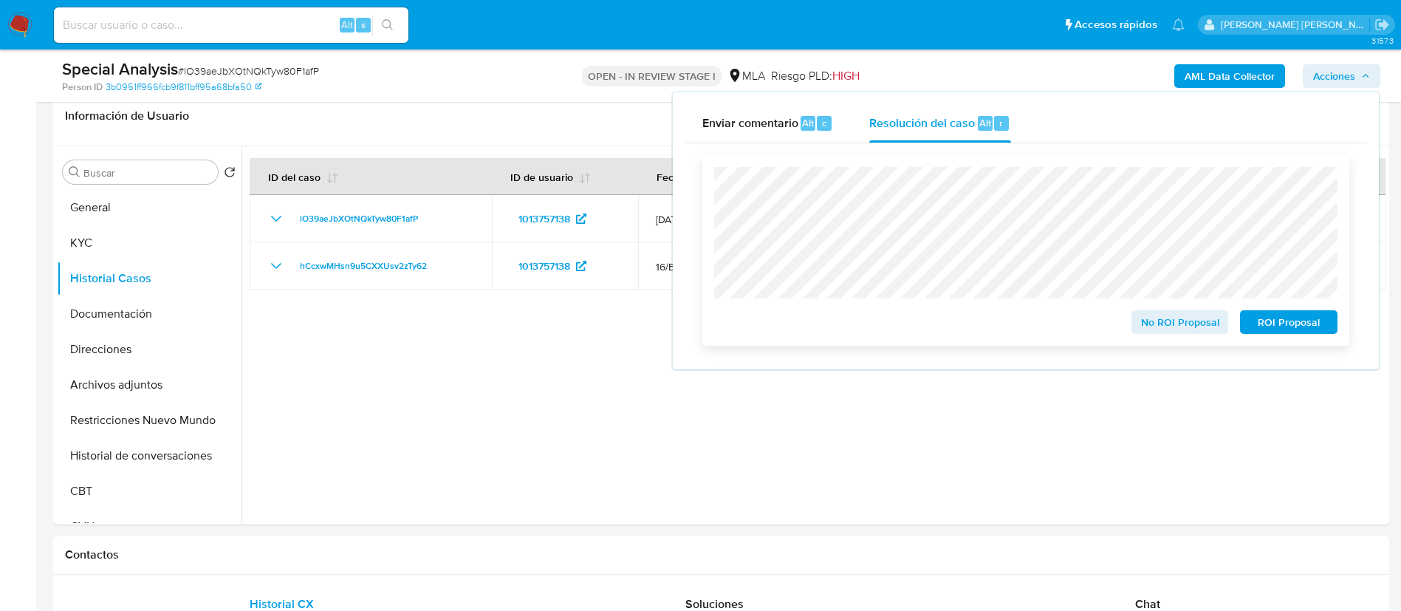
click at [1141, 326] on button "No ROI Proposal" at bounding box center [1181, 322] width 98 height 24
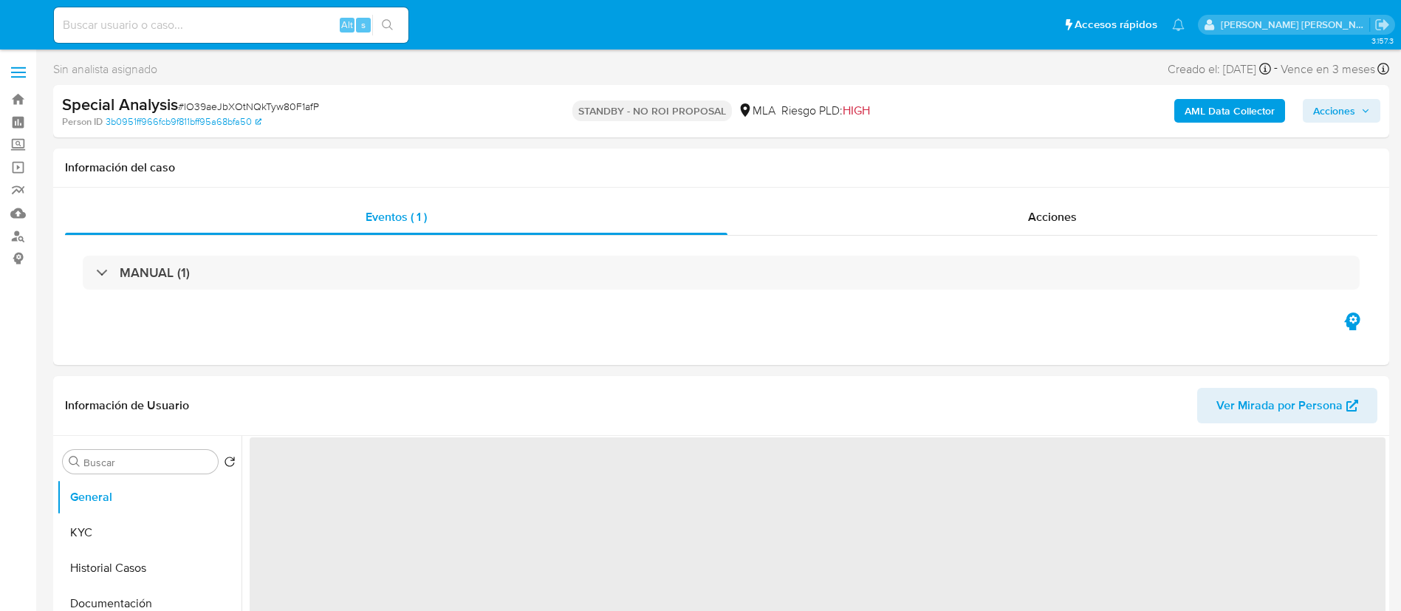
select select "10"
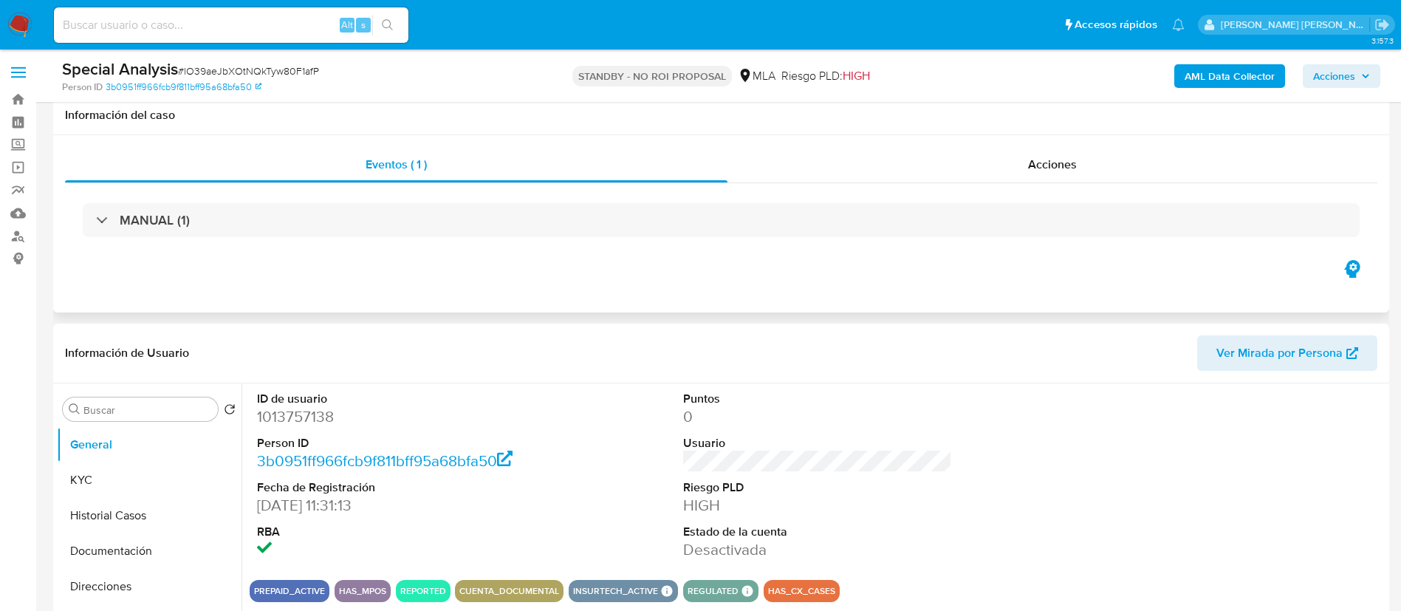
scroll to position [58, 0]
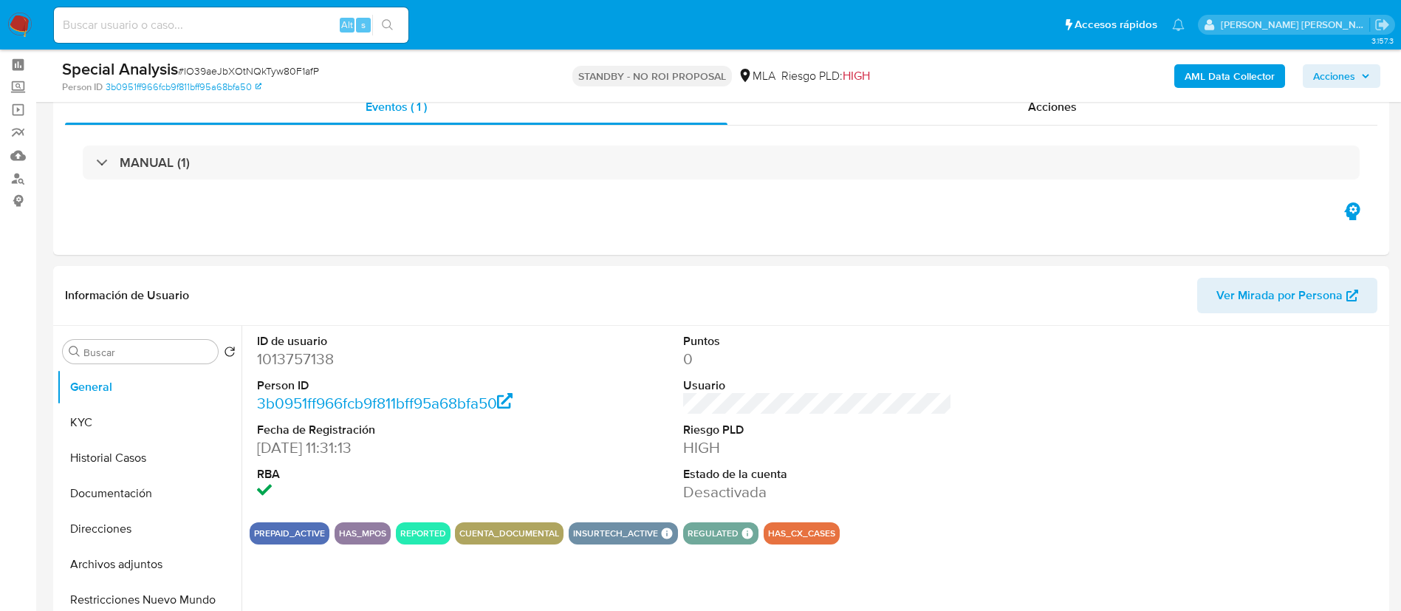
paste input "57360412"
click at [280, 24] on input "57360412" at bounding box center [231, 25] width 355 height 19
type input "57360412"
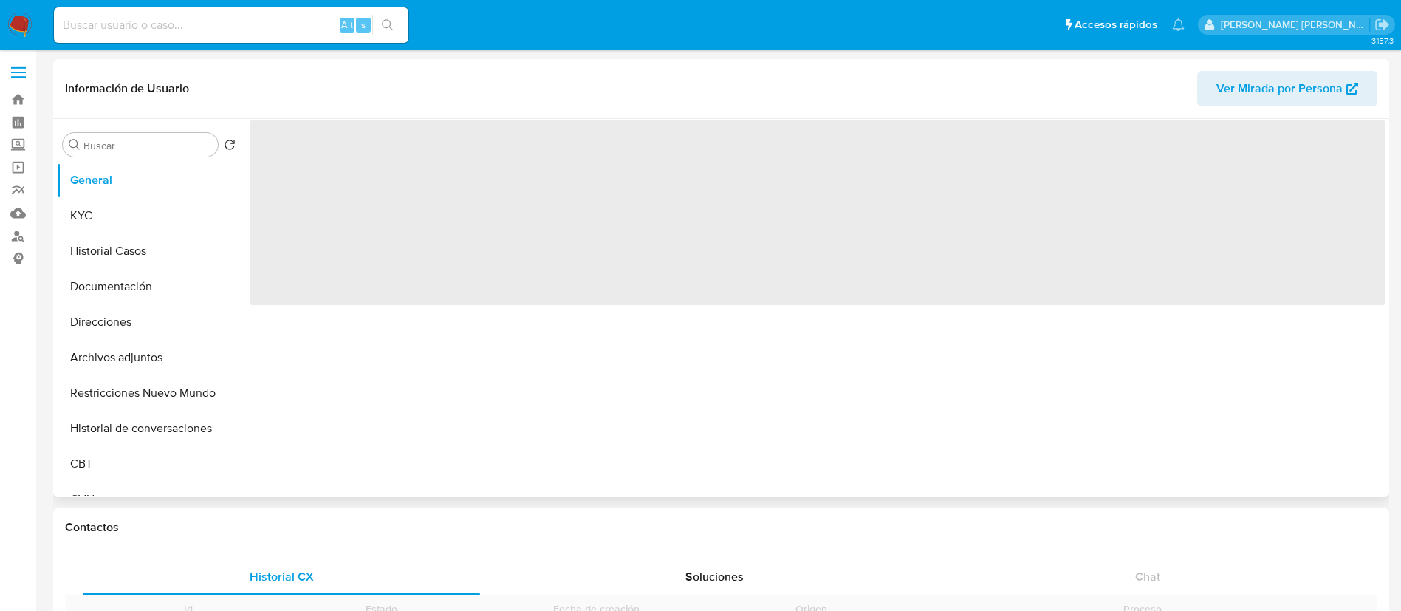
scroll to position [1, 0]
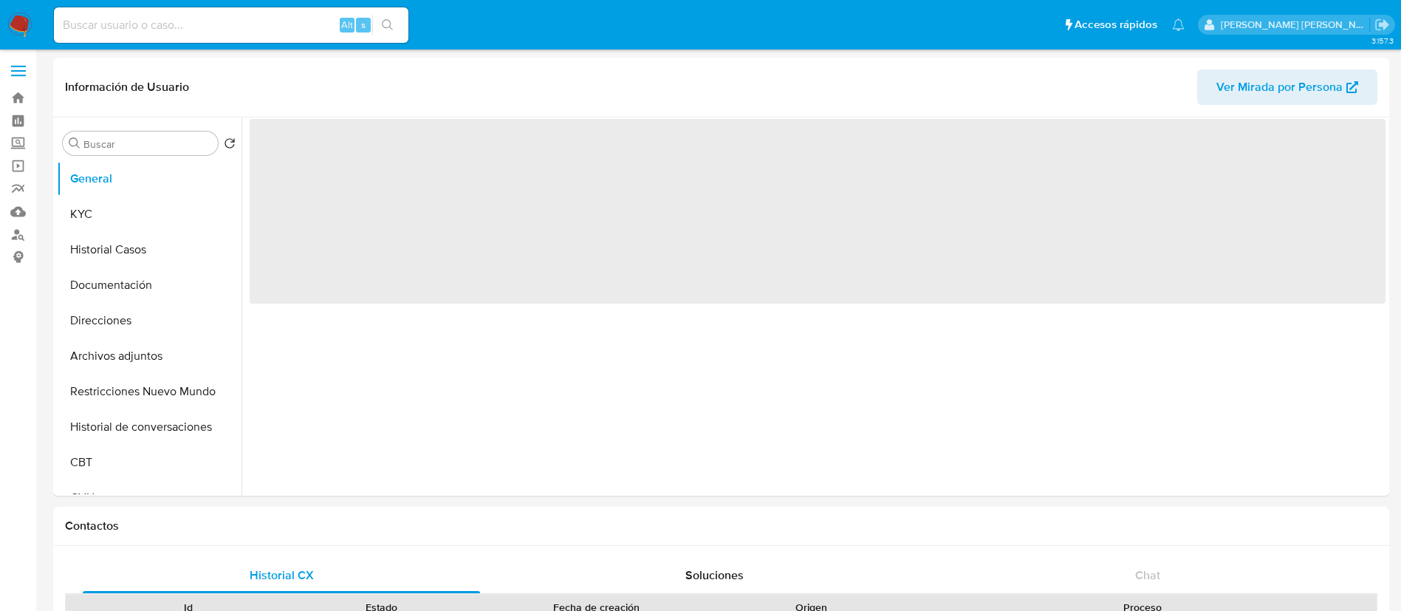
select select "10"
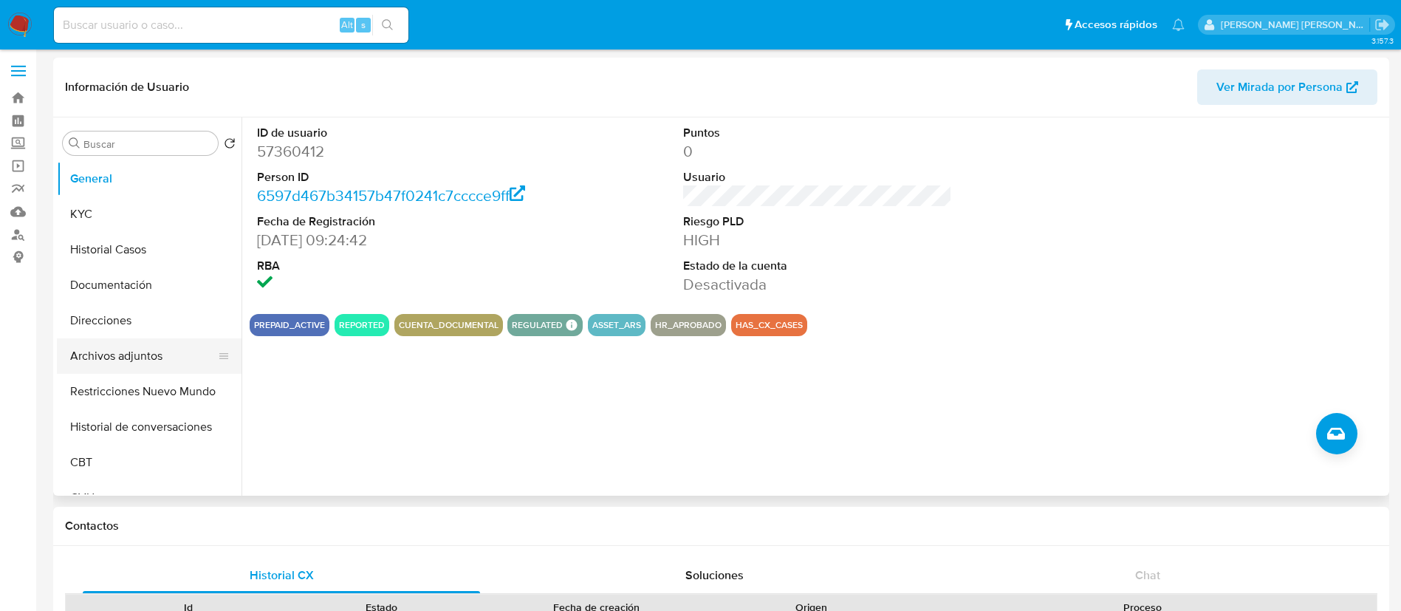
click at [128, 363] on button "Archivos adjuntos" at bounding box center [143, 355] width 173 height 35
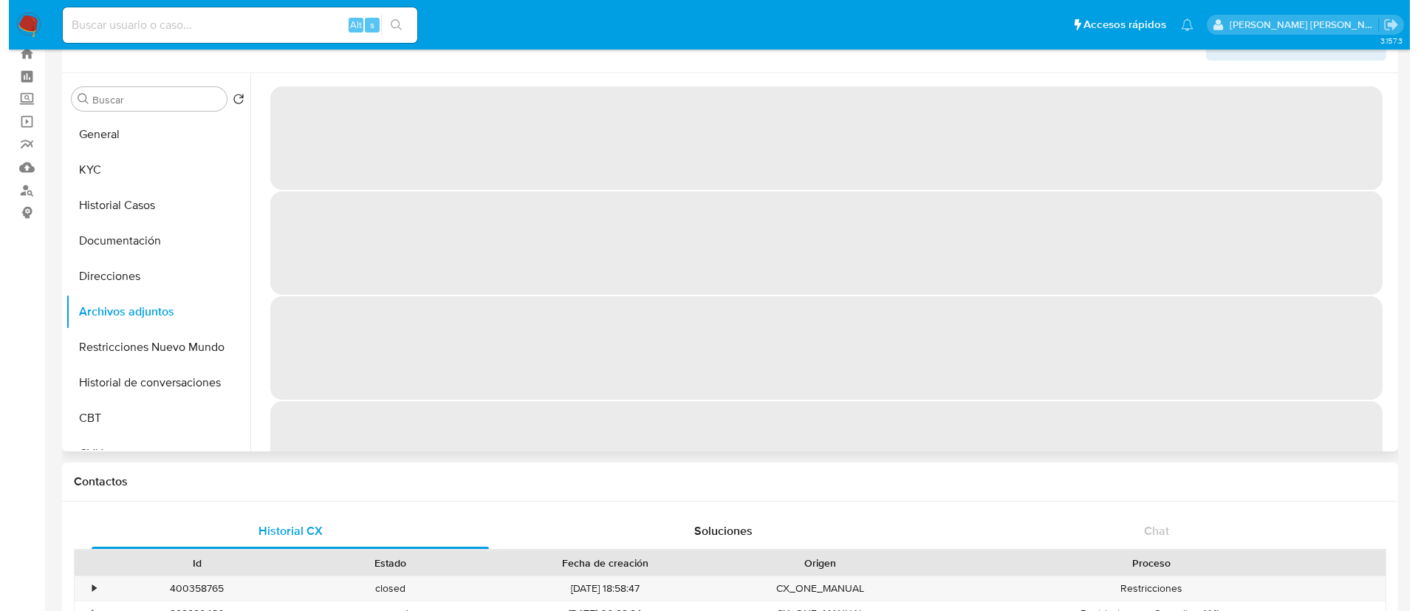
scroll to position [0, 0]
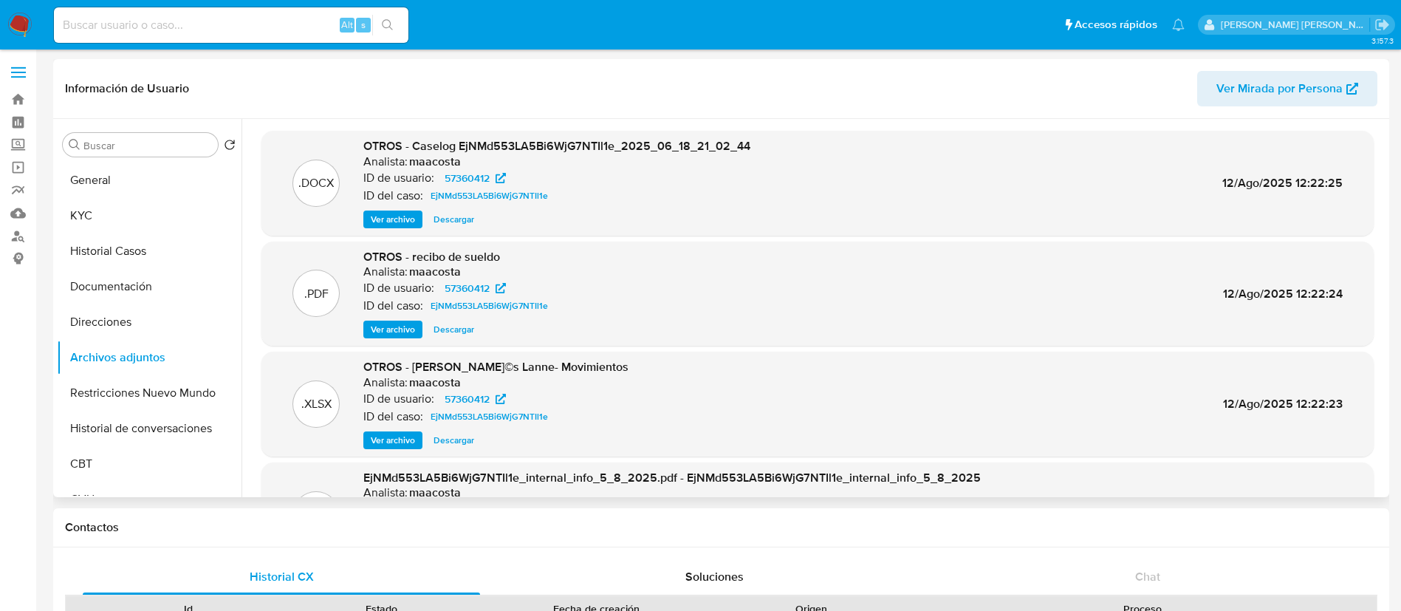
click at [396, 216] on span "Ver archivo" at bounding box center [393, 219] width 44 height 15
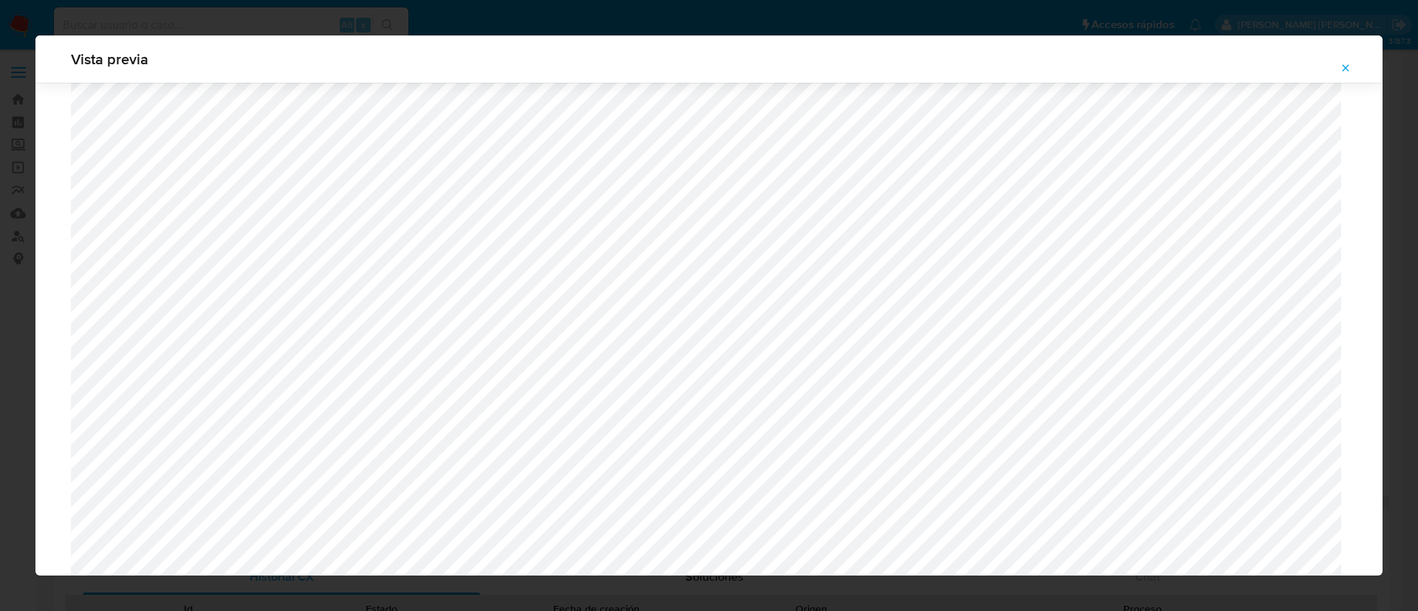
scroll to position [883, 0]
click at [669, 10] on div "Vista previa" at bounding box center [709, 305] width 1418 height 611
click at [1350, 73] on icon "Attachment preview" at bounding box center [1346, 68] width 12 height 12
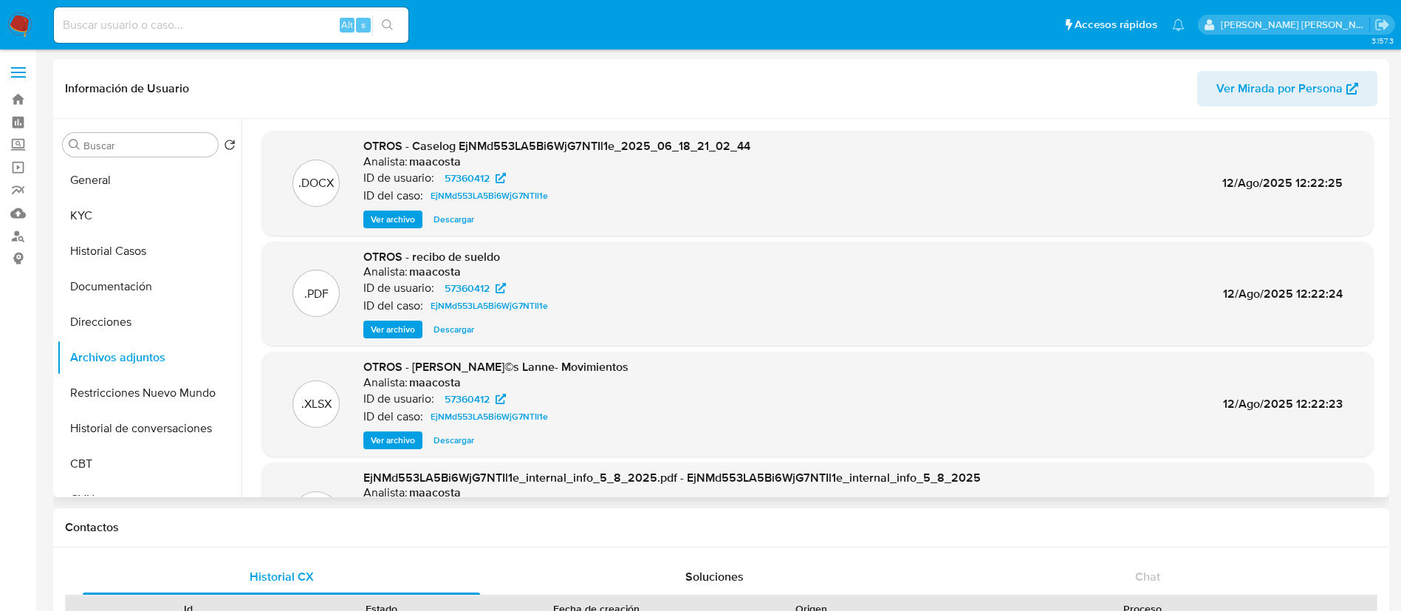
click at [380, 216] on span "Ver archivo" at bounding box center [393, 219] width 44 height 15
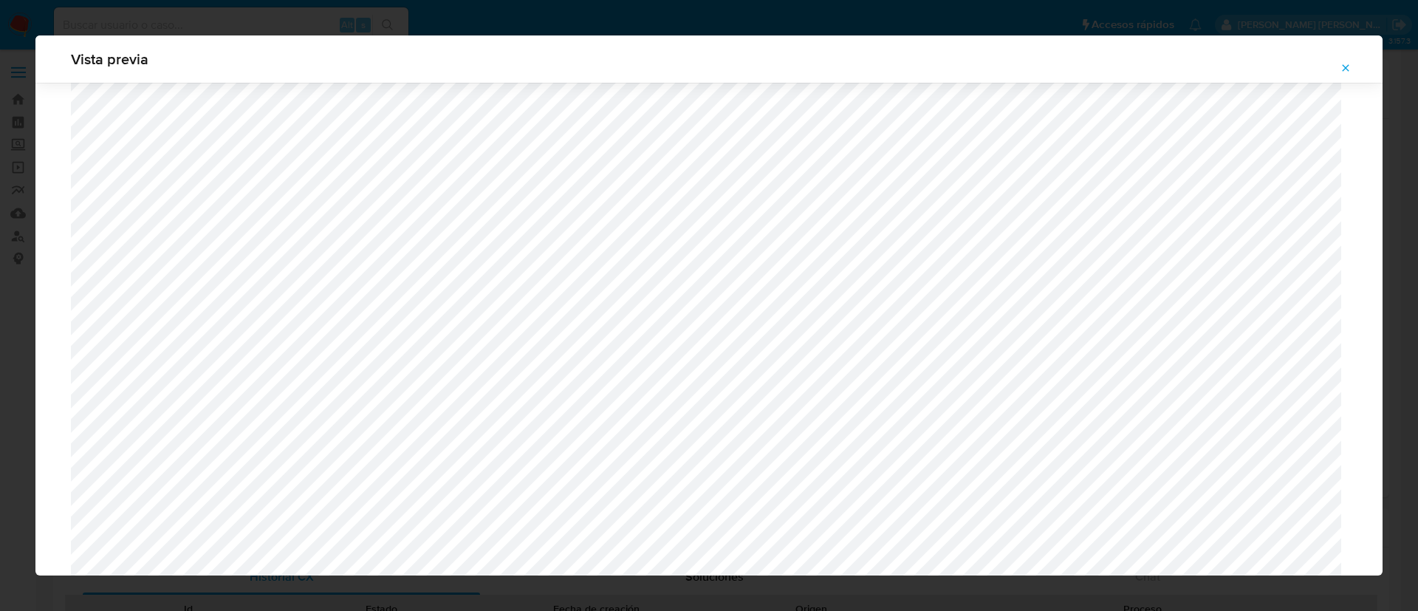
scroll to position [786, 0]
click at [1343, 71] on icon "Attachment preview" at bounding box center [1346, 68] width 12 height 12
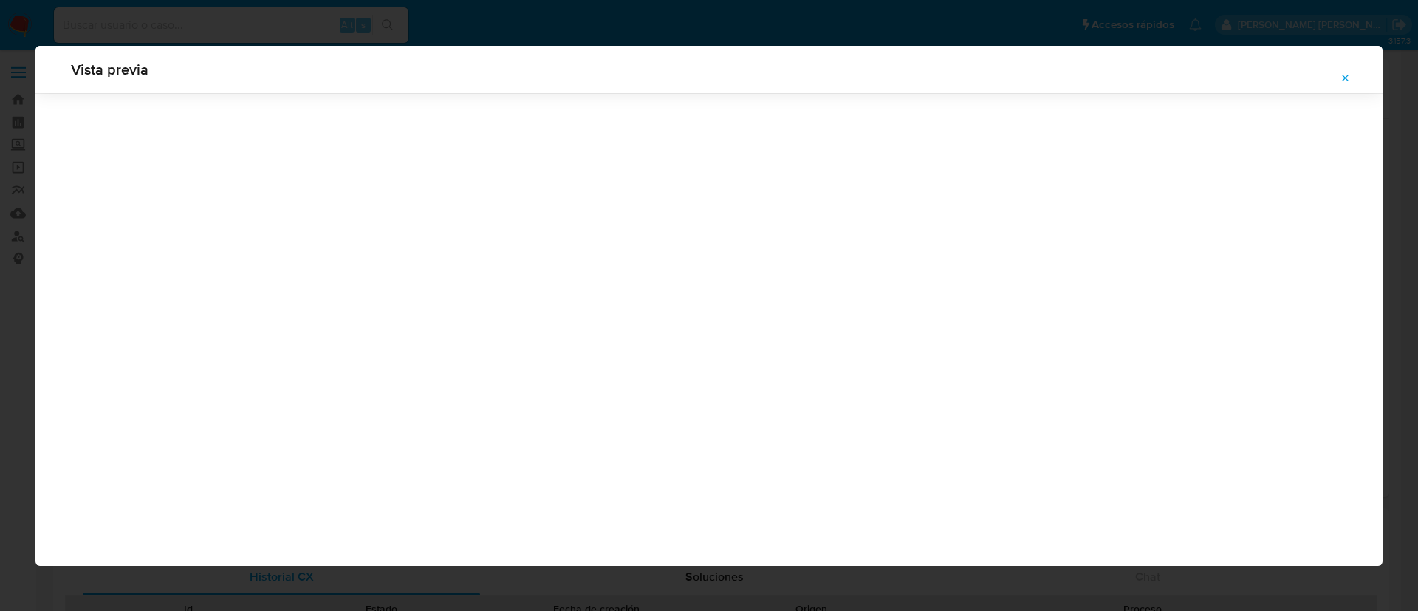
scroll to position [0, 0]
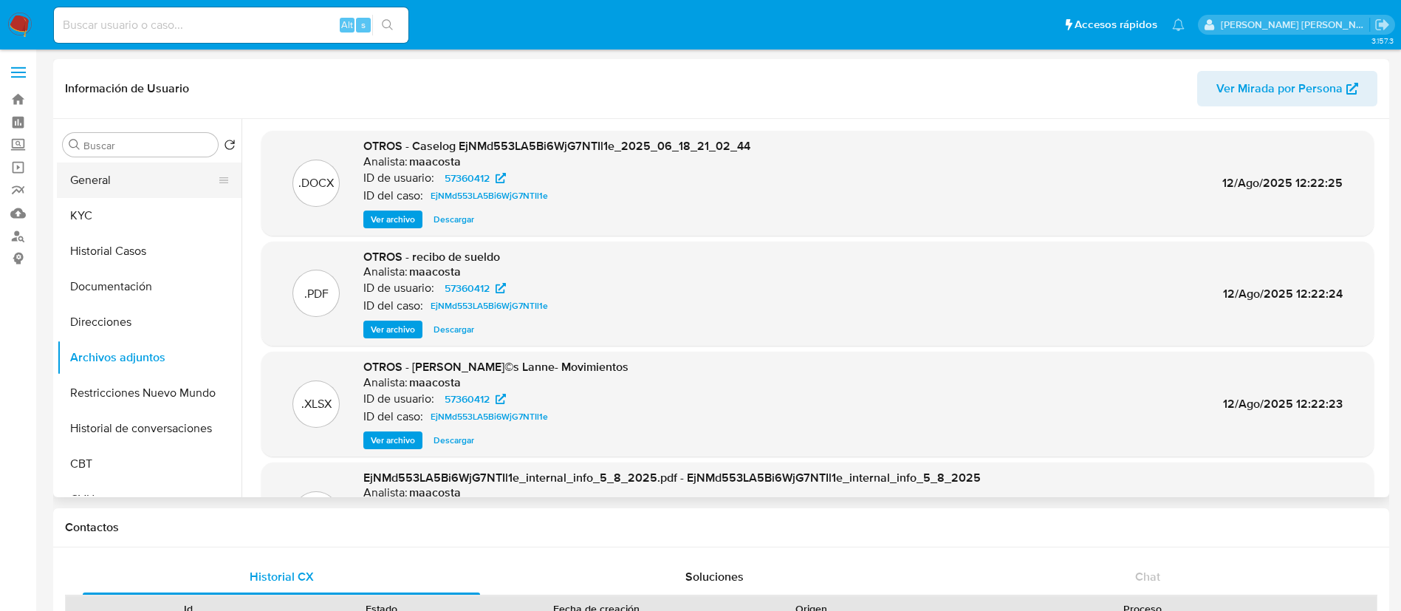
click at [120, 182] on button "General" at bounding box center [143, 180] width 173 height 35
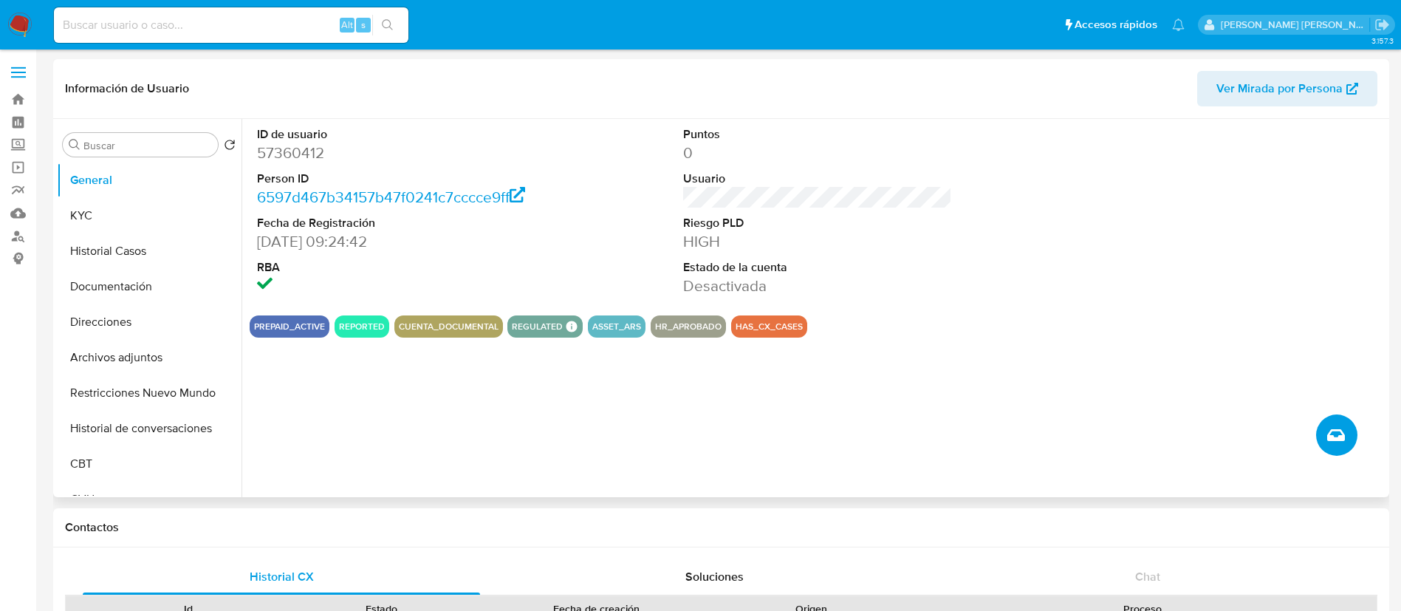
click at [1330, 430] on icon "Crear caso manual" at bounding box center [1336, 435] width 18 height 18
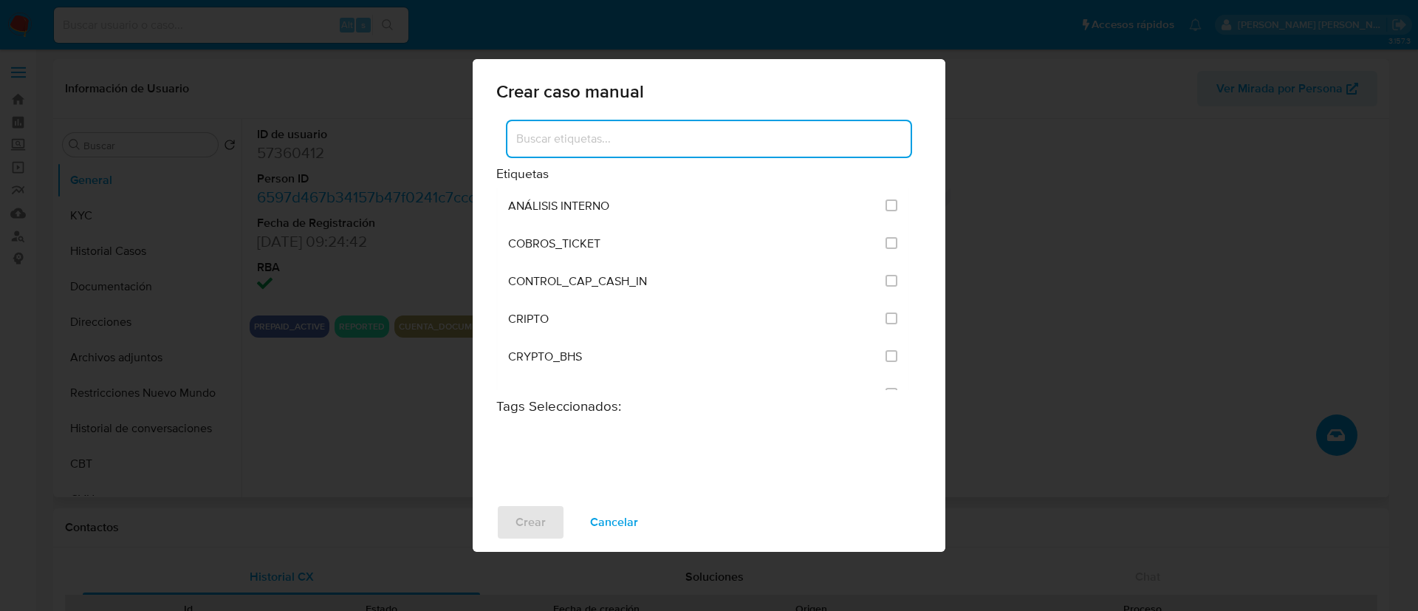
click at [581, 146] on input at bounding box center [709, 138] width 403 height 19
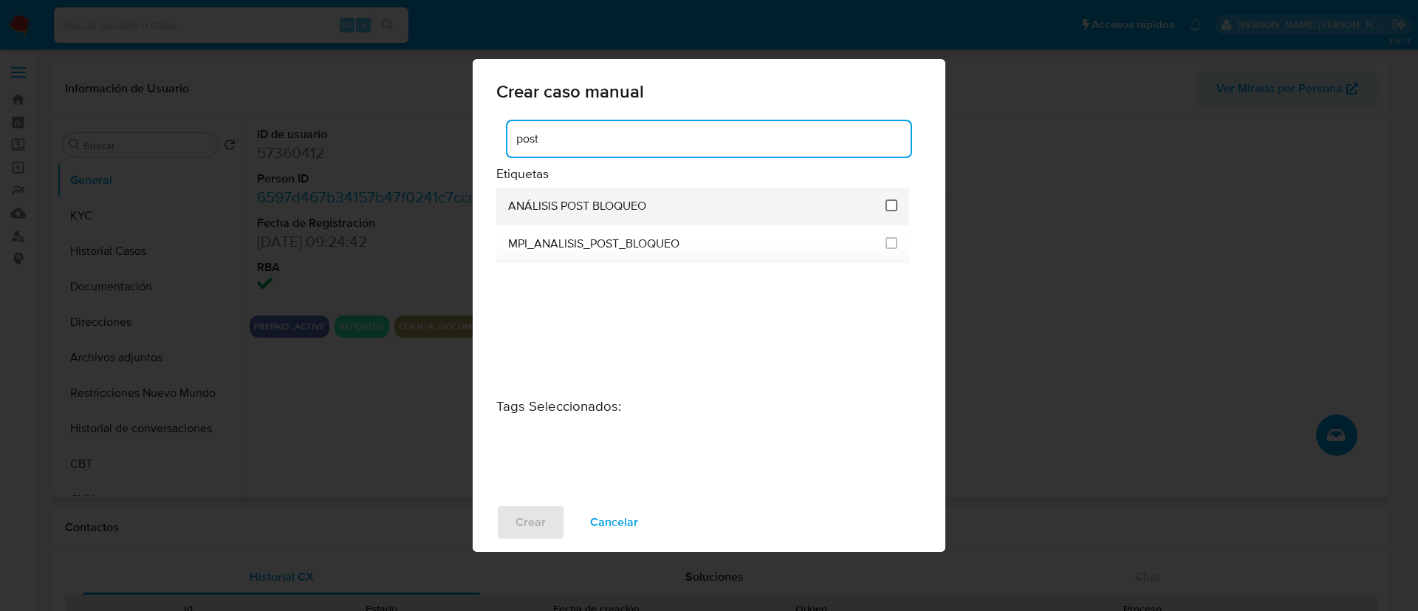
type input "post"
click at [897, 210] on input "3249" at bounding box center [892, 205] width 12 height 12
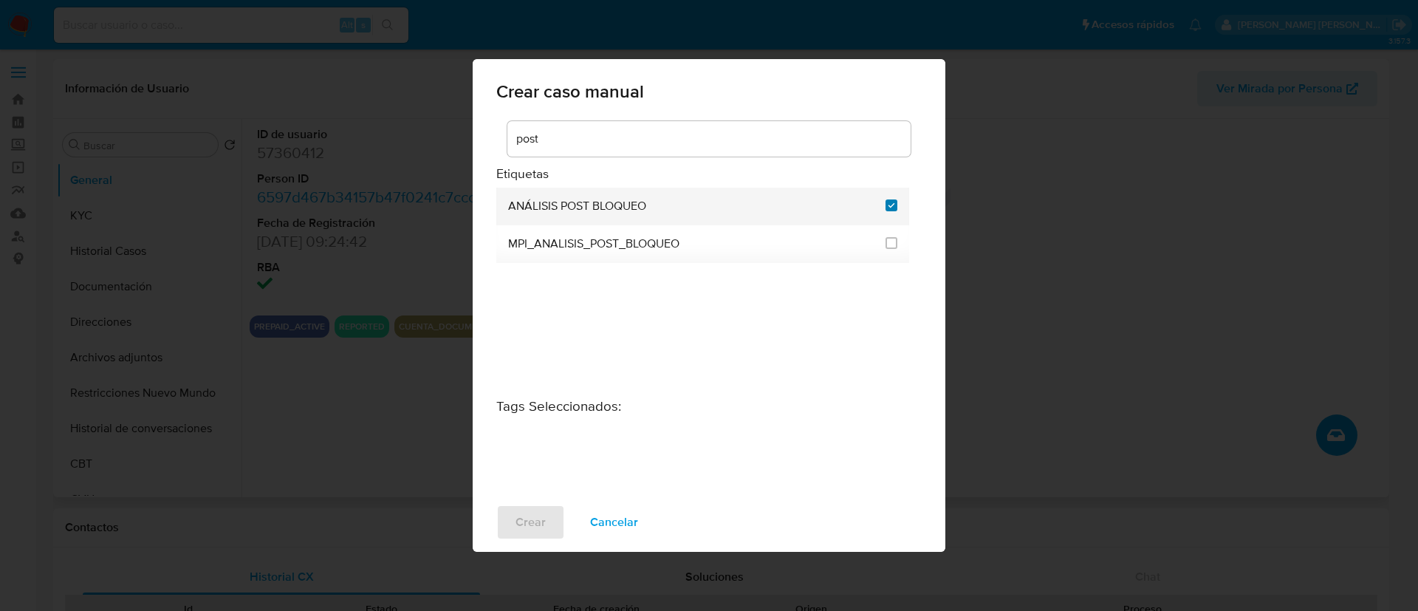
checkbox input "true"
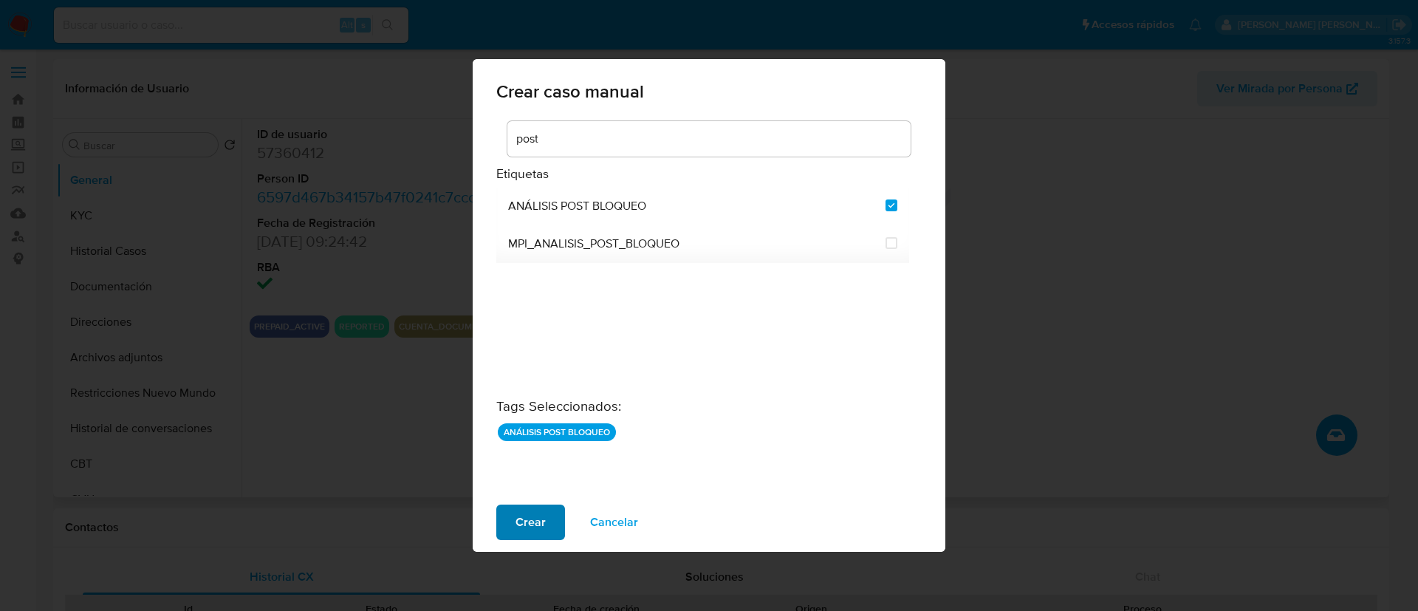
click at [516, 523] on span "Crear" at bounding box center [531, 522] width 30 height 33
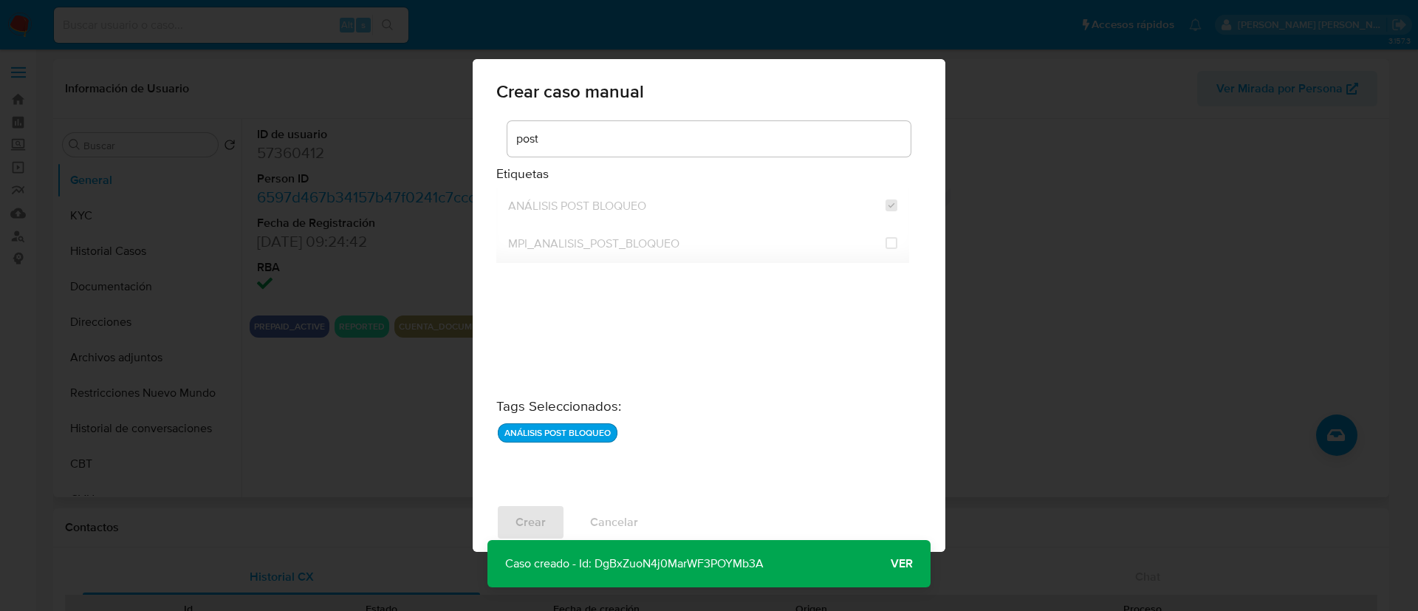
click at [259, 345] on div "Crear caso manual post Etiquetas ANÁLISIS POST BLOQUEO MPI_ANALISIS_POST_BLOQUE…" at bounding box center [709, 305] width 1418 height 611
click at [901, 564] on span "Ver" at bounding box center [902, 564] width 22 height 0
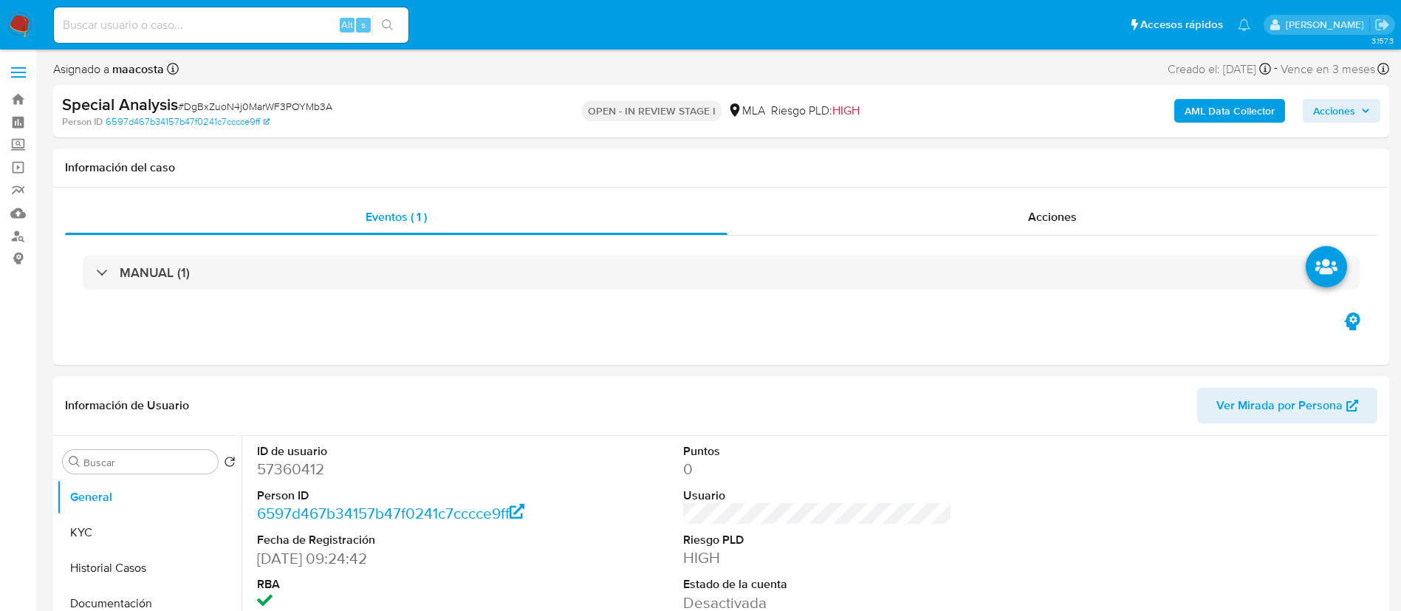
select select "10"
click at [285, 321] on div "Eventos ( 1 ) Acciones MANUAL (1)" at bounding box center [721, 276] width 1336 height 177
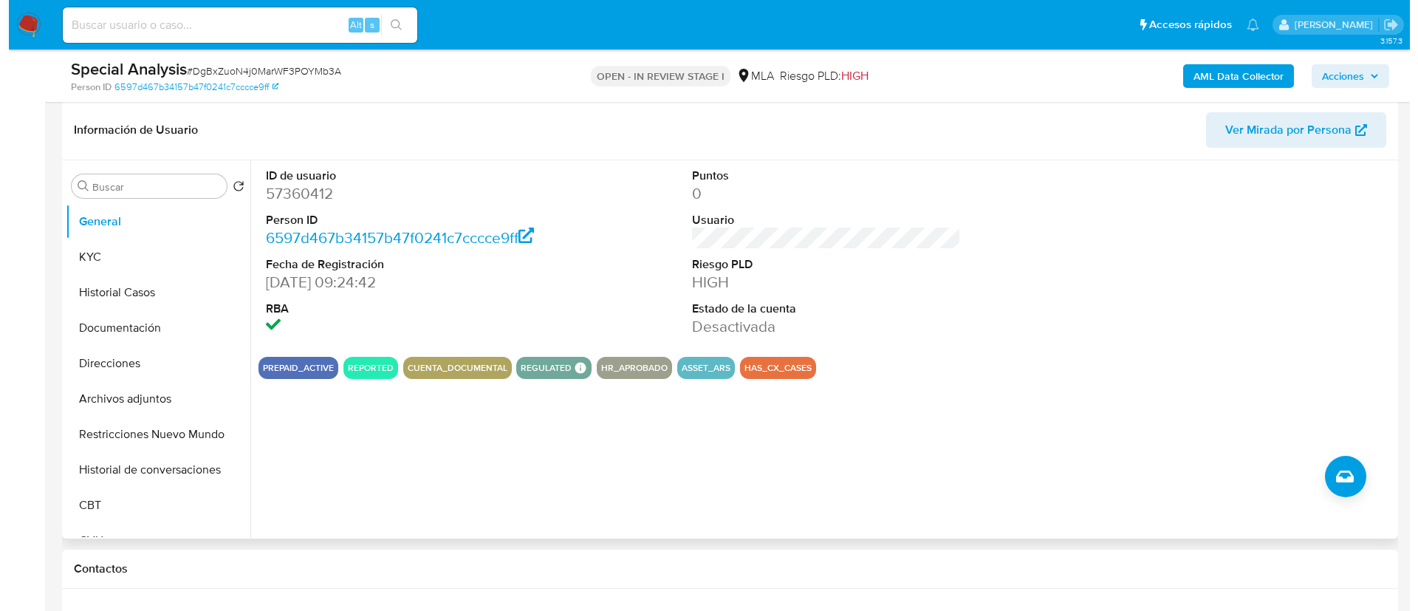
scroll to position [212, 0]
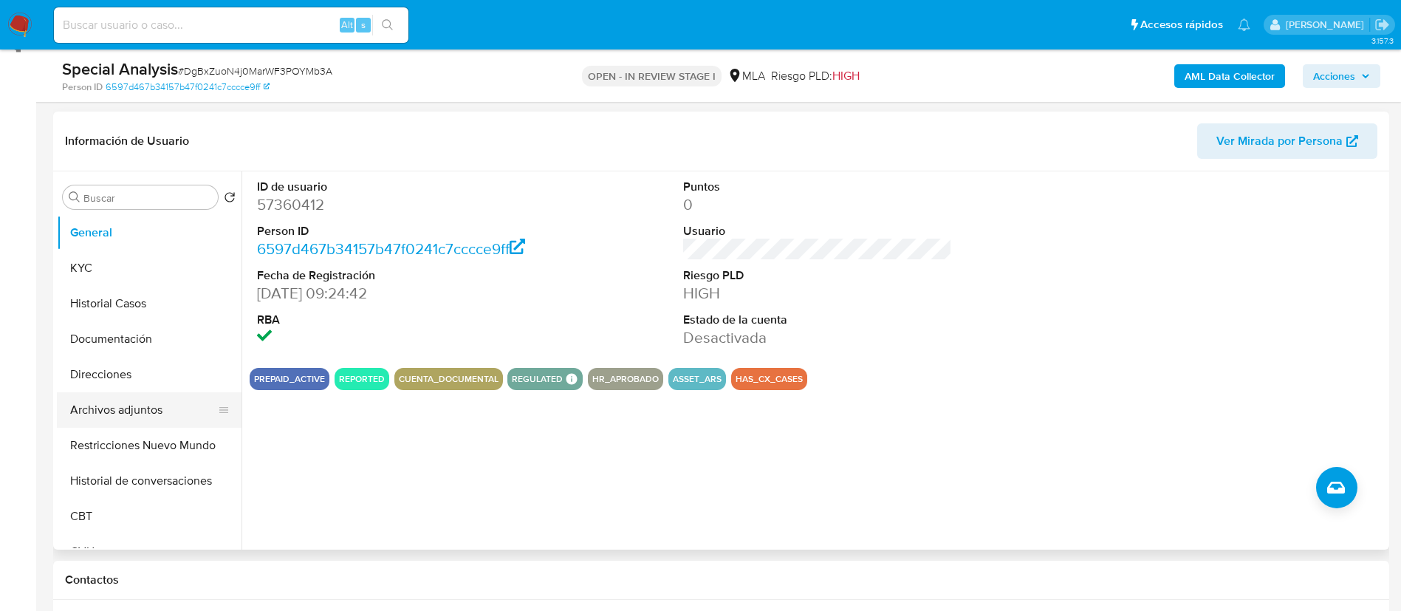
click at [115, 413] on button "Archivos adjuntos" at bounding box center [143, 409] width 173 height 35
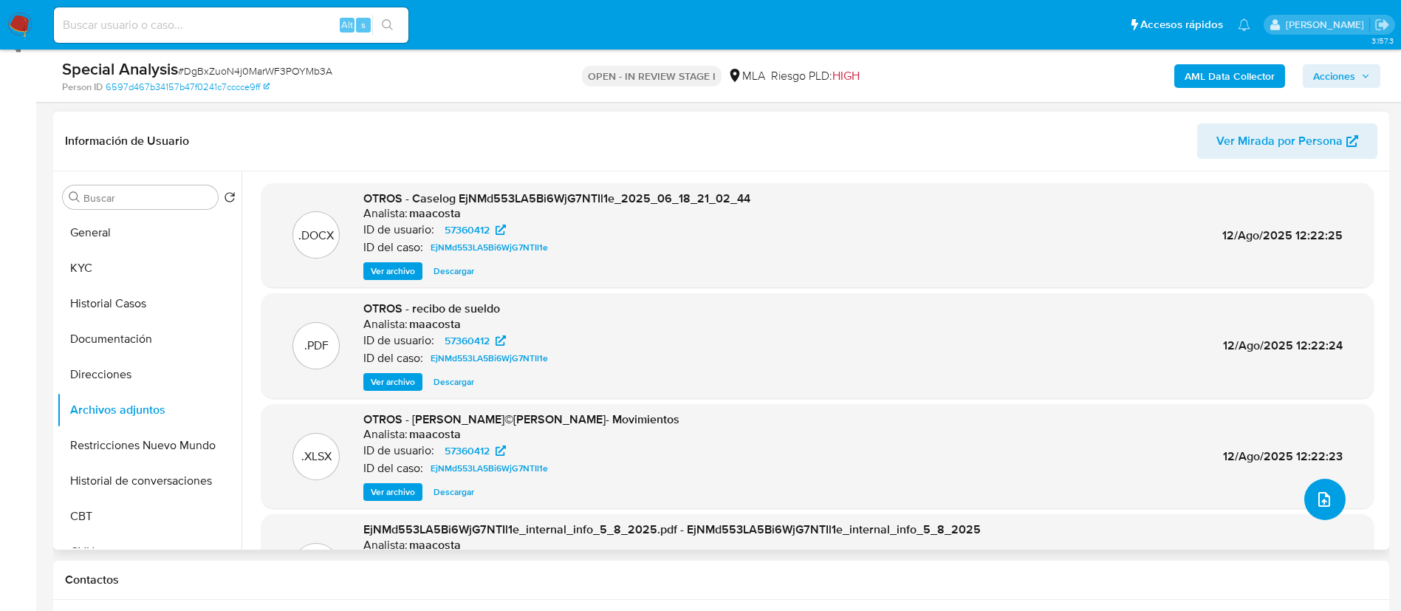
click at [1305, 488] on button "upload-file" at bounding box center [1325, 499] width 41 height 41
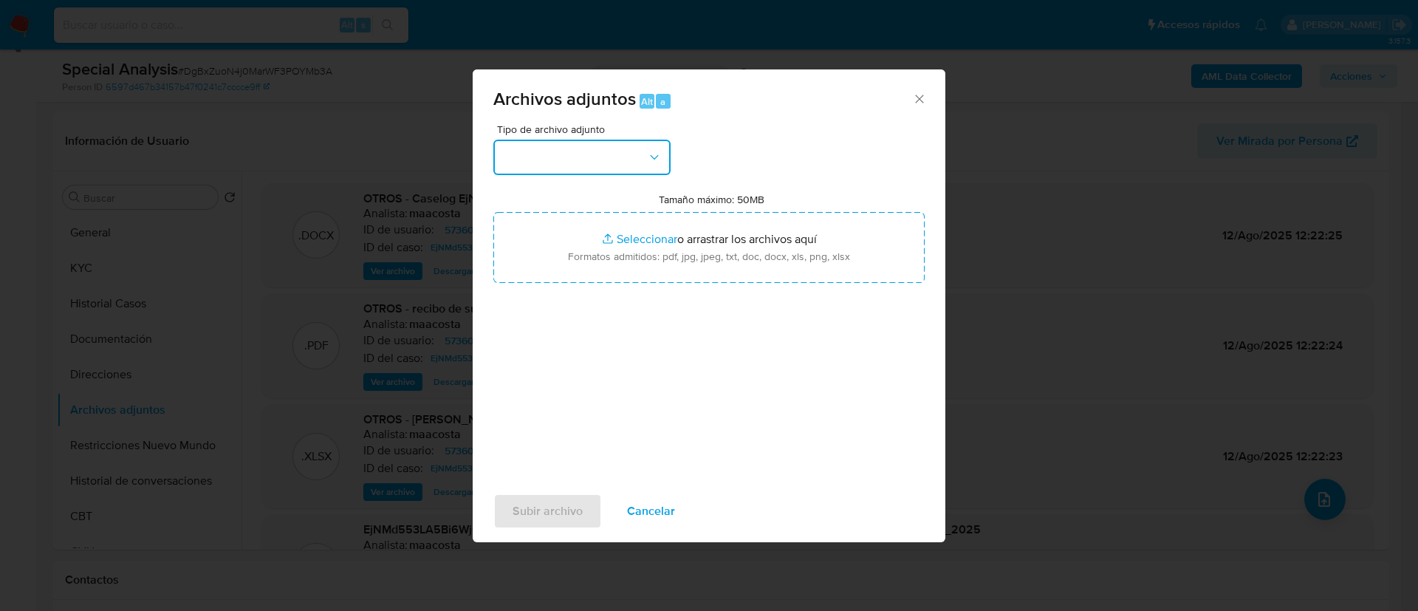
click at [623, 158] on button "button" at bounding box center [581, 157] width 177 height 35
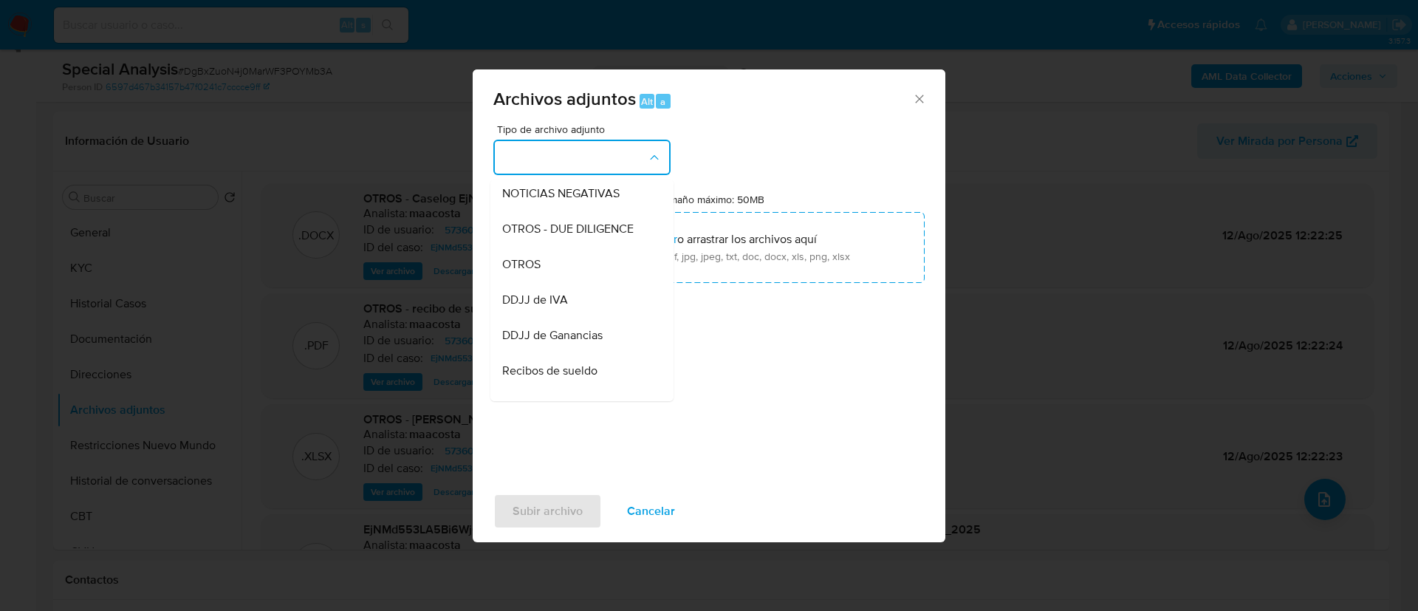
scroll to position [217, 0]
click at [524, 271] on span "OTROS" at bounding box center [521, 263] width 38 height 15
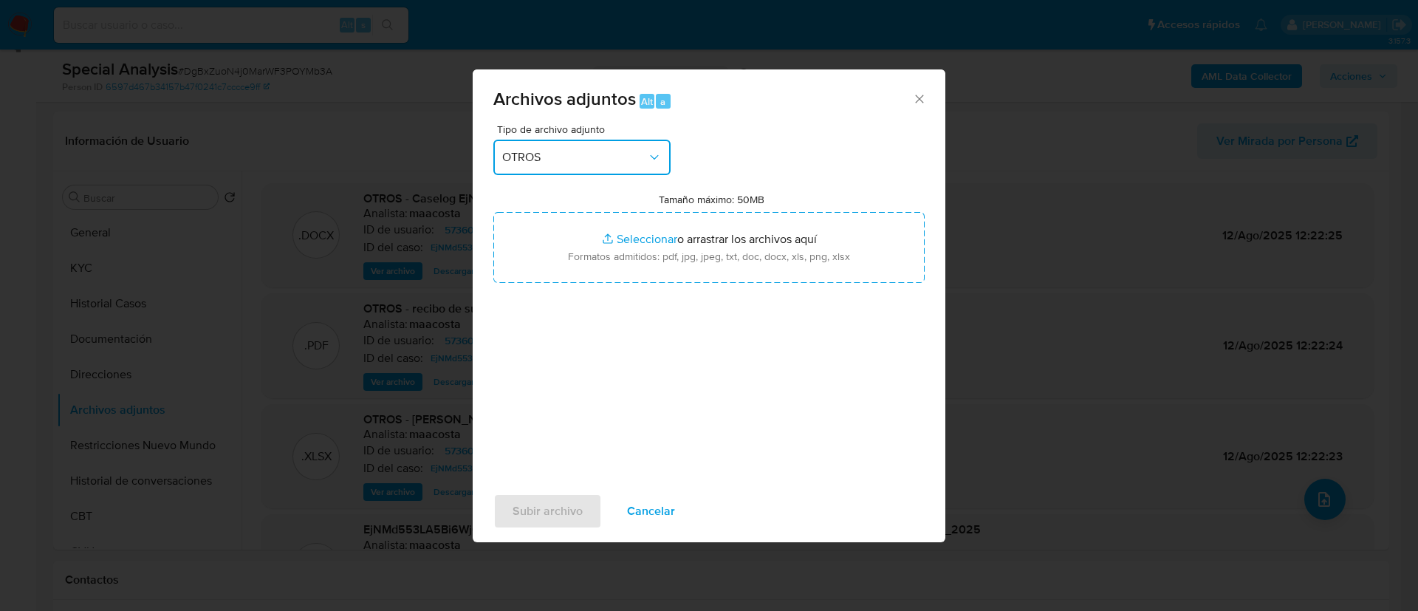
click at [391, 282] on div "Archivos adjuntos Alt a Tipo de archivo adjunto OTROS Tamaño máximo: 50MB Selec…" at bounding box center [709, 305] width 1418 height 611
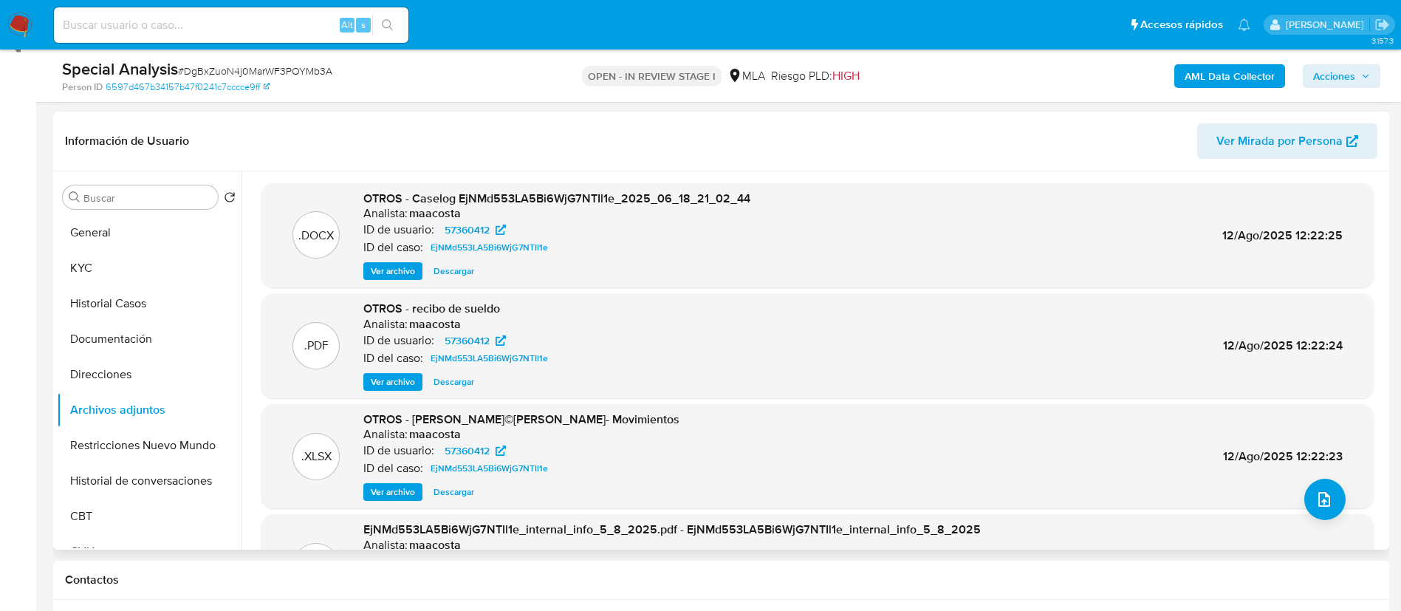
click at [376, 264] on span "Ver archivo" at bounding box center [393, 271] width 44 height 15
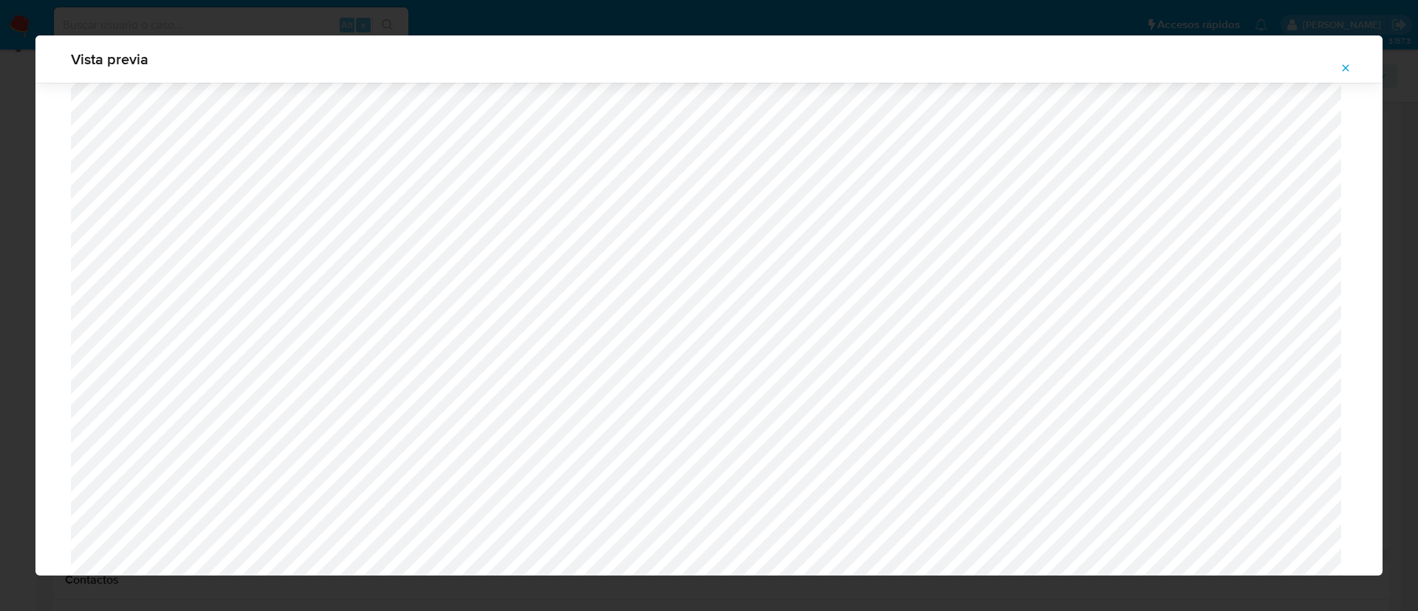
scroll to position [806, 0]
click at [1347, 75] on span "Attachment preview" at bounding box center [1346, 68] width 12 height 21
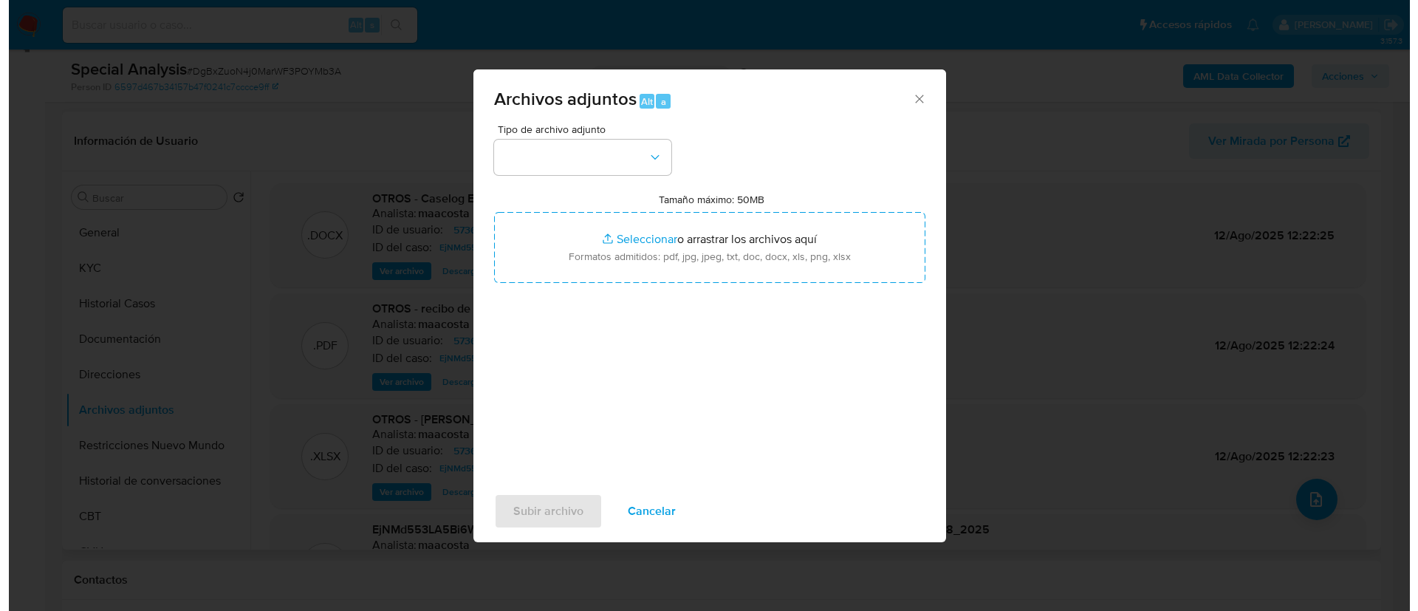
scroll to position [237, 0]
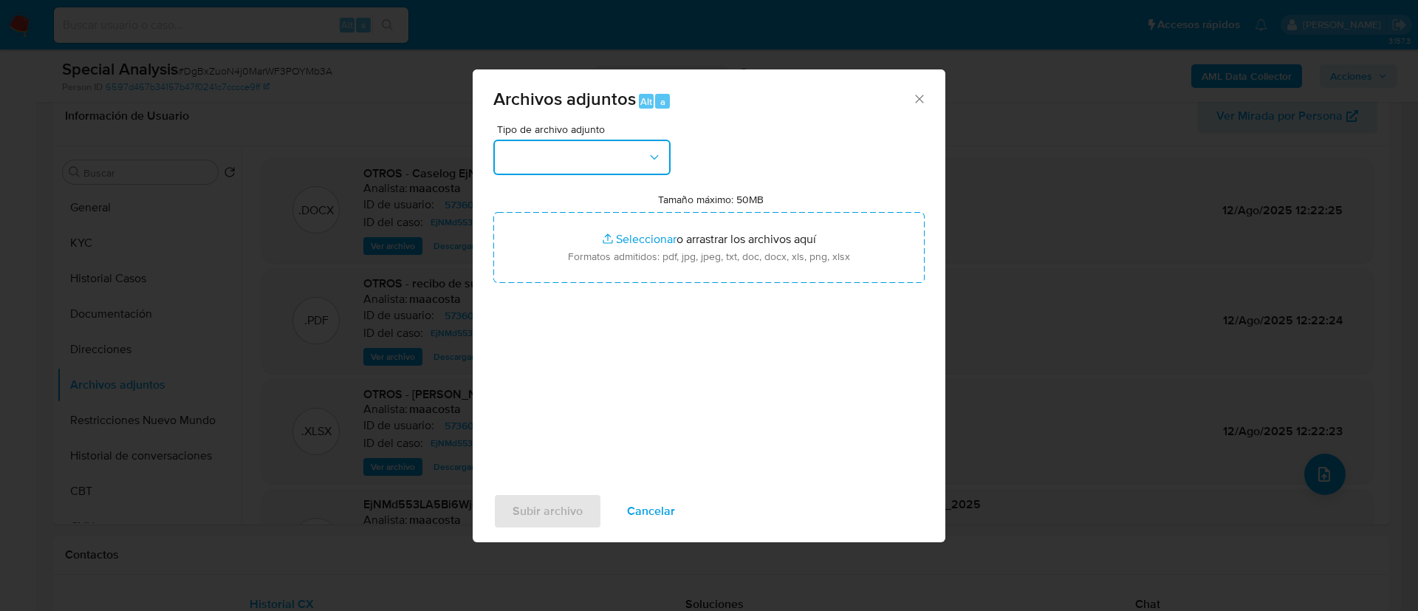
click at [600, 168] on button "button" at bounding box center [581, 157] width 177 height 35
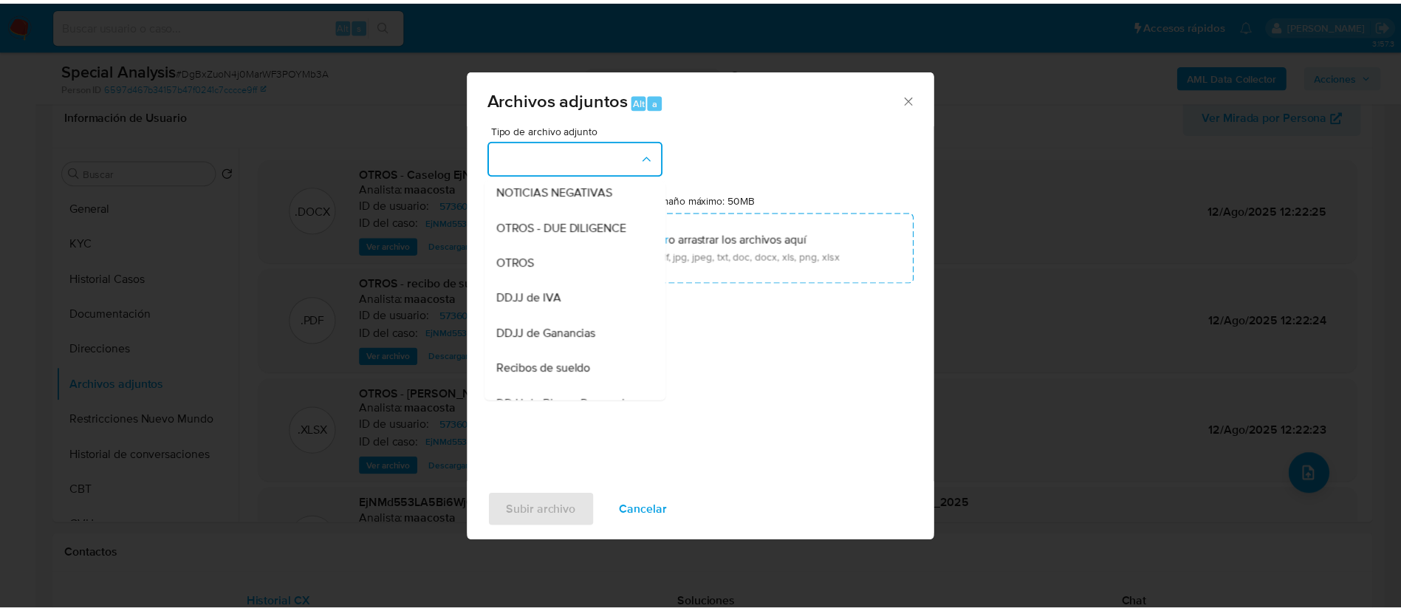
scroll to position [219, 0]
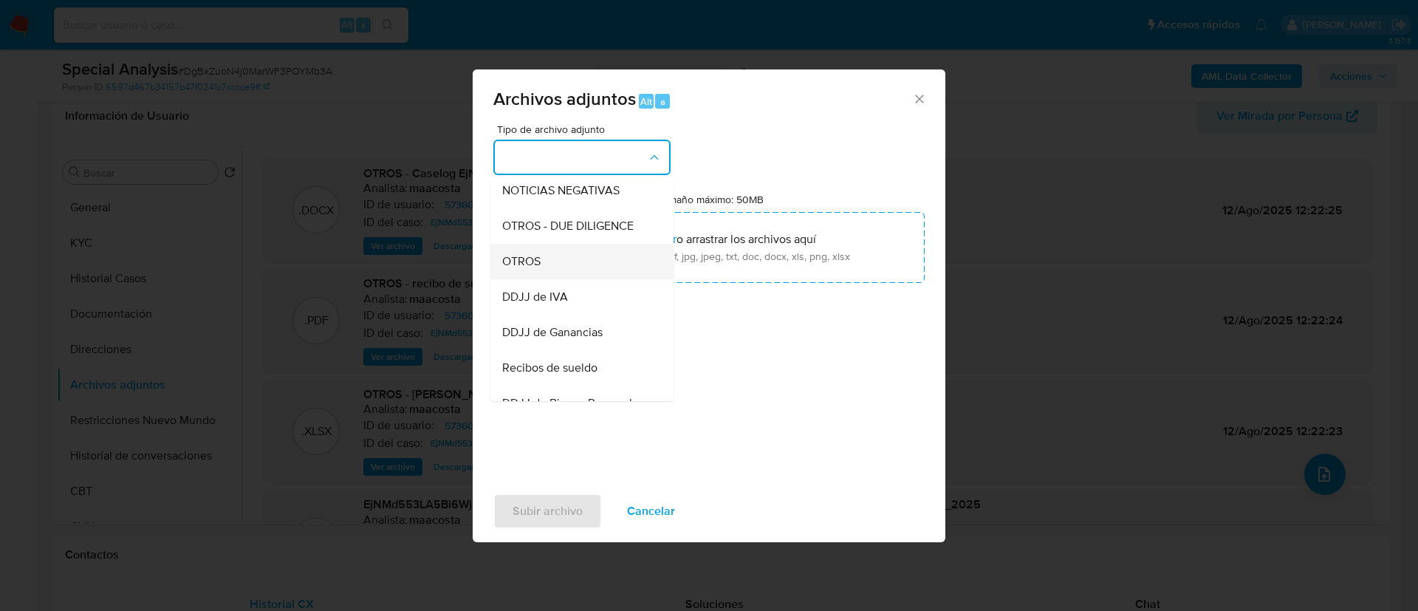
click at [535, 269] on span "OTROS" at bounding box center [521, 261] width 38 height 15
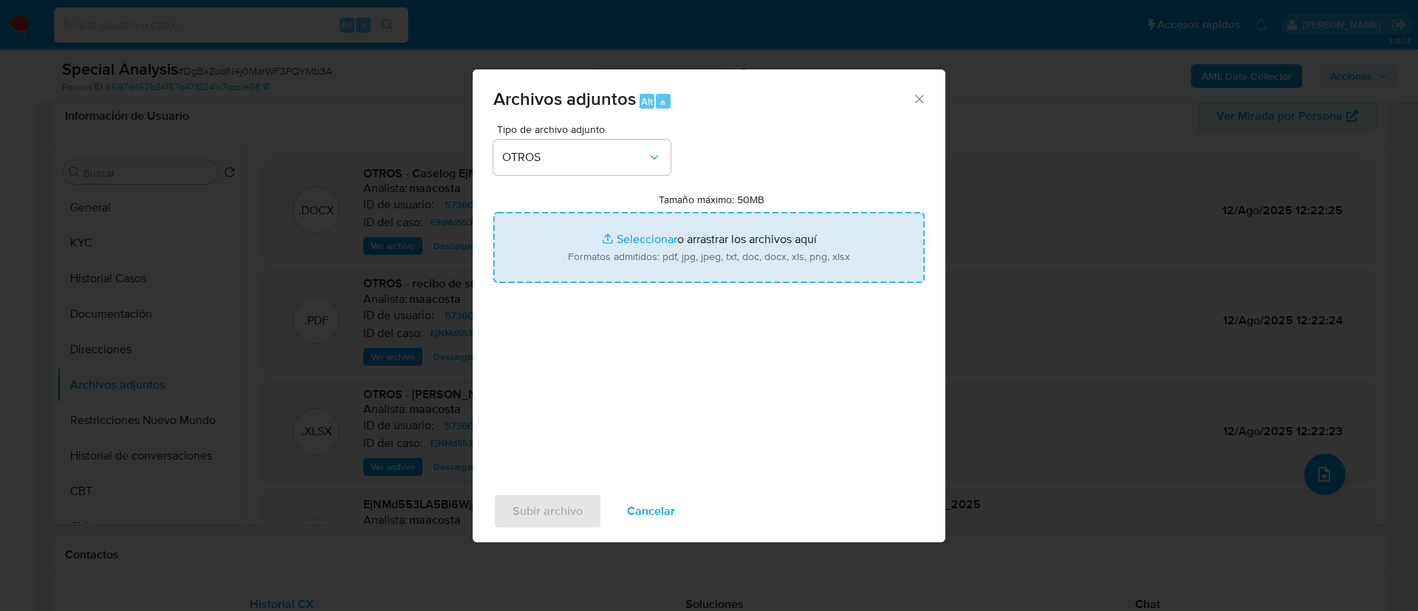
type input "C:\fakepath\Patricio Andrés Lanne - Recibos de sueldo.pdf"
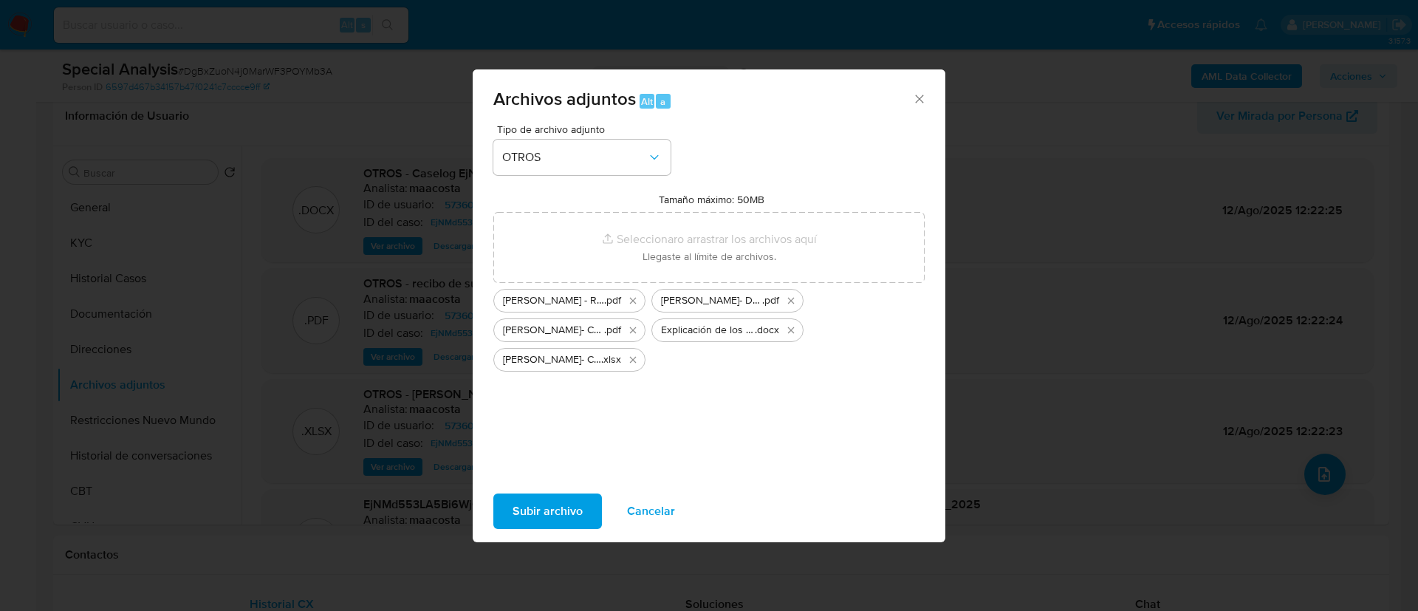
click at [558, 508] on span "Subir archivo" at bounding box center [548, 511] width 70 height 33
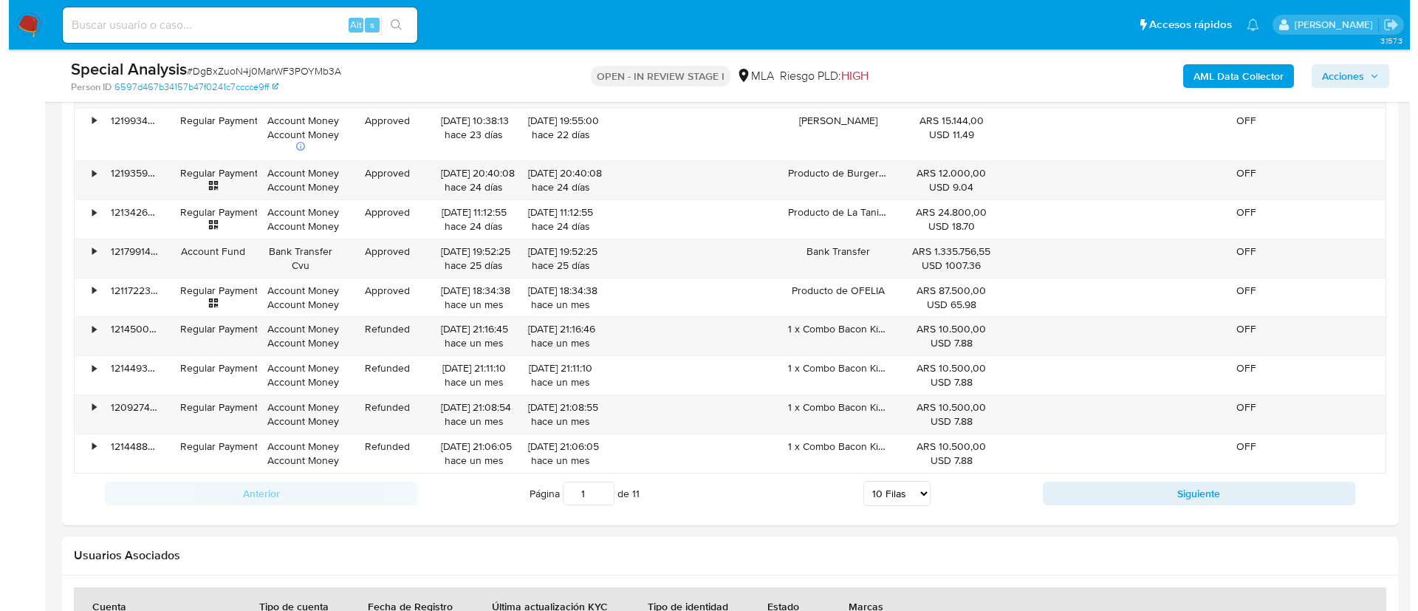
scroll to position [2278, 0]
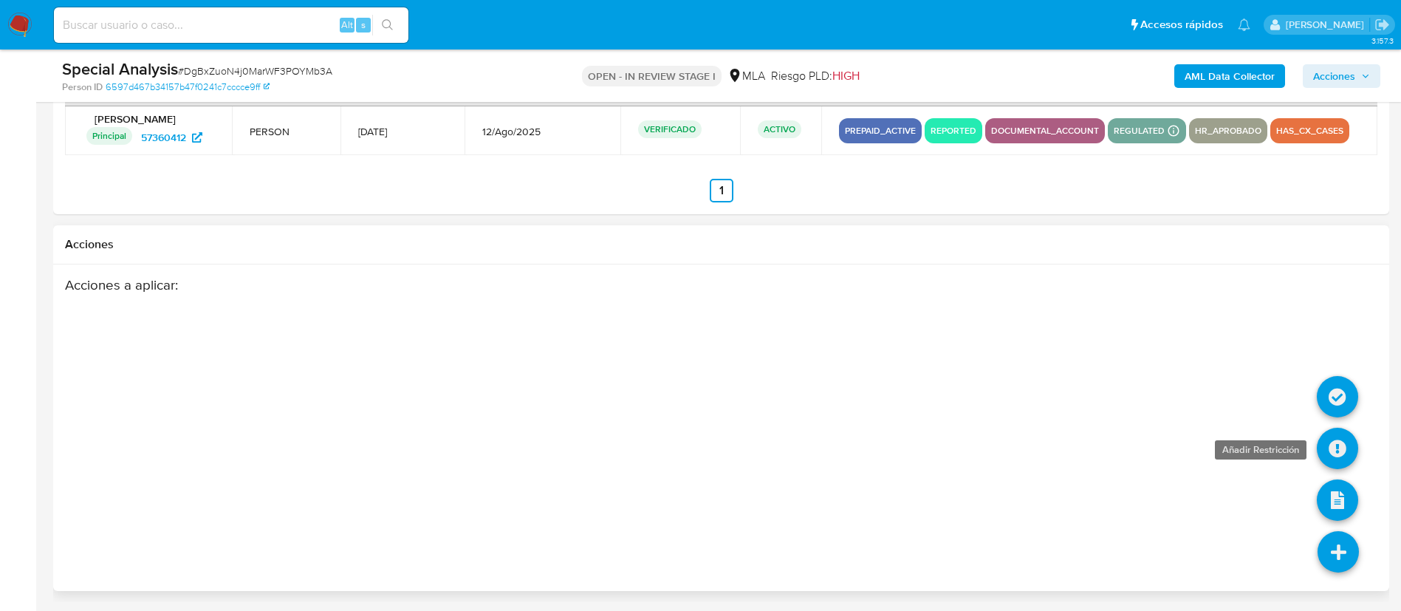
click at [1339, 453] on icon at bounding box center [1337, 448] width 41 height 41
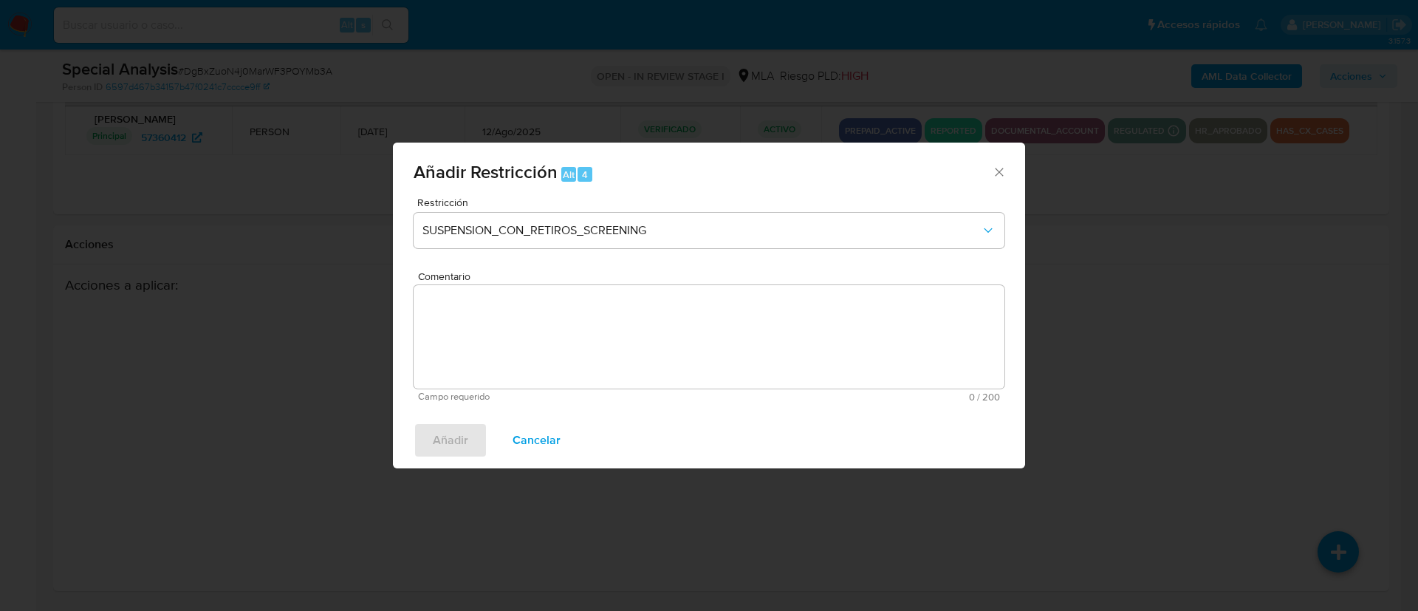
click at [1331, 541] on div "Añadir Restricción Alt 4 Restricción SUSPENSION_CON_RETIROS_SCREENING Comentari…" at bounding box center [709, 305] width 1418 height 611
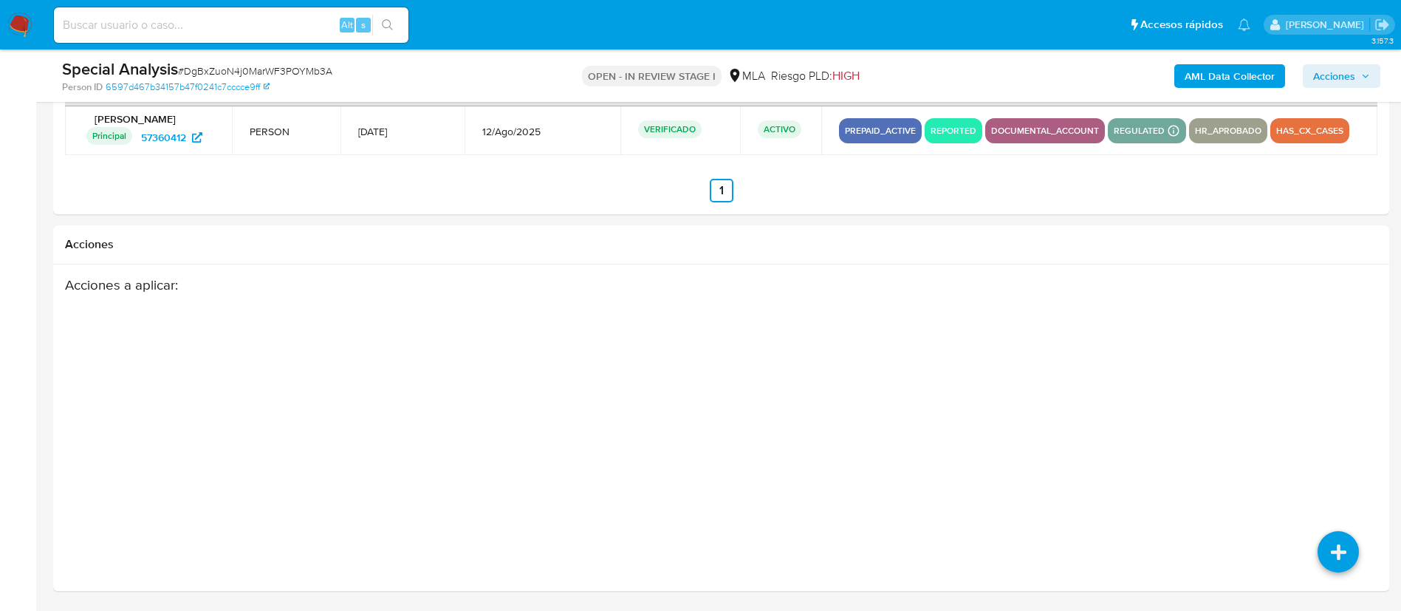
click at [1331, 541] on icon at bounding box center [1338, 551] width 41 height 41
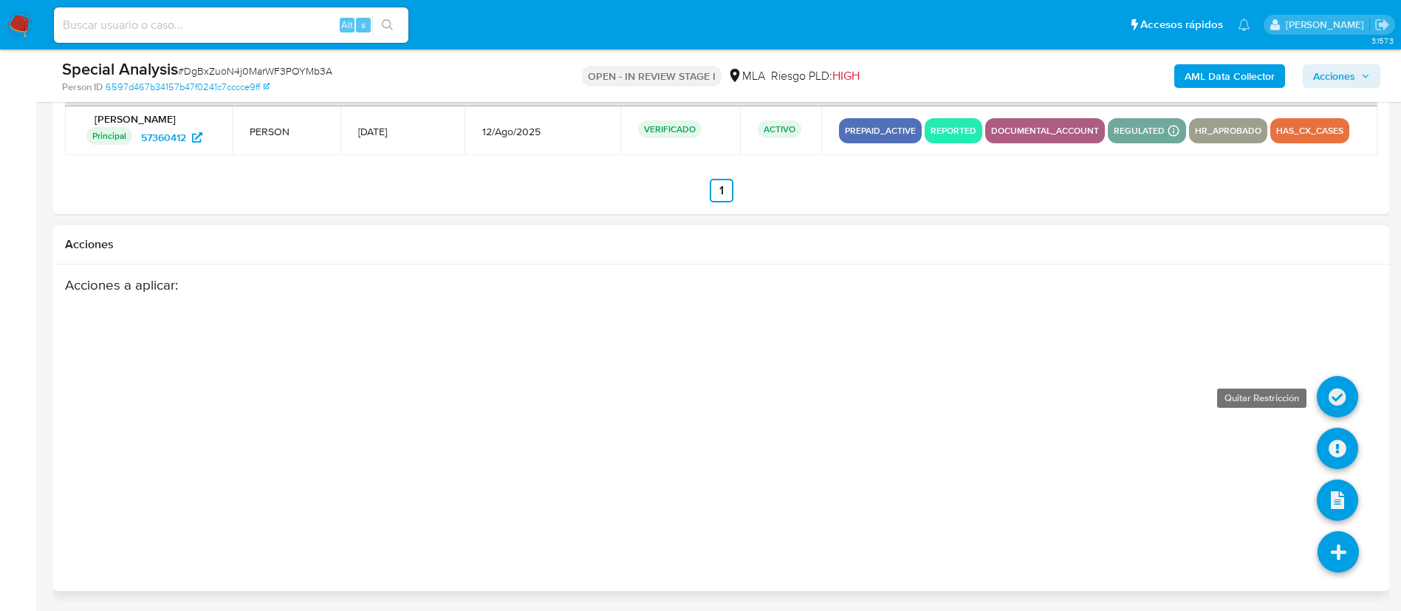
click at [1348, 398] on icon at bounding box center [1337, 396] width 41 height 41
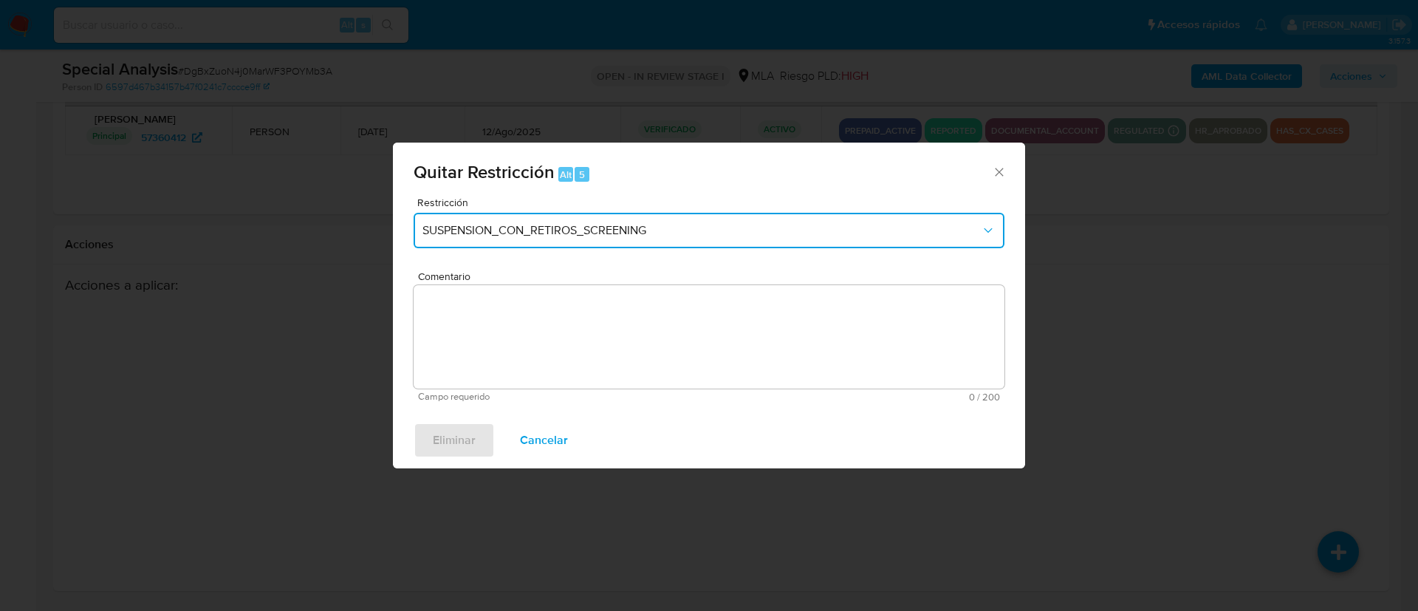
click at [816, 237] on span "SUSPENSION_CON_RETIROS_SCREENING" at bounding box center [702, 230] width 558 height 15
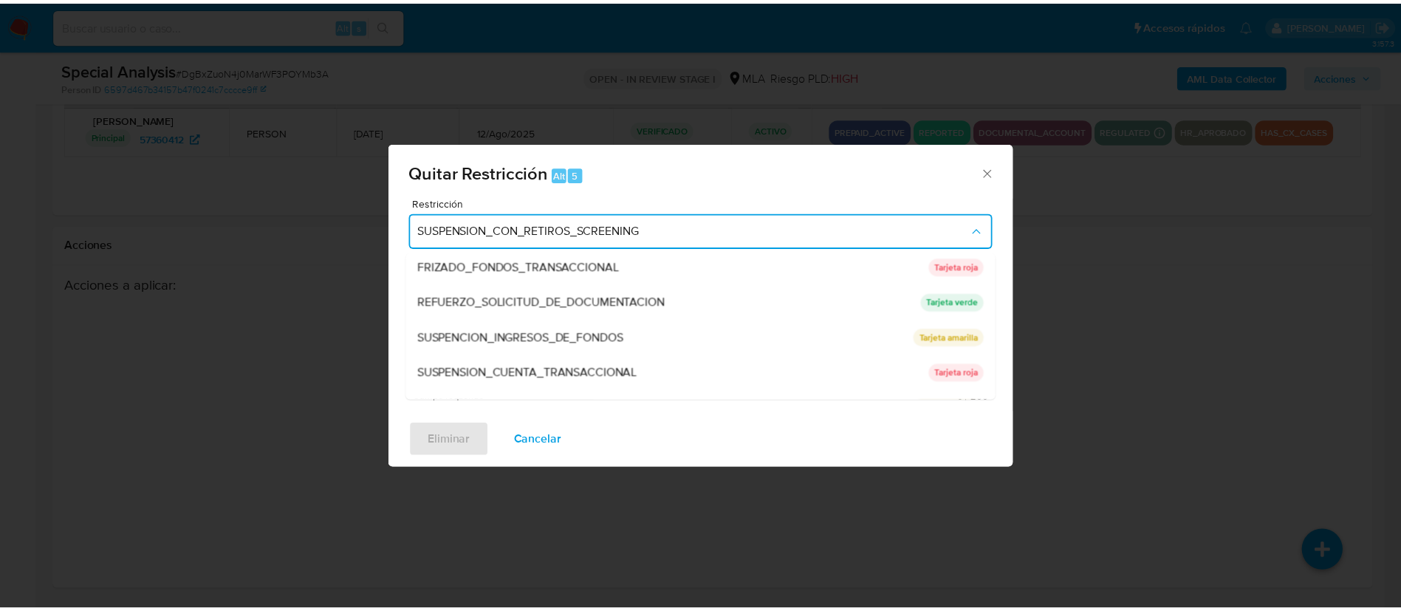
scroll to position [288, 0]
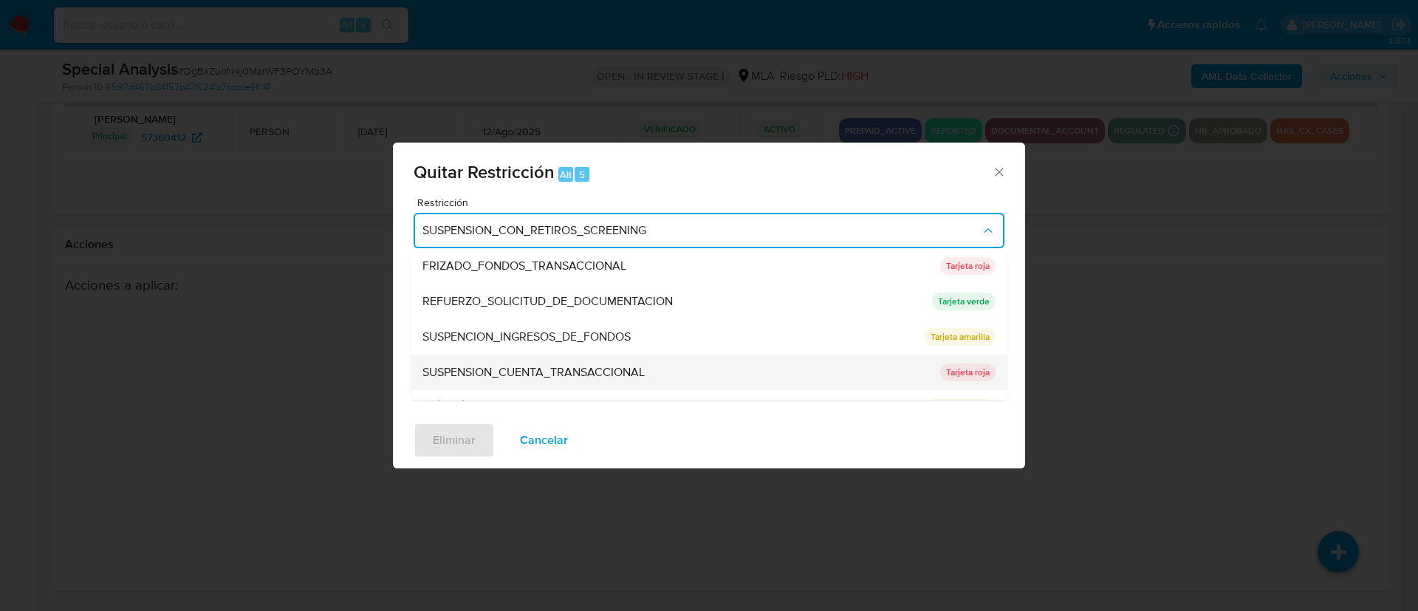
click at [561, 365] on span "SUSPENSION_CUENTA_TRANSACCIONAL" at bounding box center [534, 372] width 222 height 15
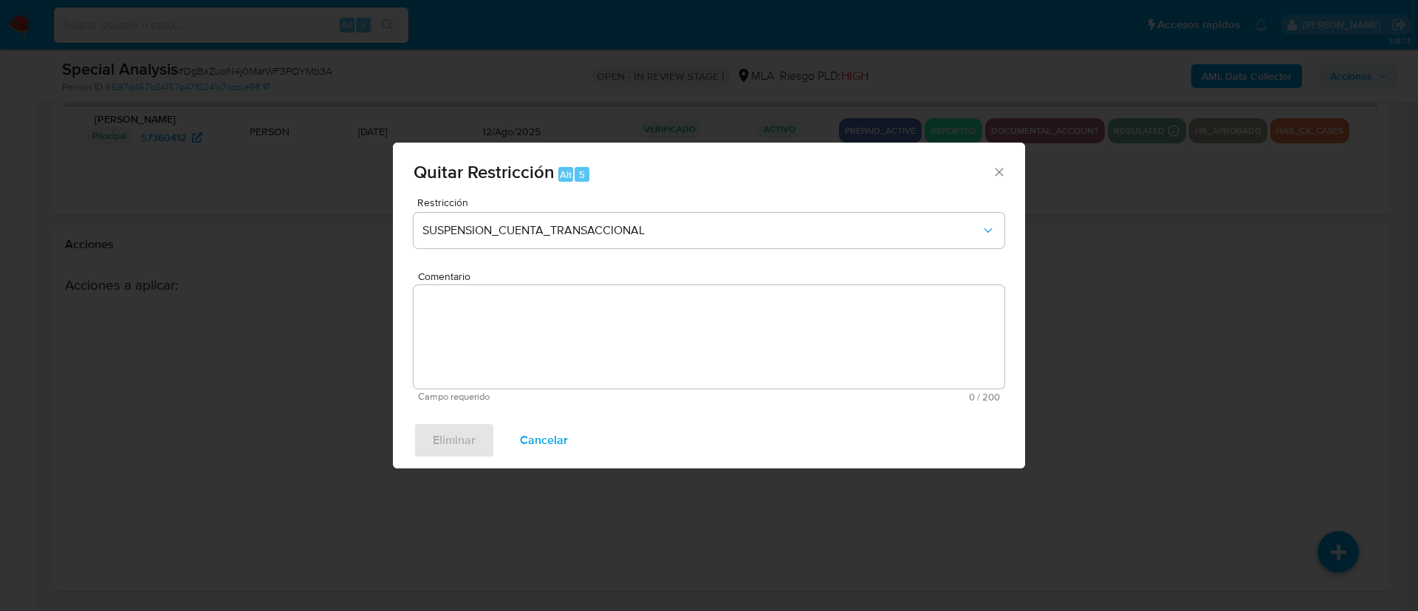
click at [561, 364] on textarea "Comentario" at bounding box center [709, 336] width 591 height 103
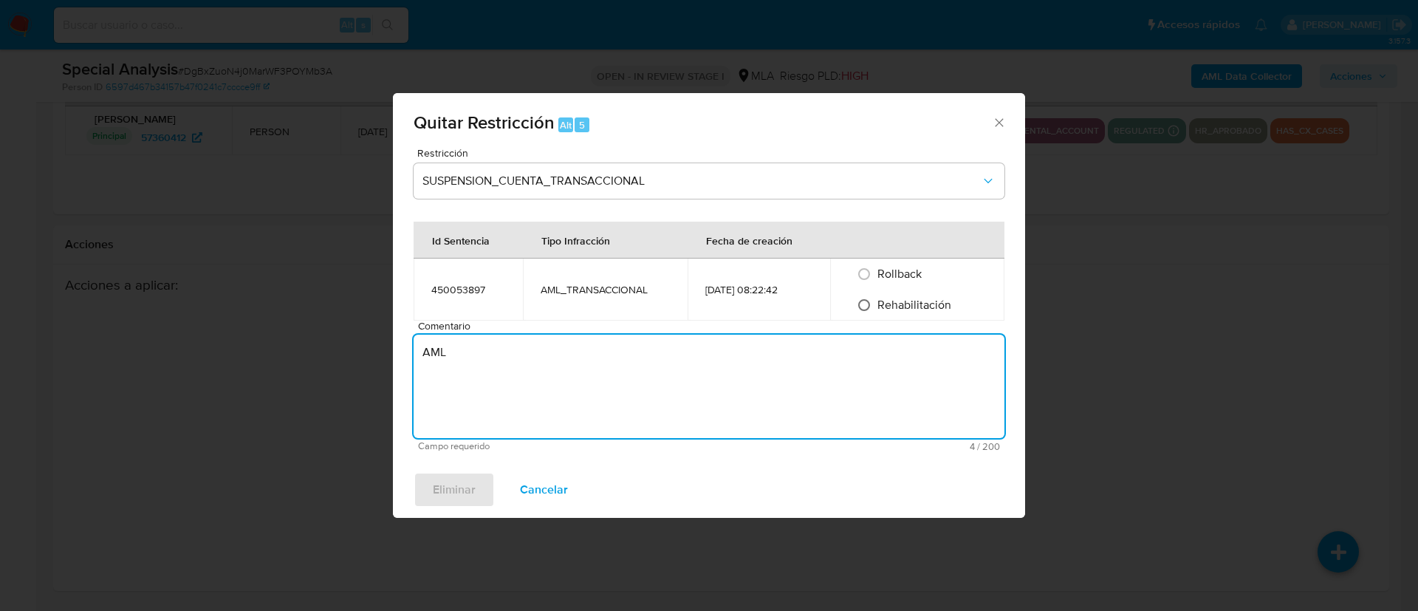
type textarea "AML"
click at [872, 307] on input "Rehabilitación" at bounding box center [864, 305] width 24 height 24
radio input "true"
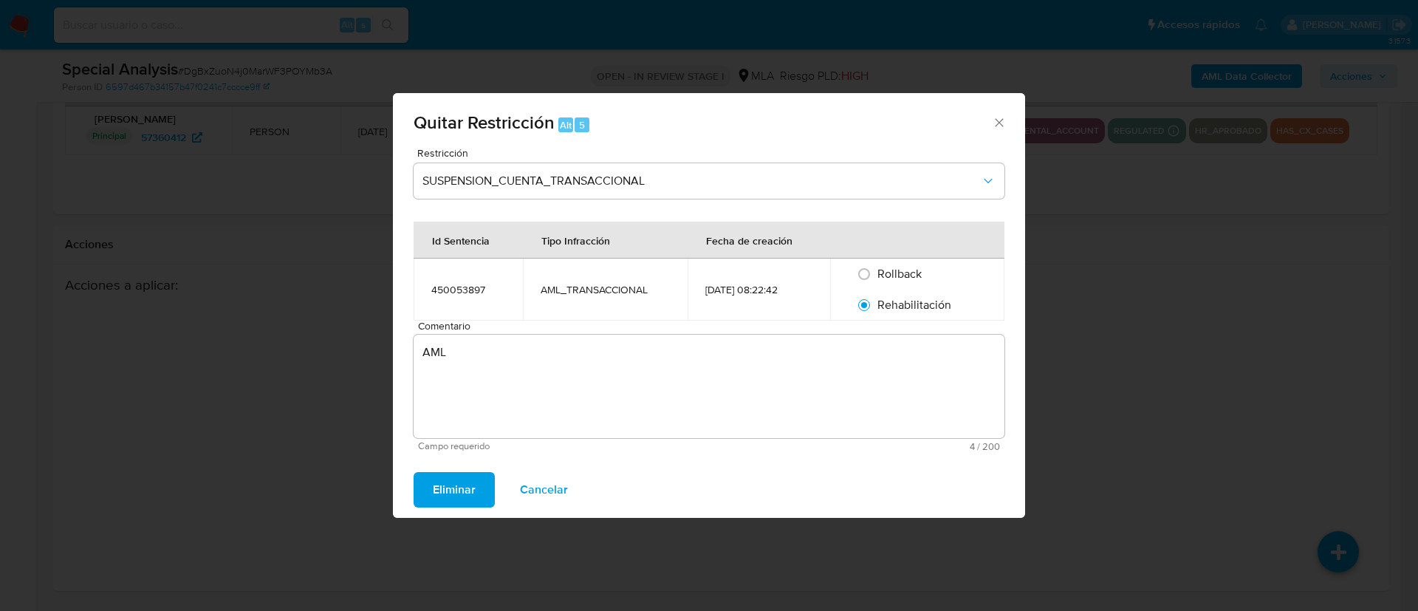
click at [457, 488] on span "Eliminar" at bounding box center [454, 490] width 43 height 33
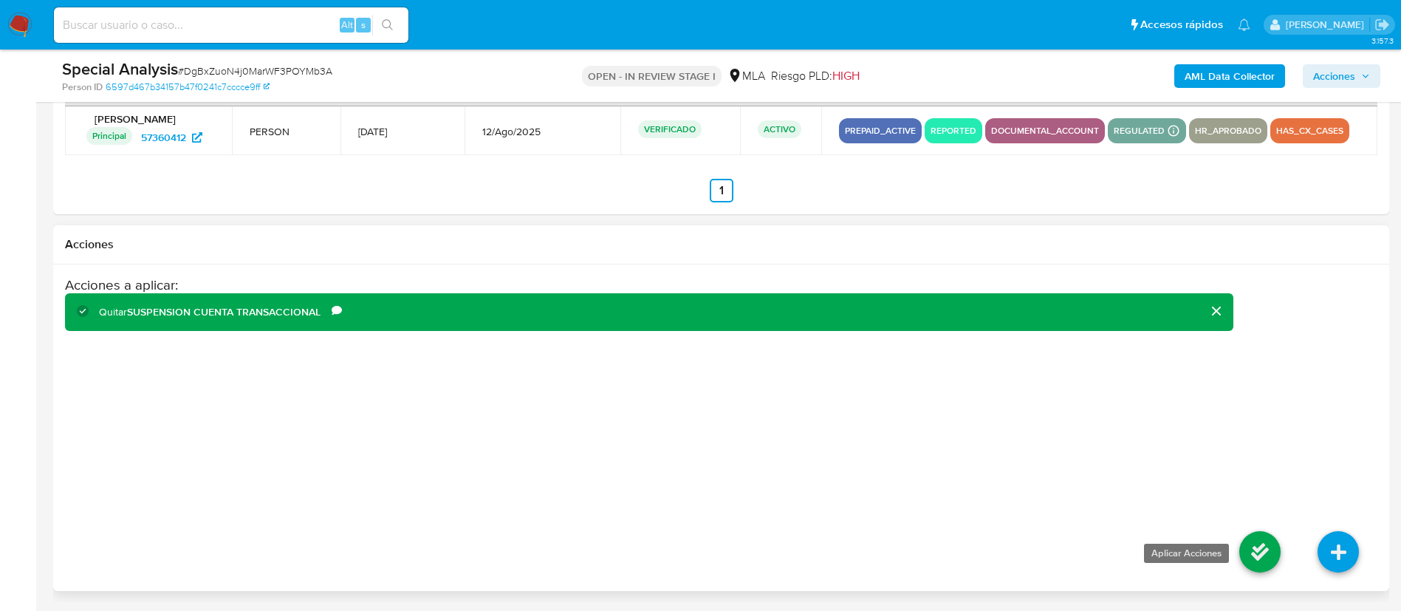
click at [1253, 544] on icon at bounding box center [1260, 551] width 41 height 41
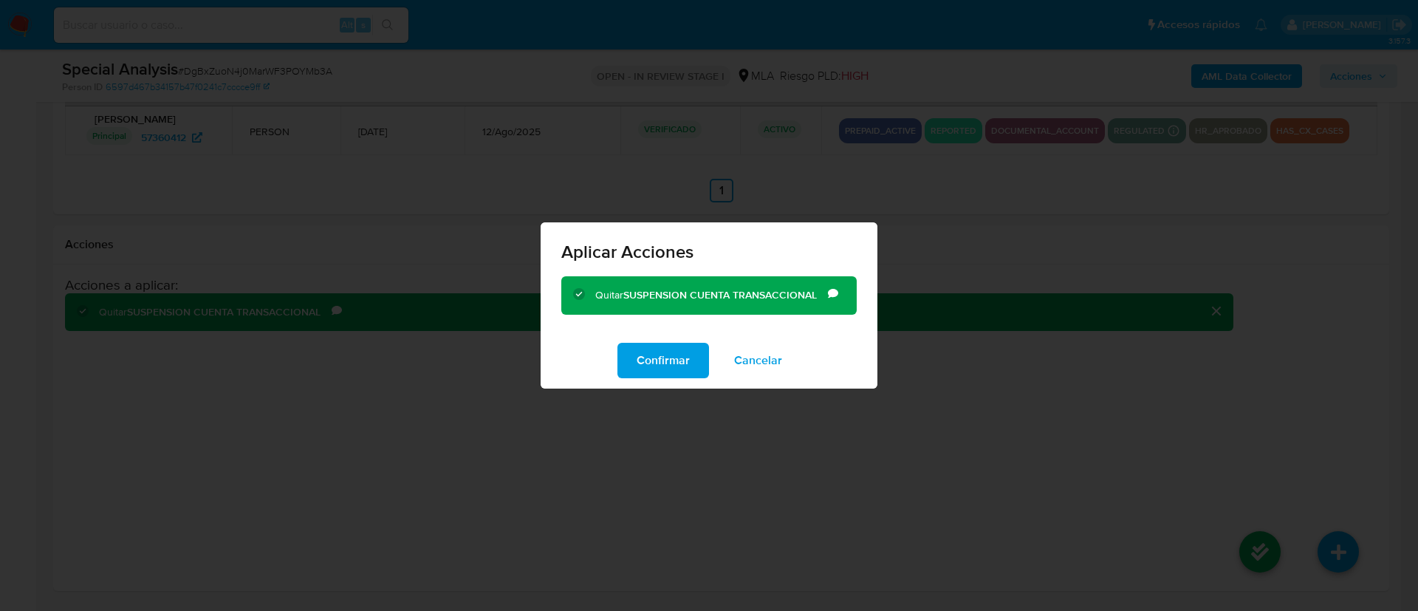
click at [655, 341] on div "Confirmar Cancelar" at bounding box center [709, 360] width 337 height 56
click at [669, 364] on span "Confirmar" at bounding box center [663, 360] width 53 height 33
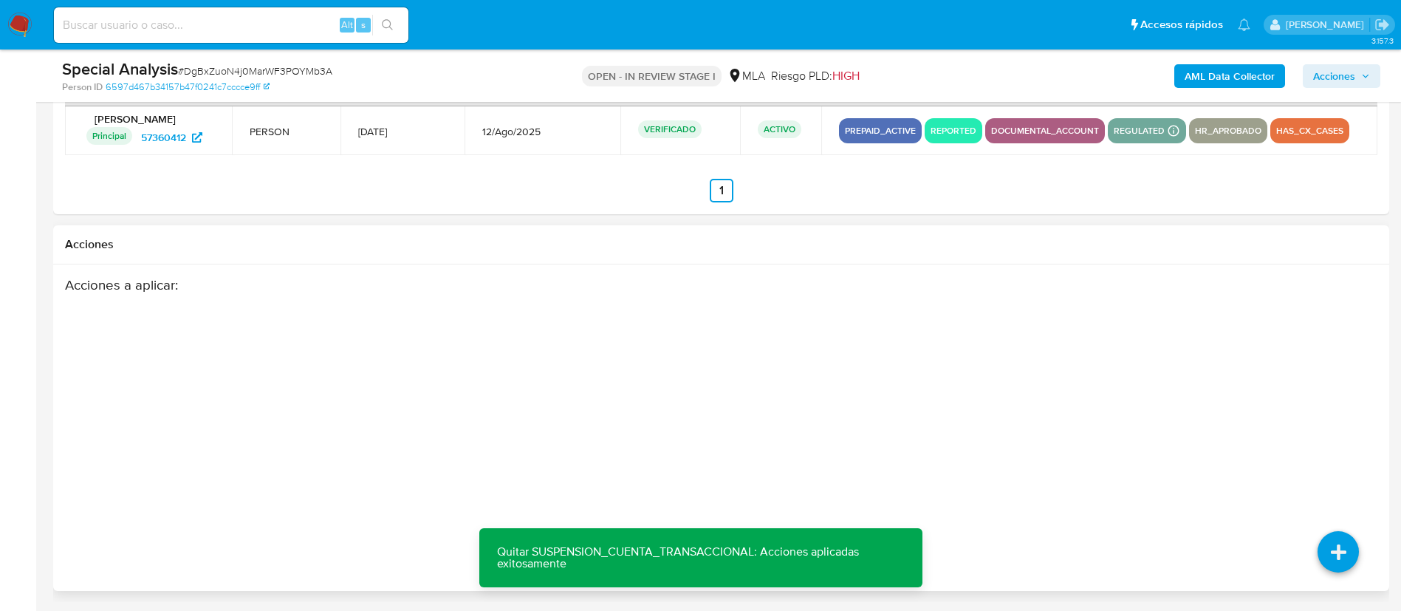
click at [872, 301] on div "Acciones a aplicar :" at bounding box center [649, 394] width 1169 height 236
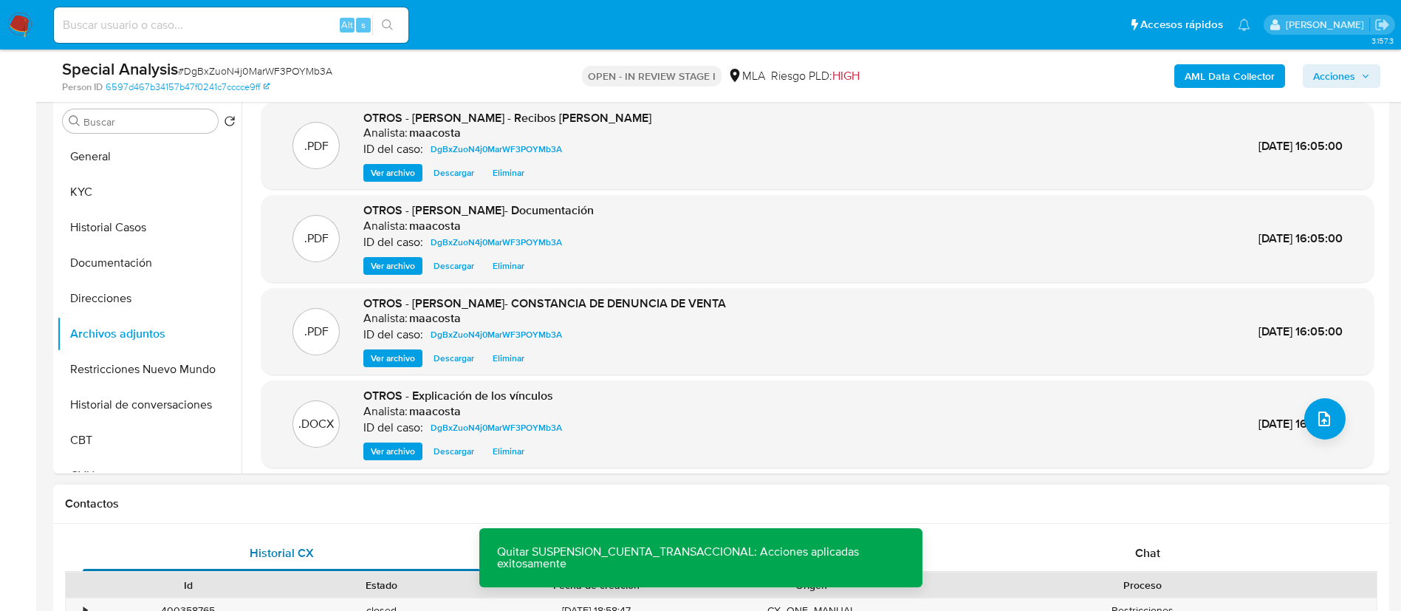
scroll to position [0, 0]
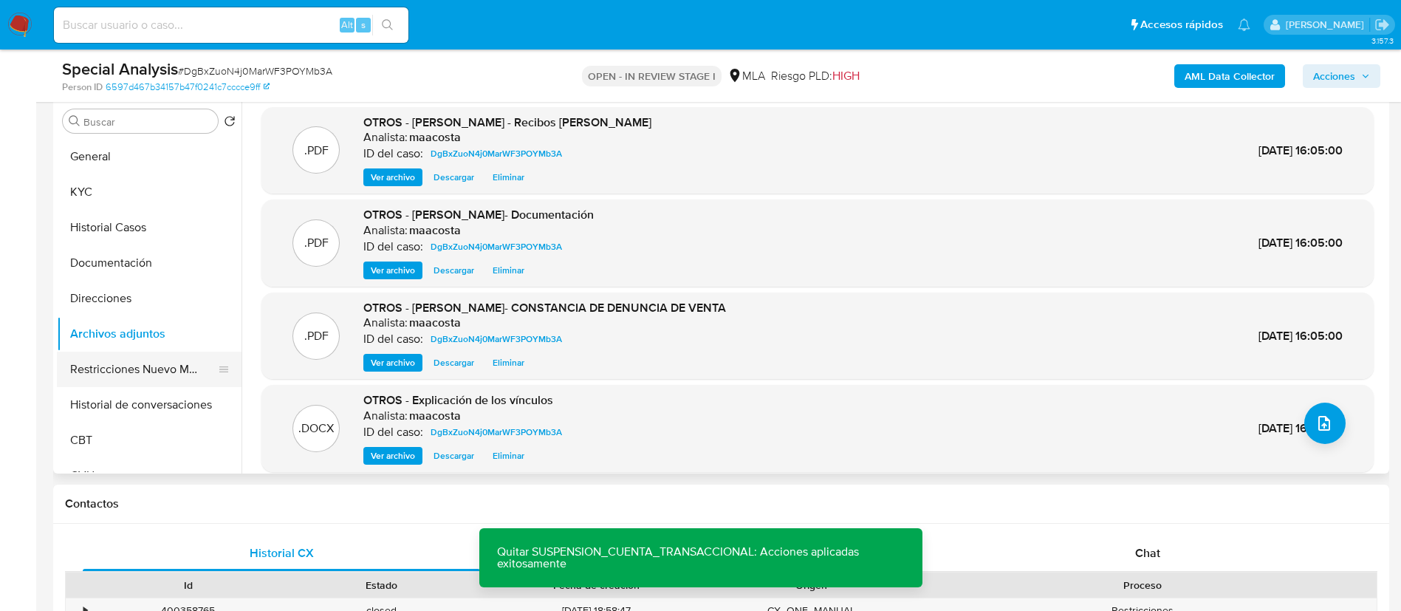
click at [136, 366] on button "Restricciones Nuevo Mundo" at bounding box center [143, 369] width 173 height 35
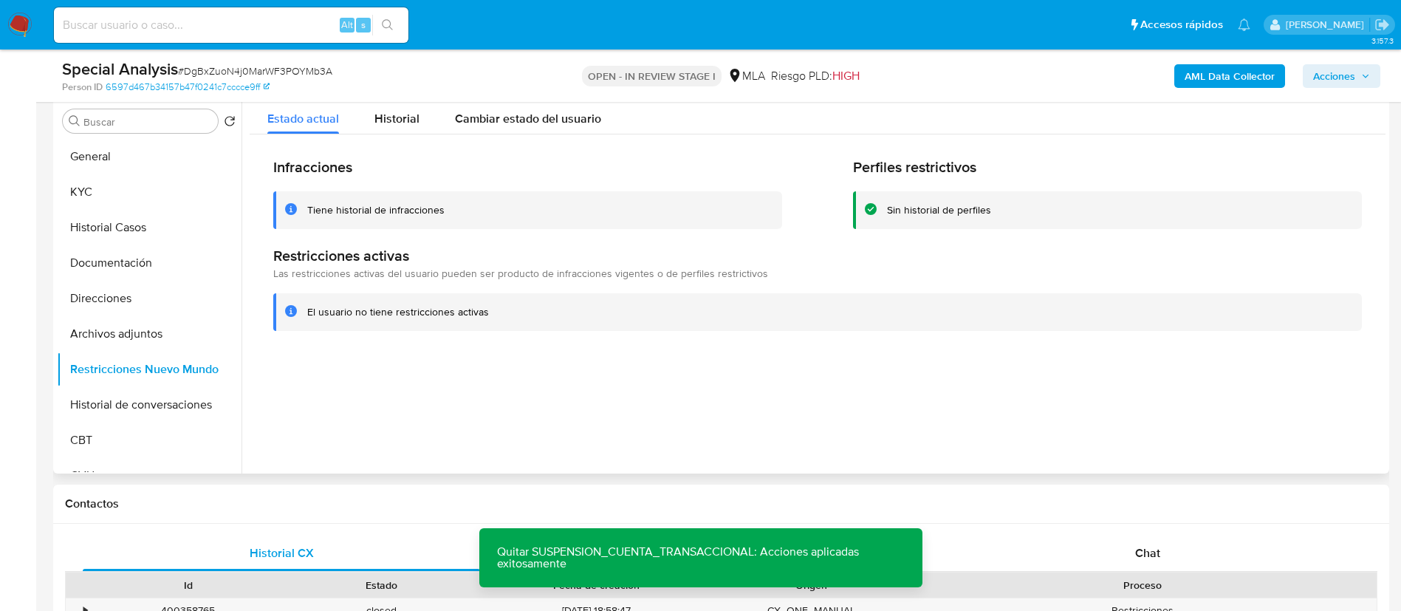
scroll to position [171, 0]
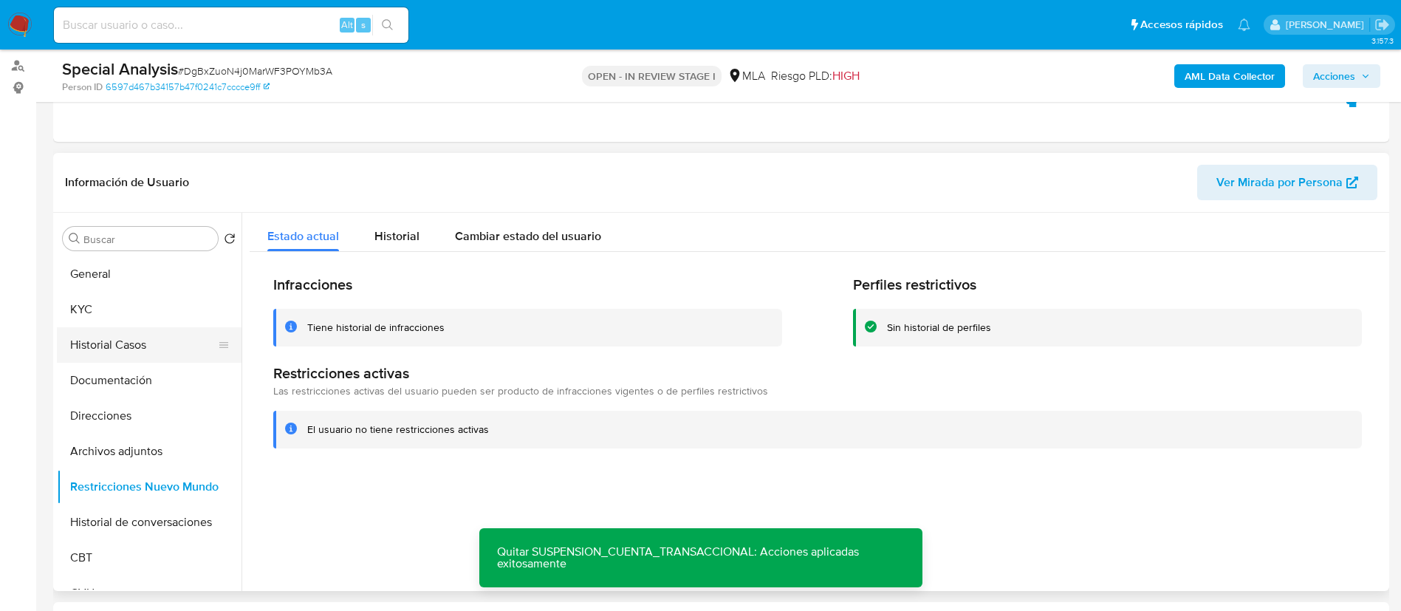
click at [116, 338] on button "Historial Casos" at bounding box center [143, 344] width 173 height 35
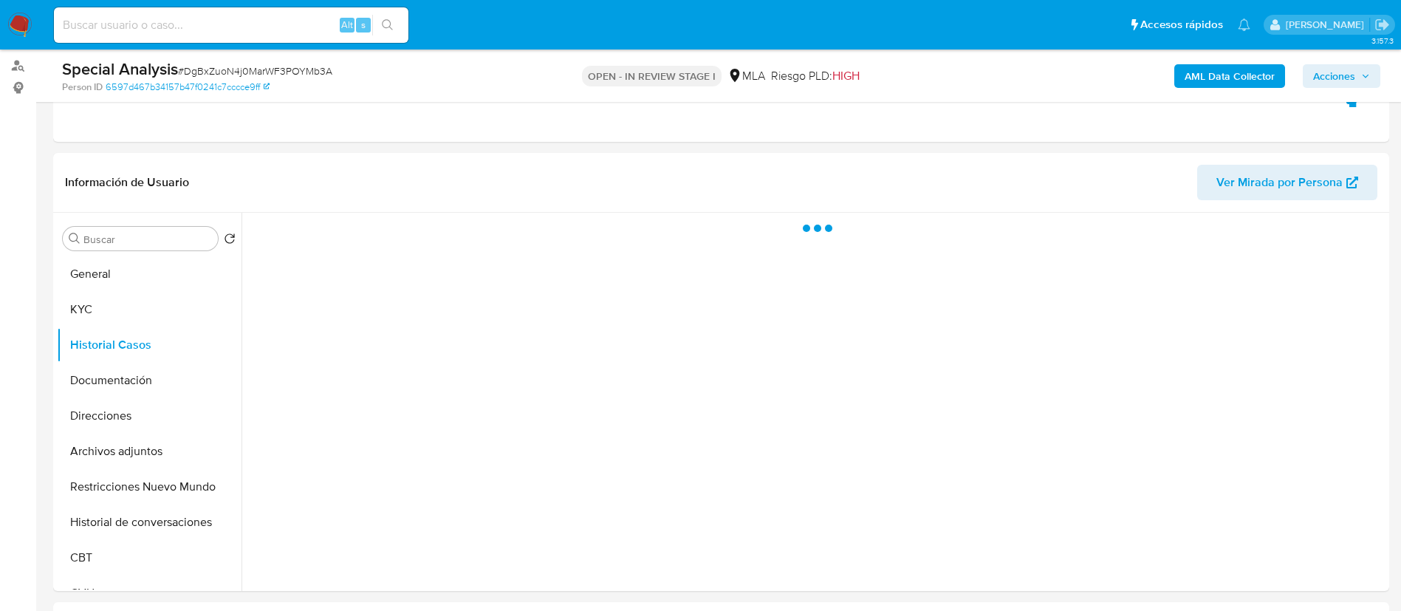
click at [1364, 74] on icon "button" at bounding box center [1365, 76] width 9 height 9
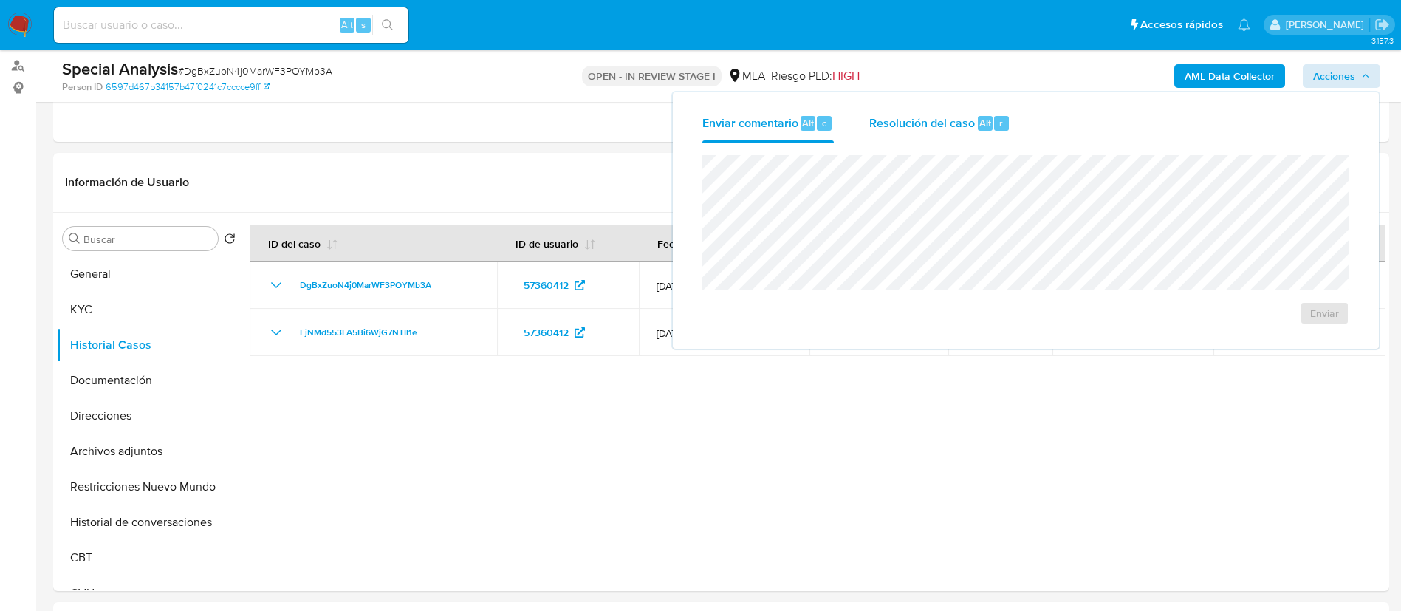
click at [940, 119] on span "Resolución del caso" at bounding box center [922, 122] width 106 height 17
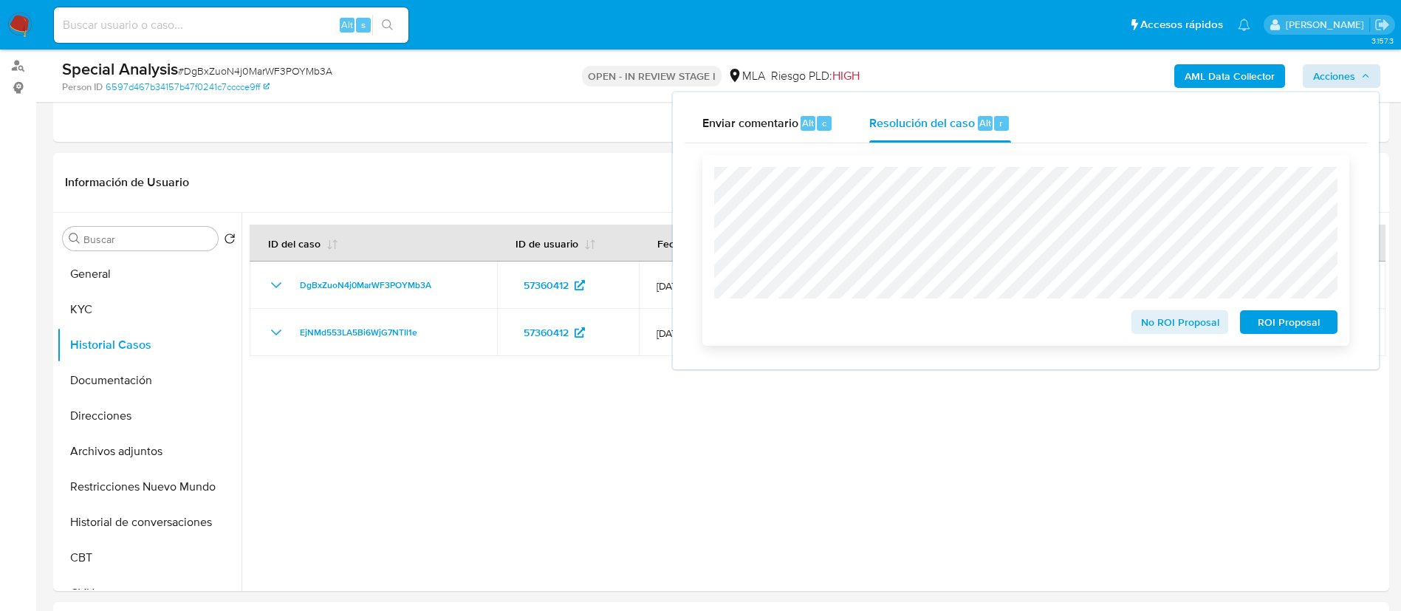
click at [1150, 323] on span "No ROI Proposal" at bounding box center [1180, 322] width 77 height 21
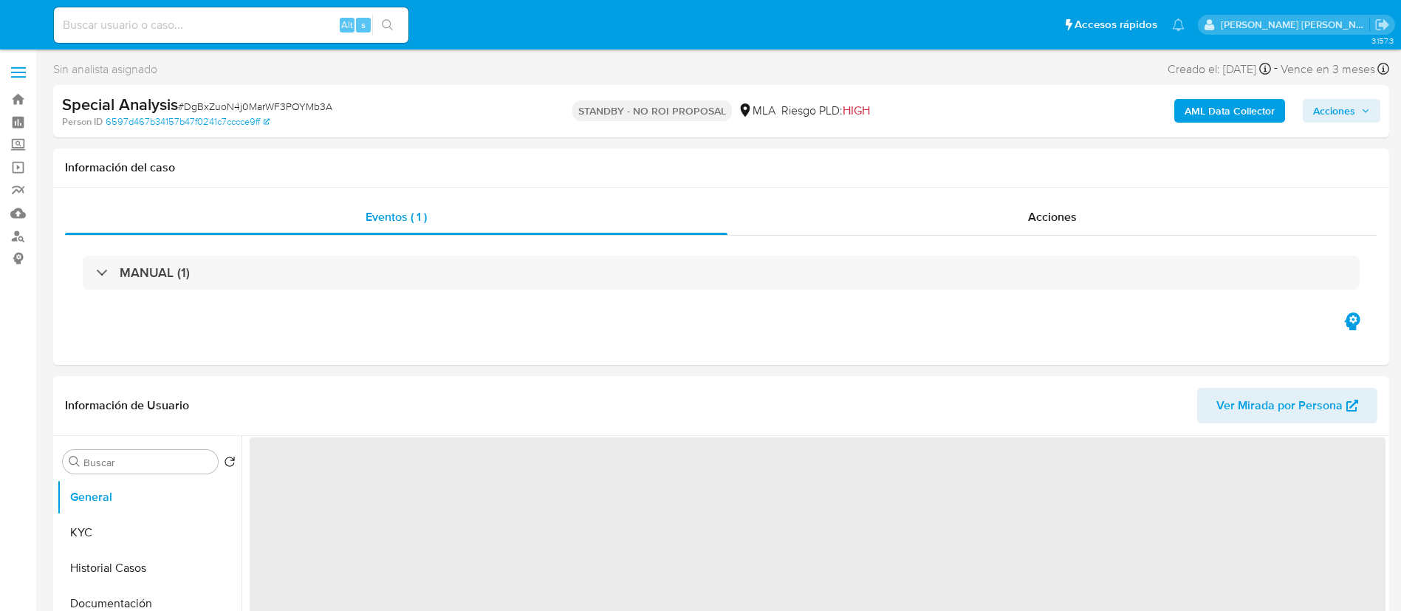
select select "10"
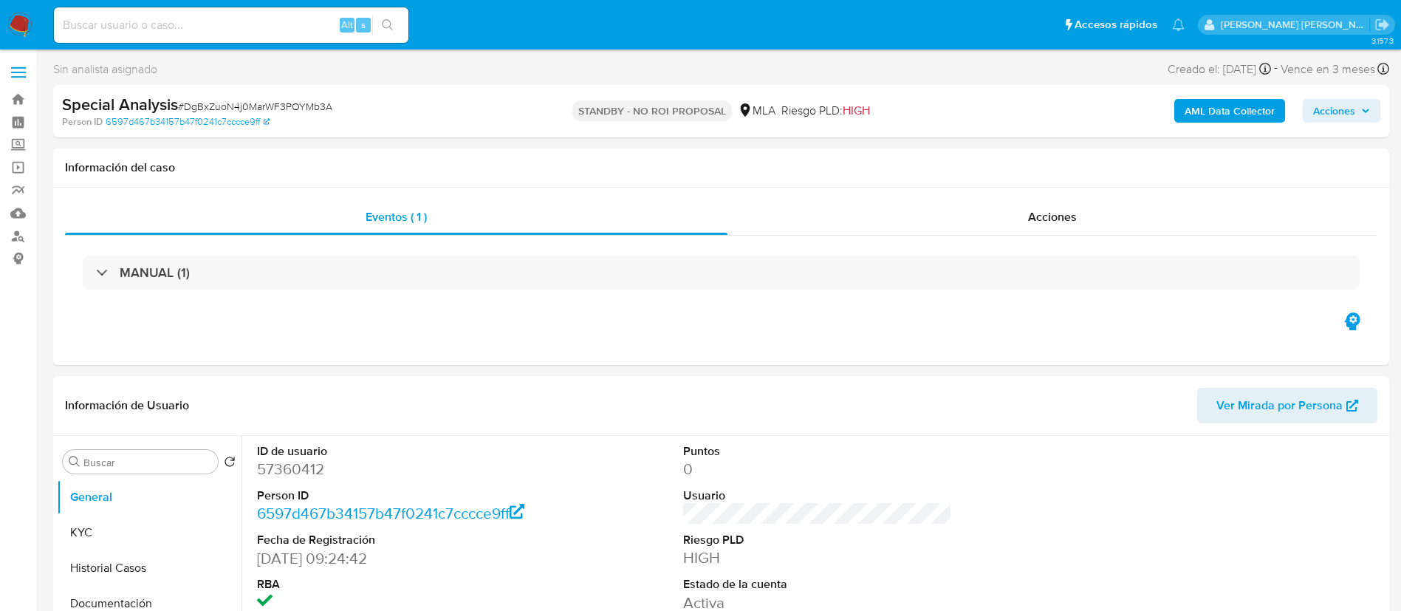
click at [570, 382] on div "Información de Usuario Ver Mirada por Persona" at bounding box center [721, 406] width 1336 height 60
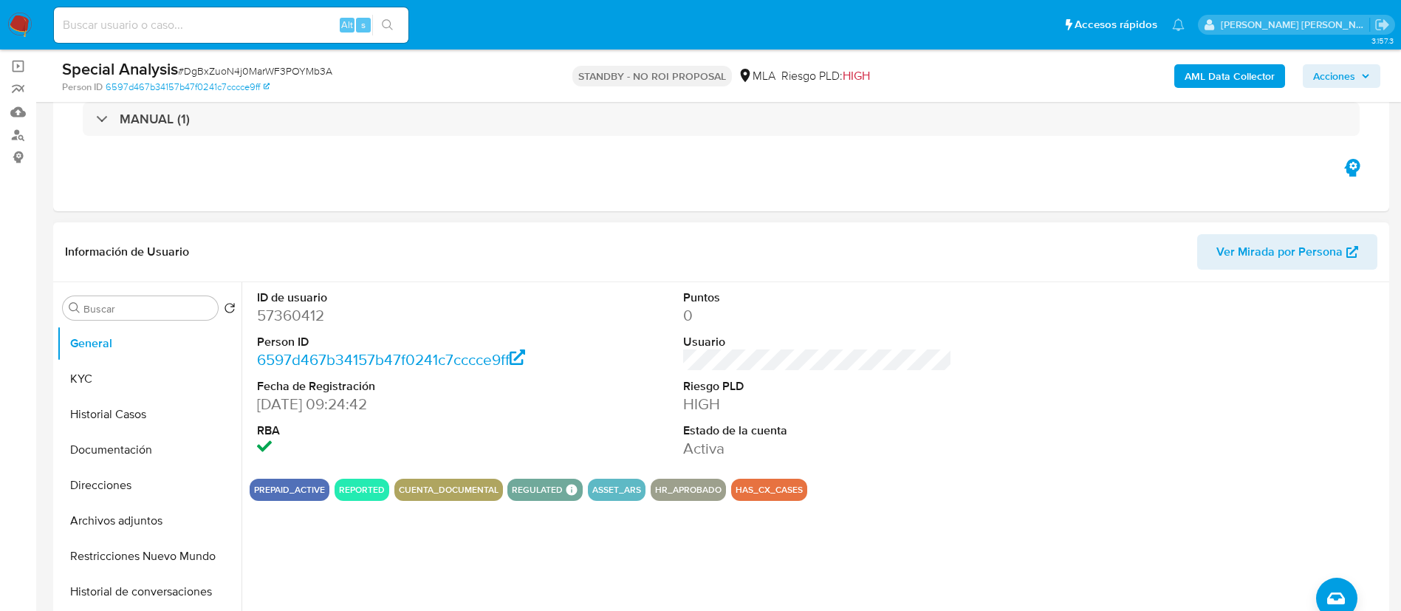
scroll to position [111, 0]
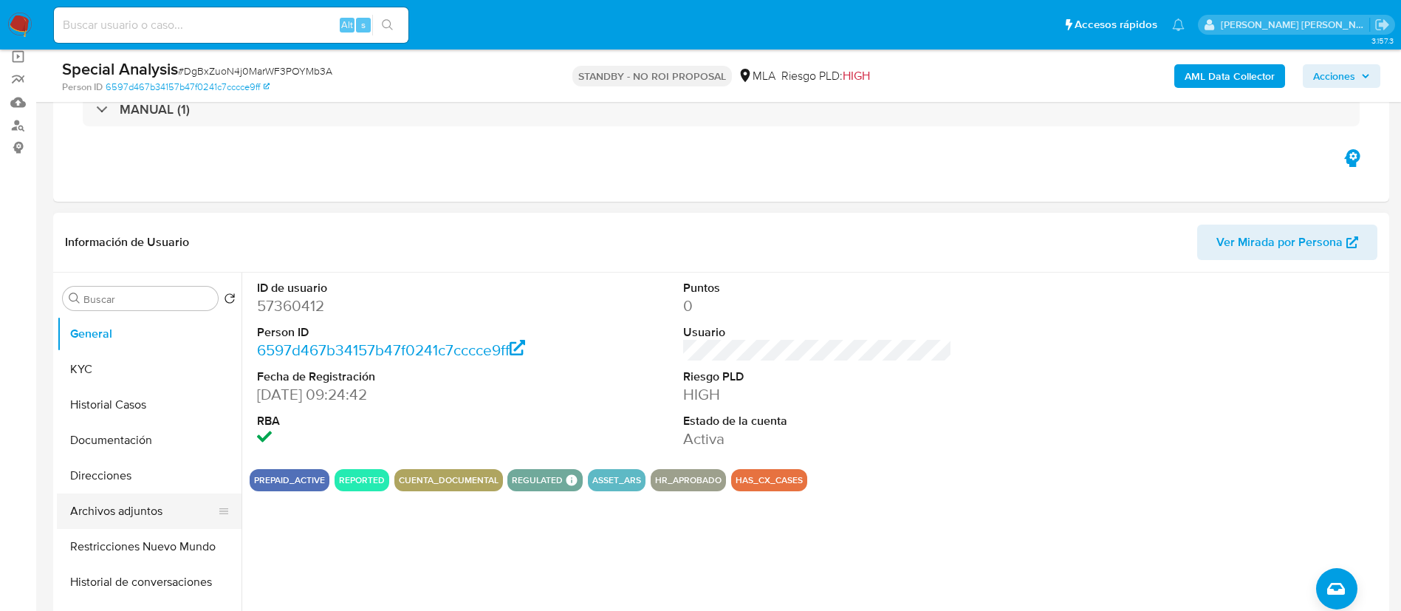
click at [130, 524] on button "Archivos adjuntos" at bounding box center [143, 510] width 173 height 35
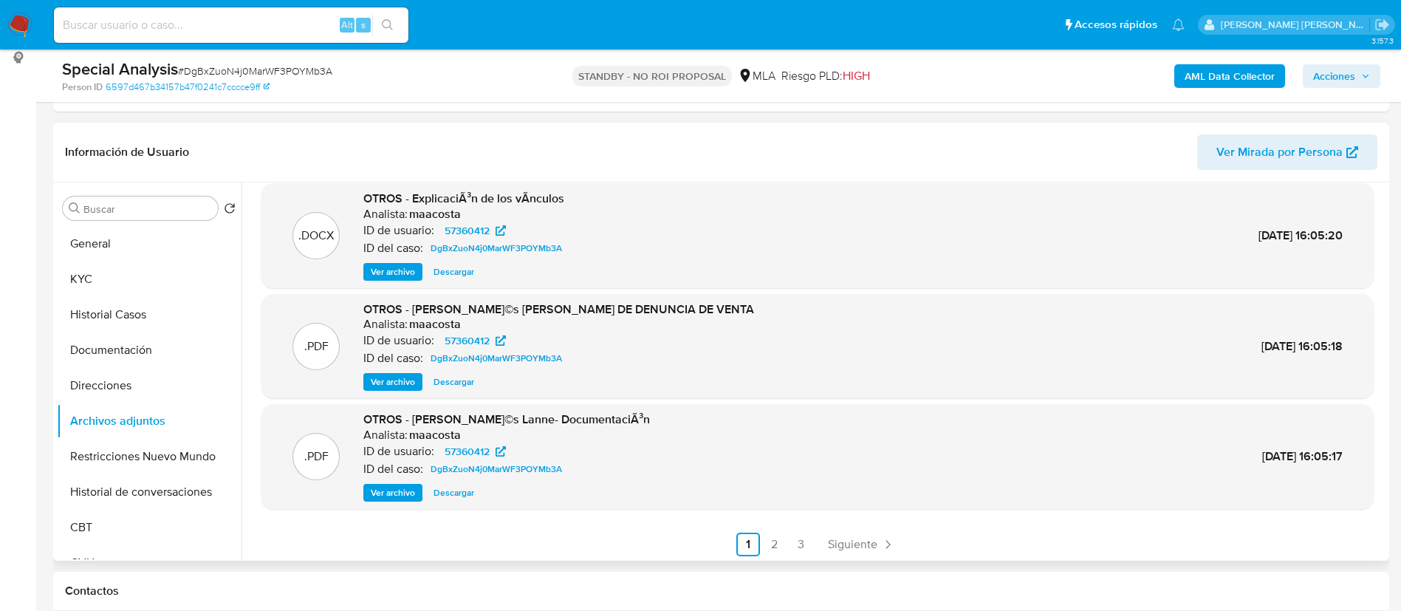
scroll to position [124, 0]
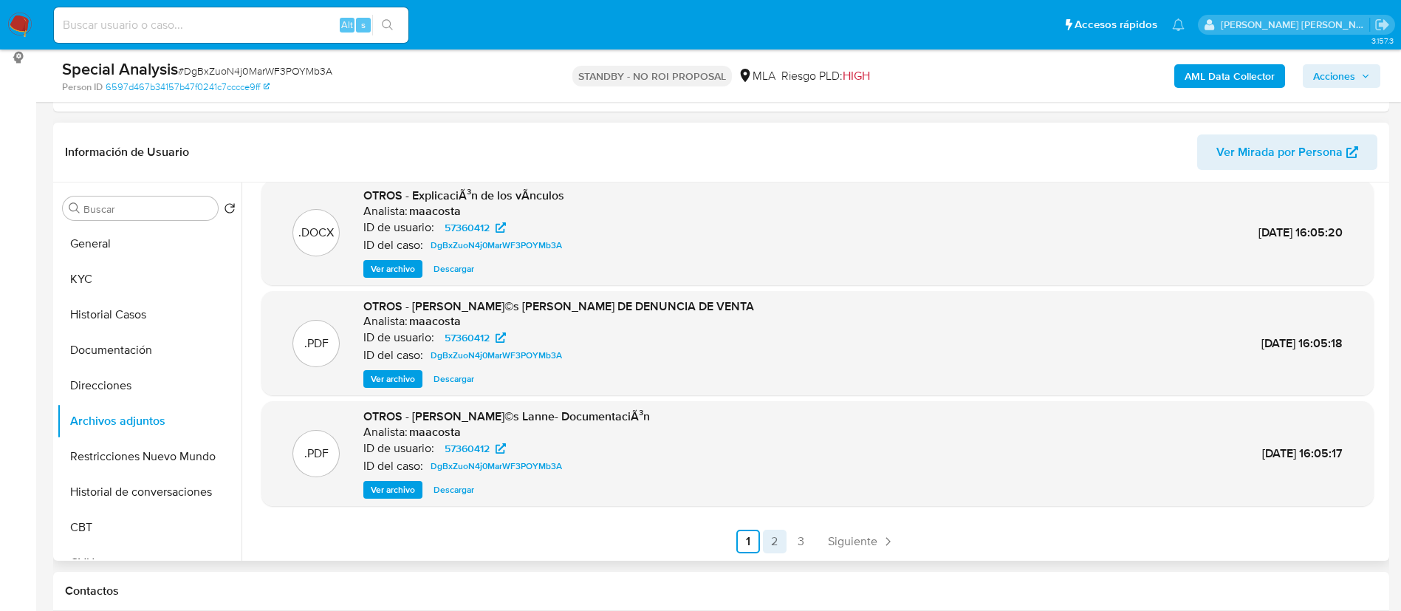
click at [782, 546] on link "2" at bounding box center [775, 542] width 24 height 24
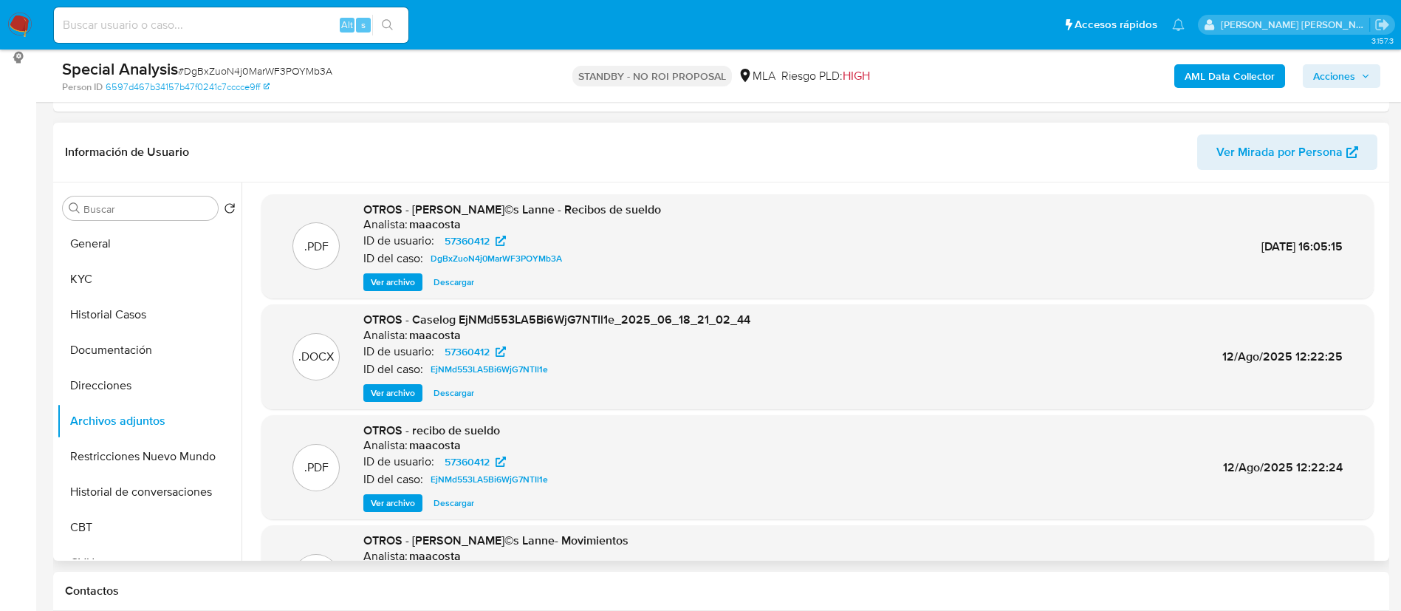
scroll to position [0, 0]
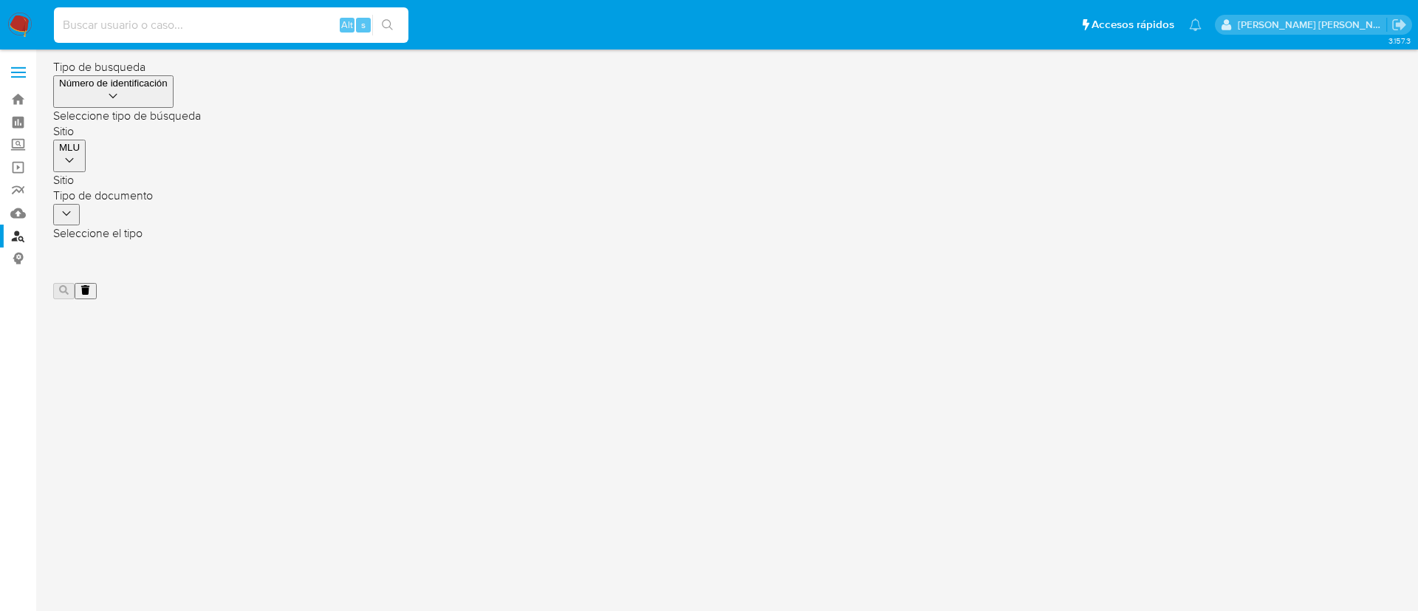
drag, startPoint x: 263, startPoint y: 21, endPoint x: 174, endPoint y: 27, distance: 89.5
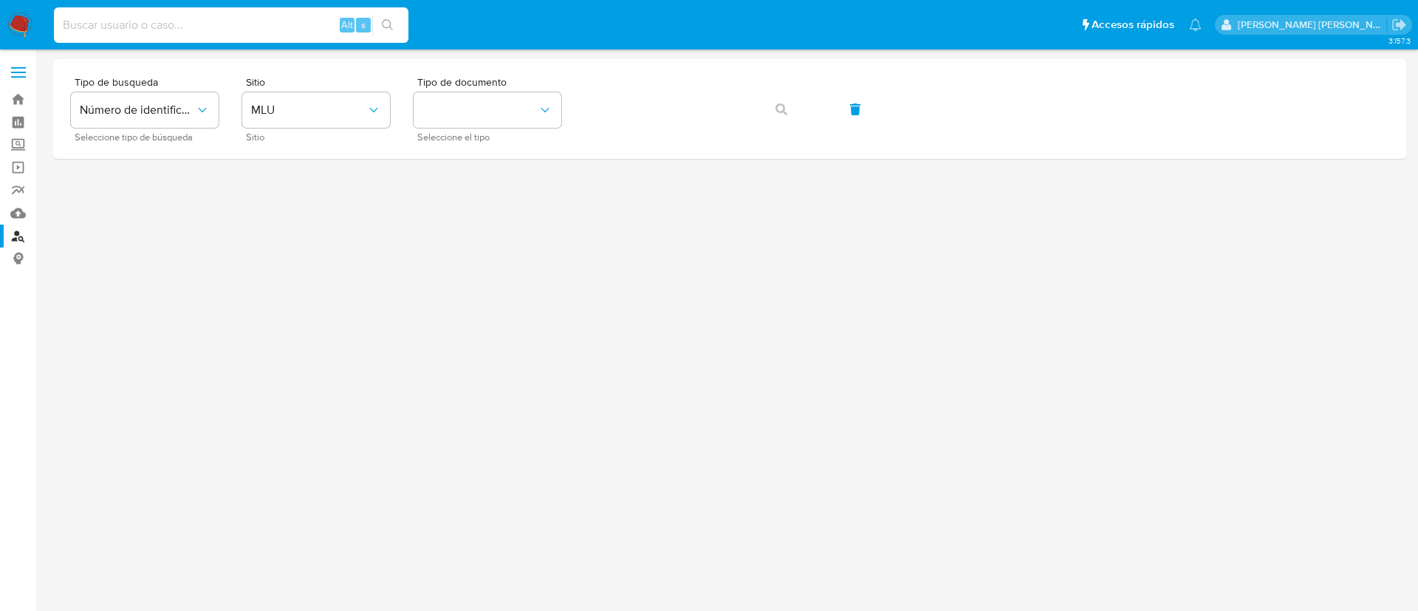
paste input "[EMAIL_ADDRESS][DOMAIN_NAME]"
click at [174, 27] on input "[EMAIL_ADDRESS][DOMAIN_NAME]" at bounding box center [231, 25] width 355 height 19
type input "[EMAIL_ADDRESS][DOMAIN_NAME]"
click at [332, 123] on button "MLU" at bounding box center [316, 109] width 148 height 35
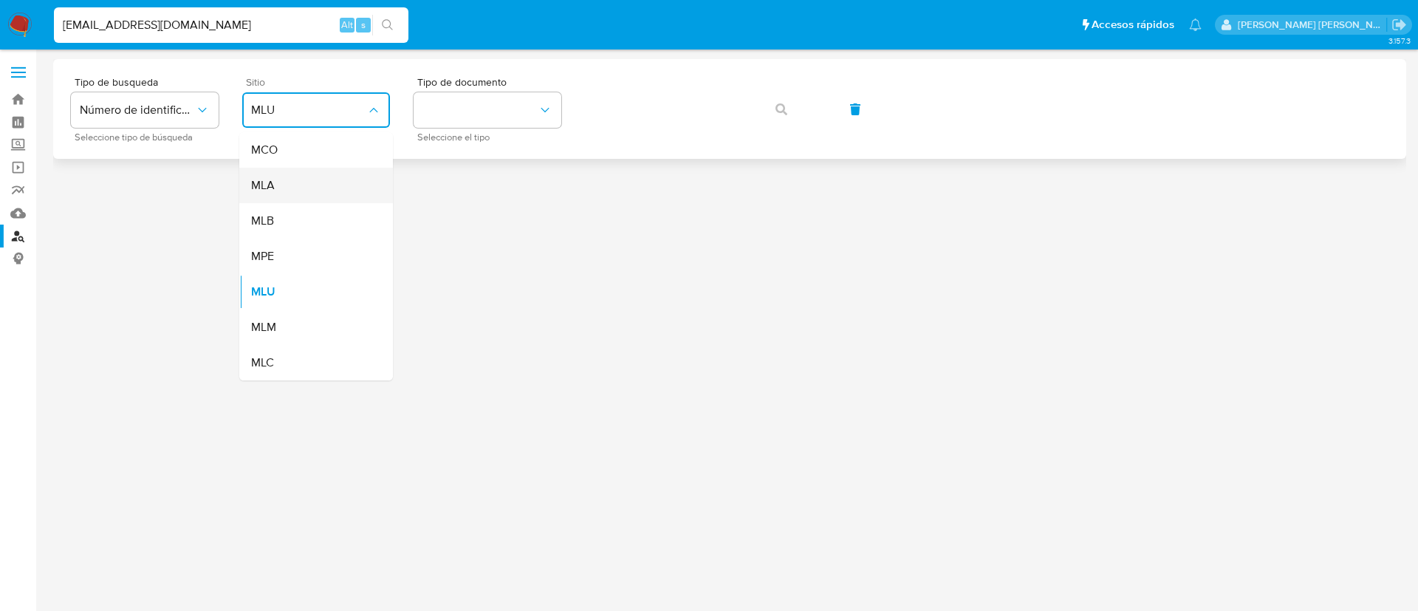
click at [310, 180] on div "MLA" at bounding box center [311, 185] width 121 height 35
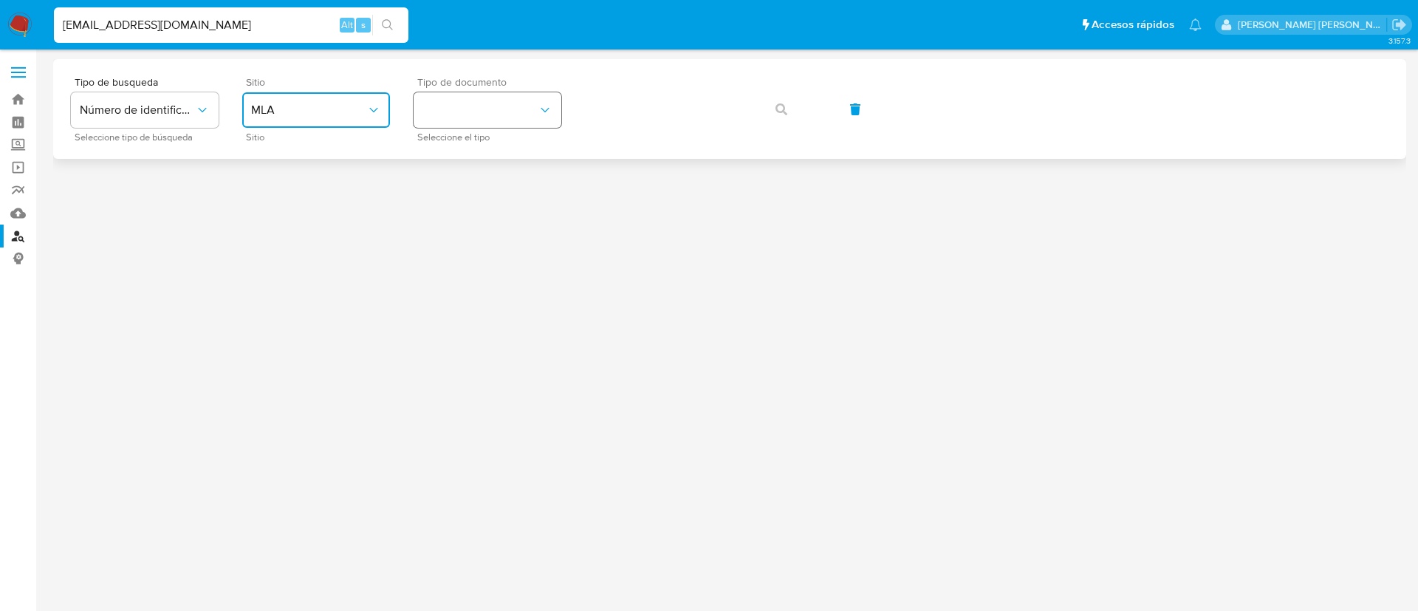
click at [423, 103] on button "identificationType" at bounding box center [488, 109] width 148 height 35
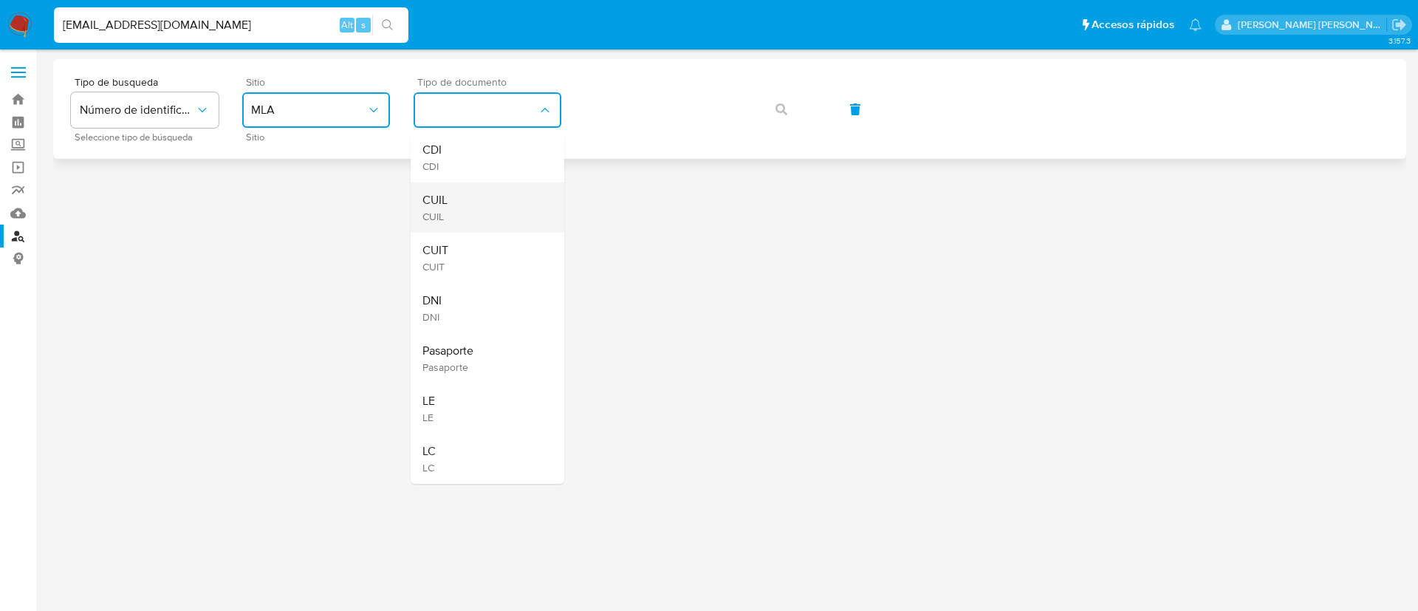
click at [443, 200] on span "CUIL" at bounding box center [435, 200] width 25 height 15
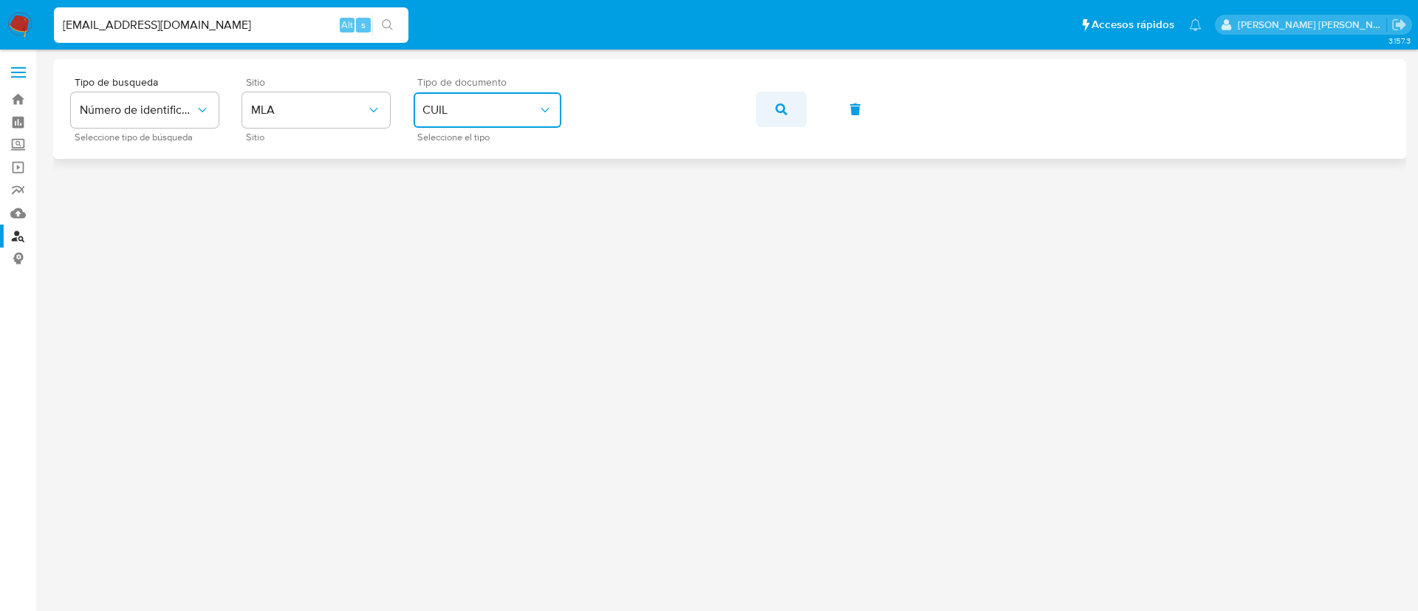
click at [776, 106] on icon "button" at bounding box center [782, 109] width 12 height 12
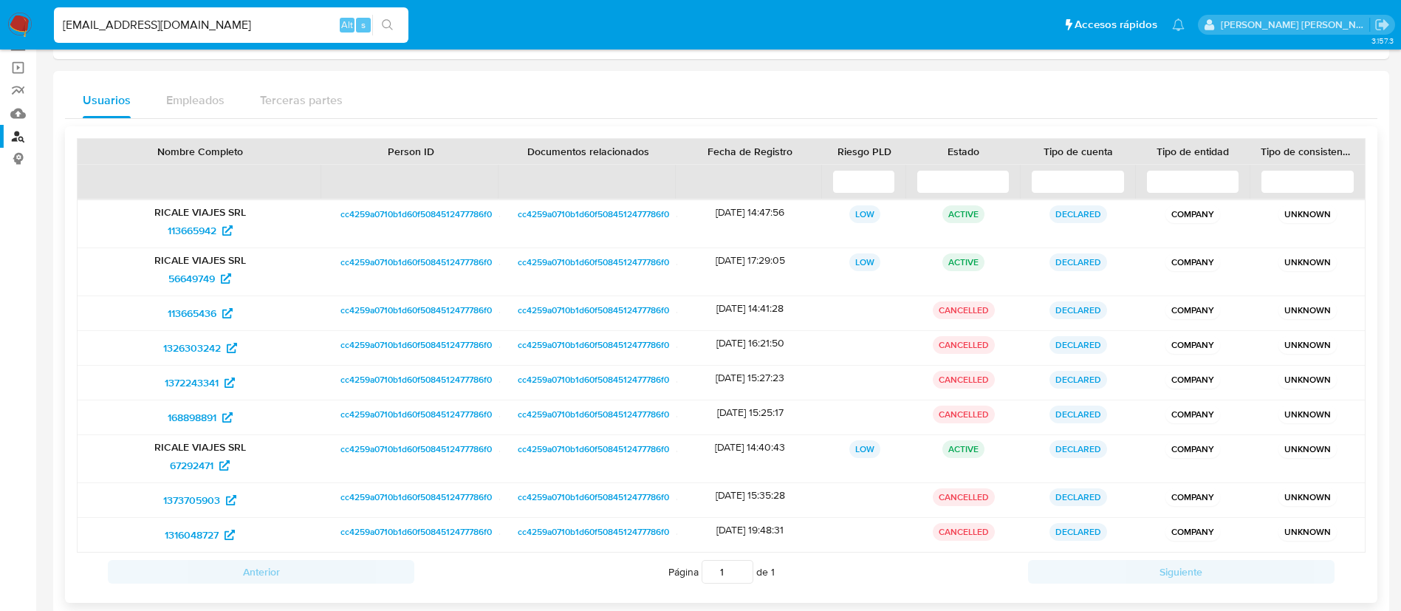
scroll to position [102, 0]
click at [183, 225] on span "113665942" at bounding box center [192, 228] width 49 height 24
click at [192, 274] on span "56649749" at bounding box center [191, 276] width 47 height 24
click at [190, 465] on span "67292471" at bounding box center [192, 463] width 44 height 24
click at [710, 497] on div "[DATE] 15:35:28" at bounding box center [750, 498] width 146 height 34
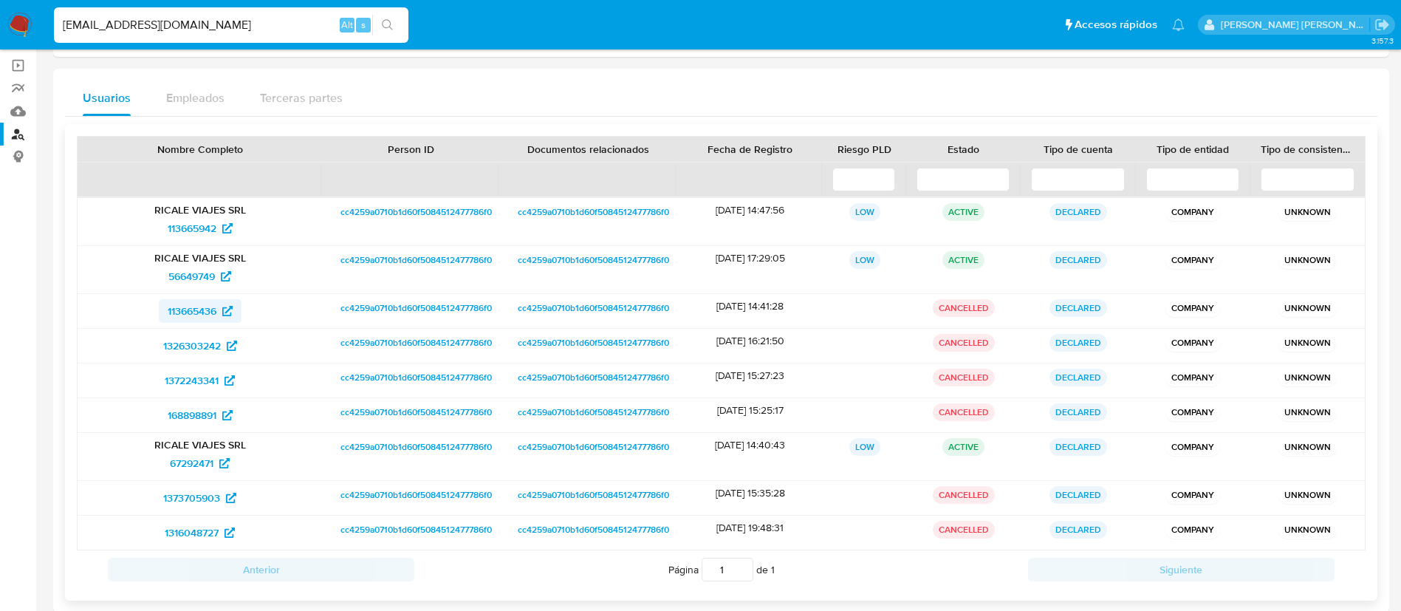
click at [202, 310] on span "113665436" at bounding box center [192, 311] width 49 height 24
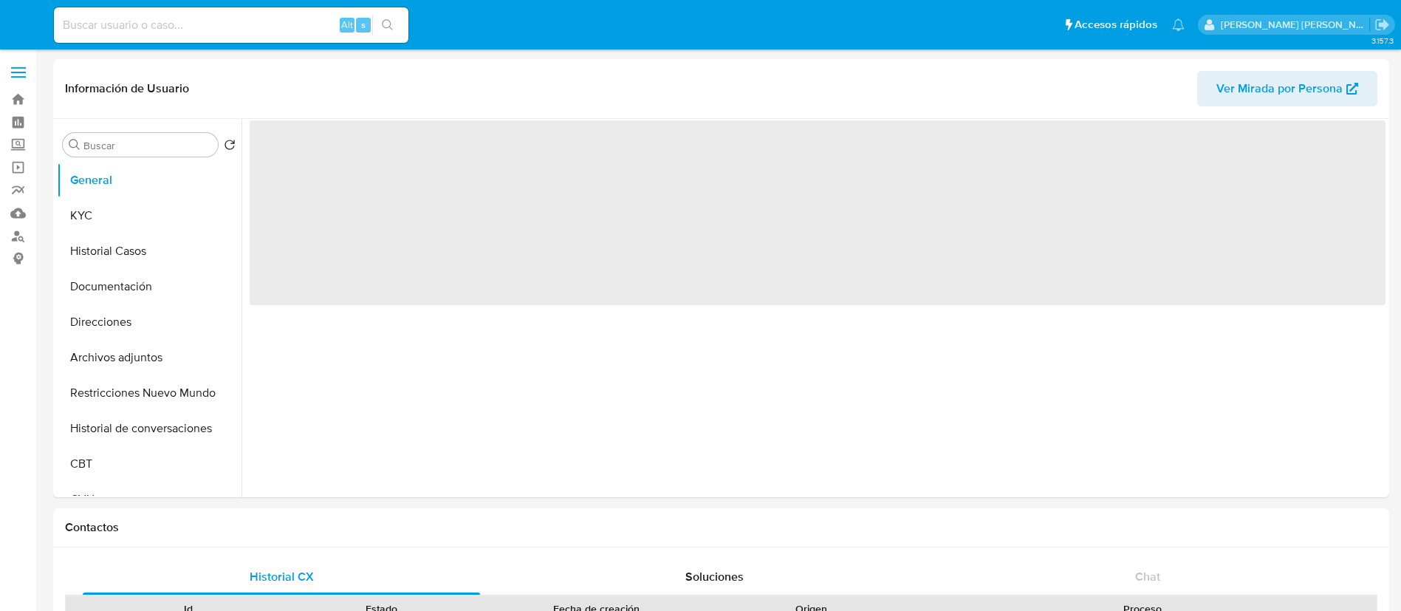
select select "10"
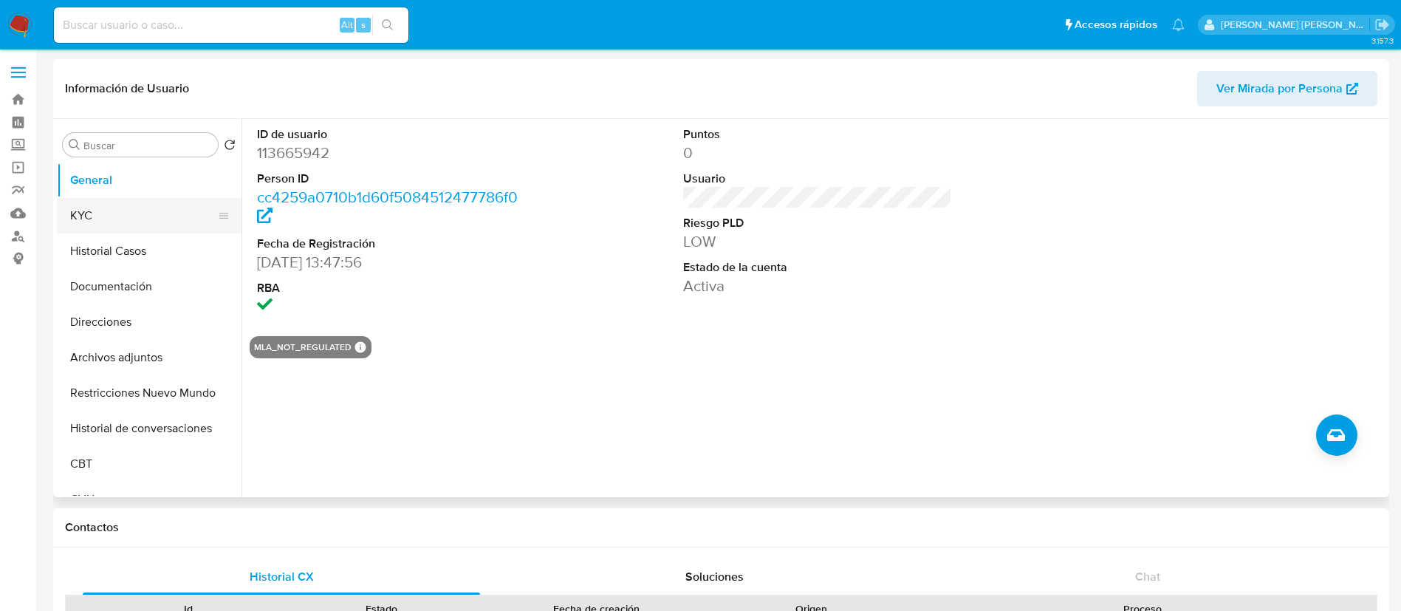
click at [153, 211] on button "KYC" at bounding box center [143, 215] width 173 height 35
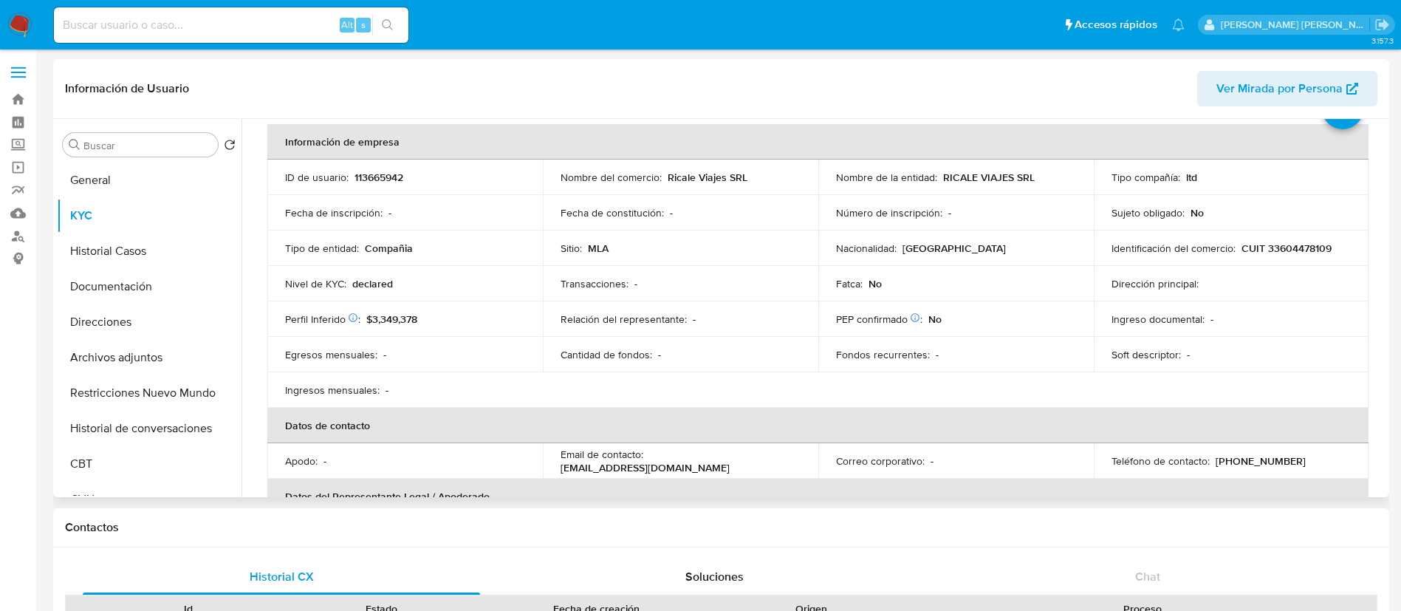
scroll to position [66, 0]
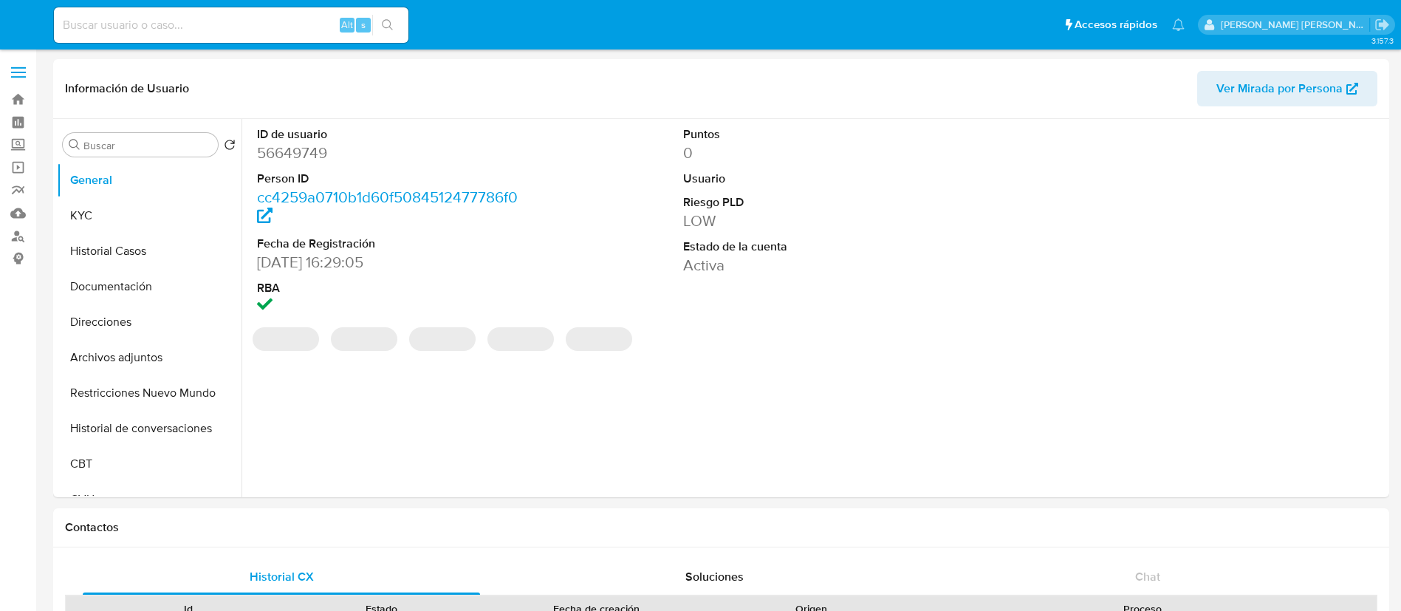
select select "10"
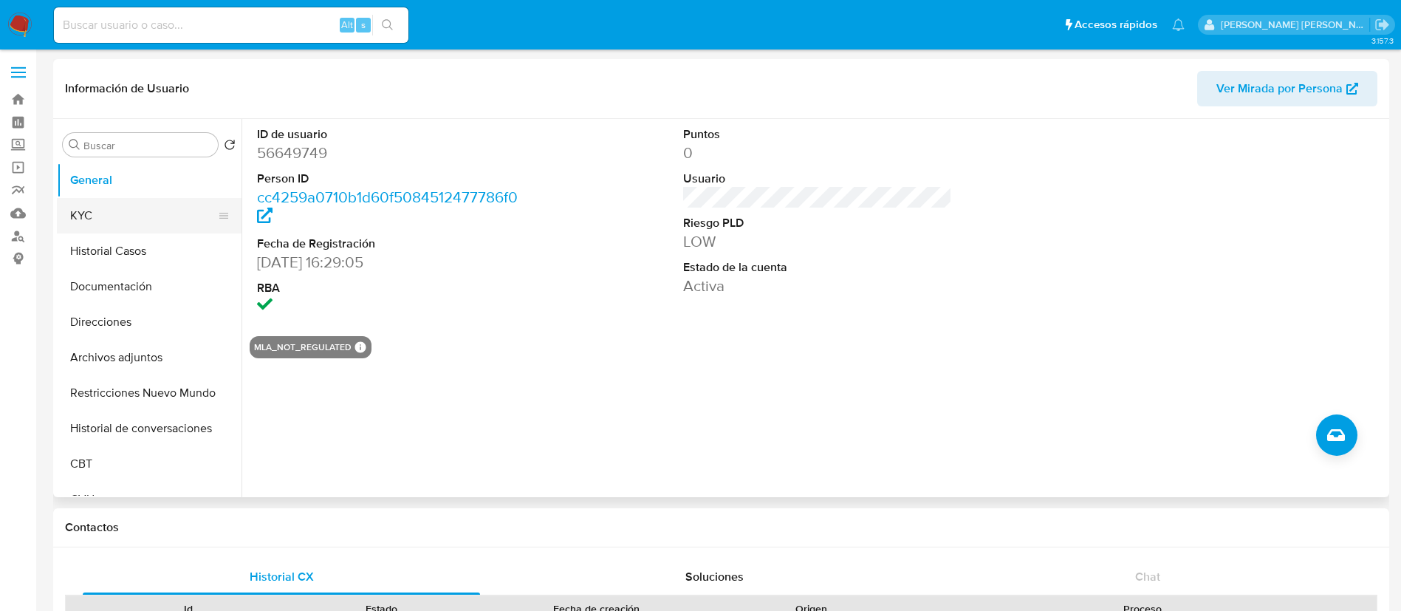
click at [91, 214] on button "KYC" at bounding box center [143, 215] width 173 height 35
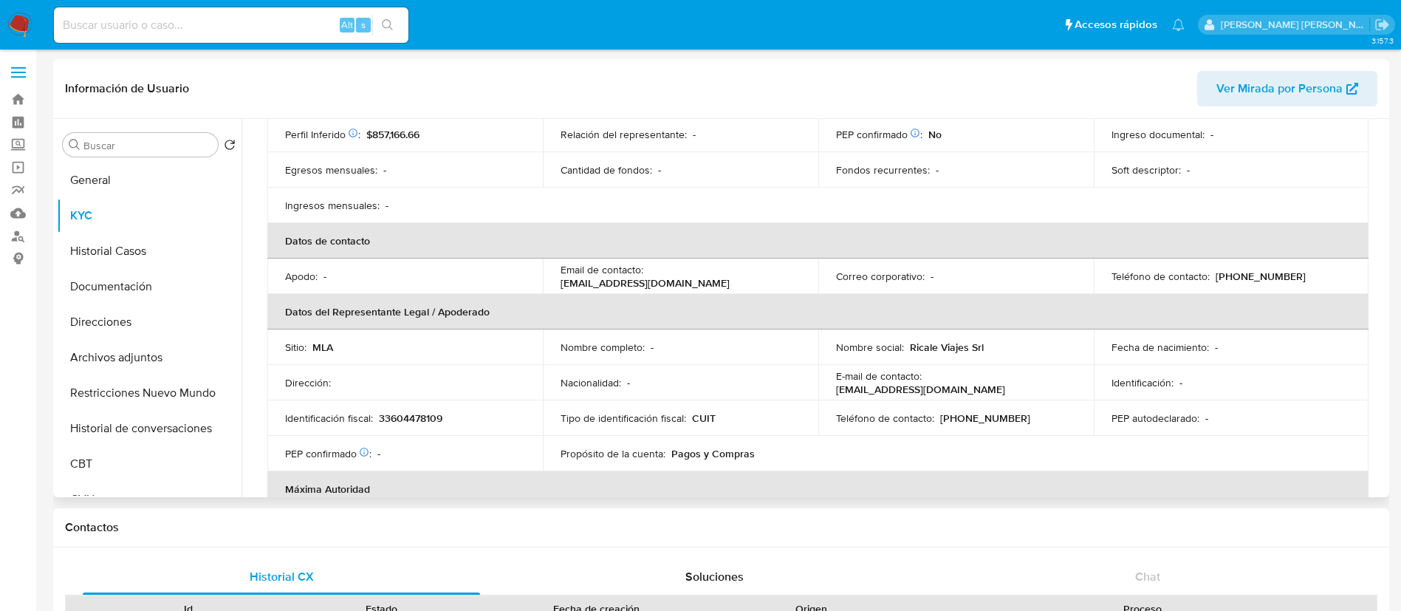
scroll to position [266, 0]
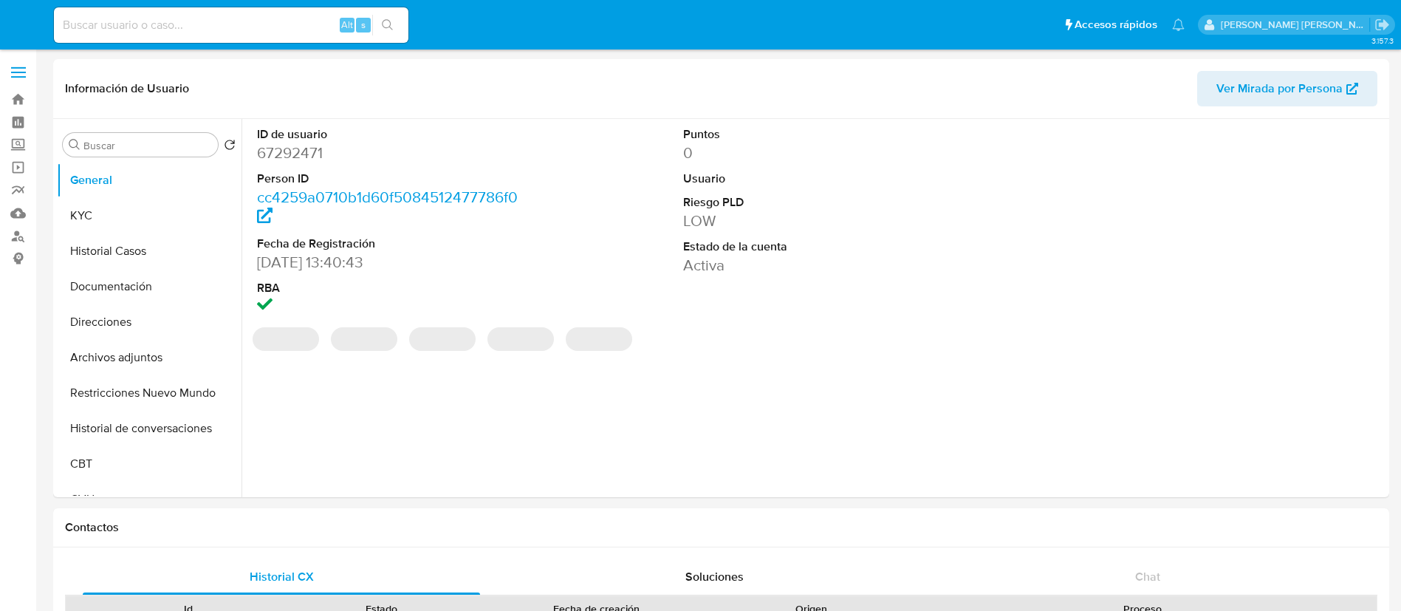
select select "10"
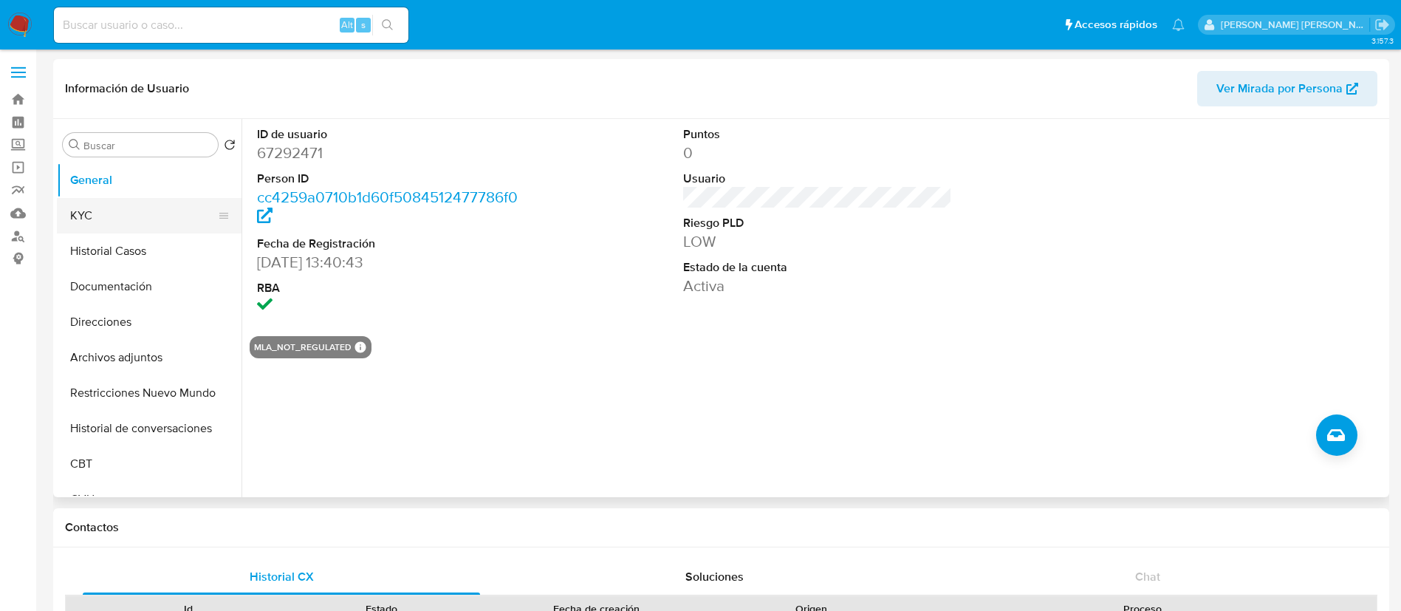
click at [91, 211] on button "KYC" at bounding box center [143, 215] width 173 height 35
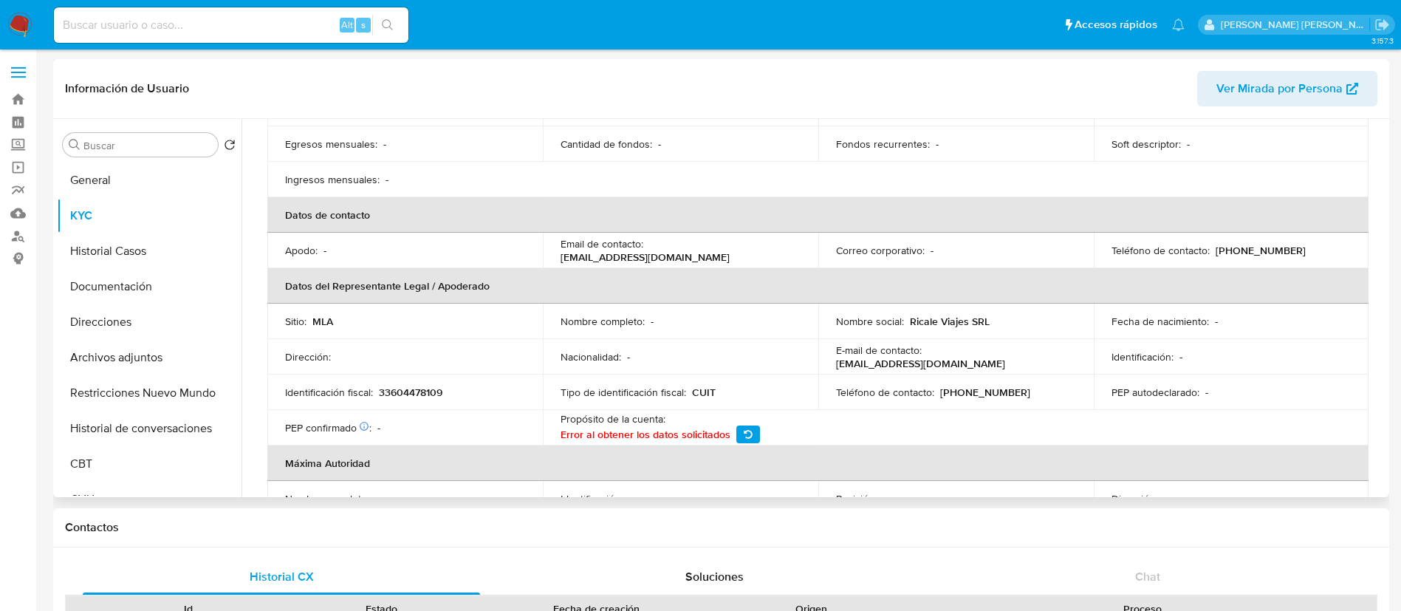
scroll to position [277, 0]
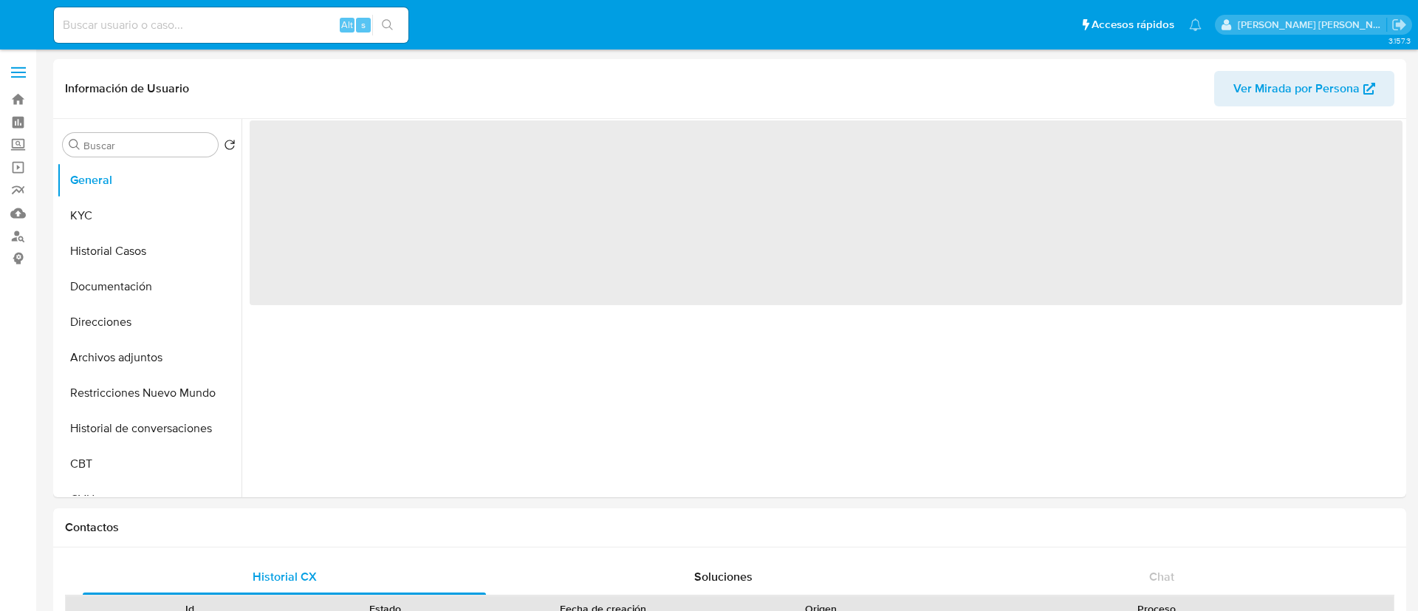
select select "10"
